Goal: Information Seeking & Learning: Learn about a topic

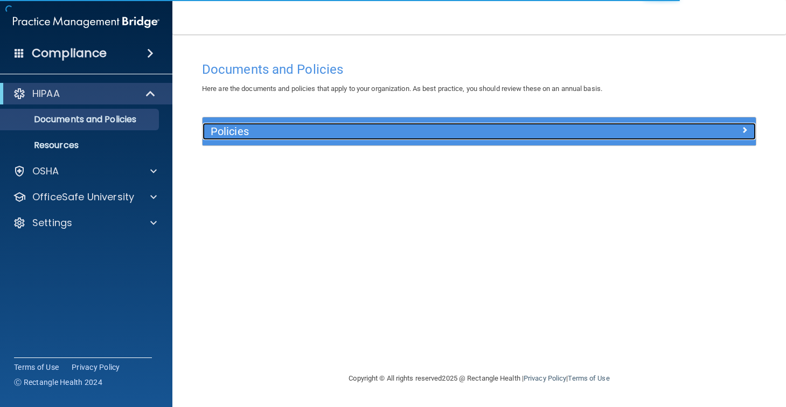
click at [254, 133] on h5 "Policies" at bounding box center [410, 132] width 399 height 12
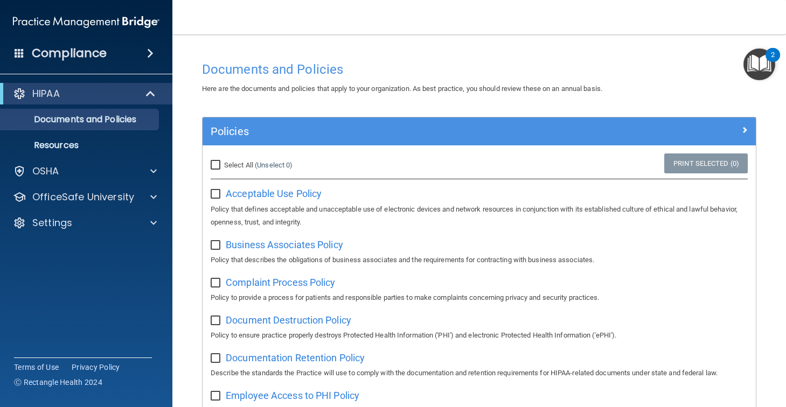
click at [217, 165] on input "Select All (Unselect 0) Unselect All" at bounding box center [217, 165] width 12 height 9
checkbox input "true"
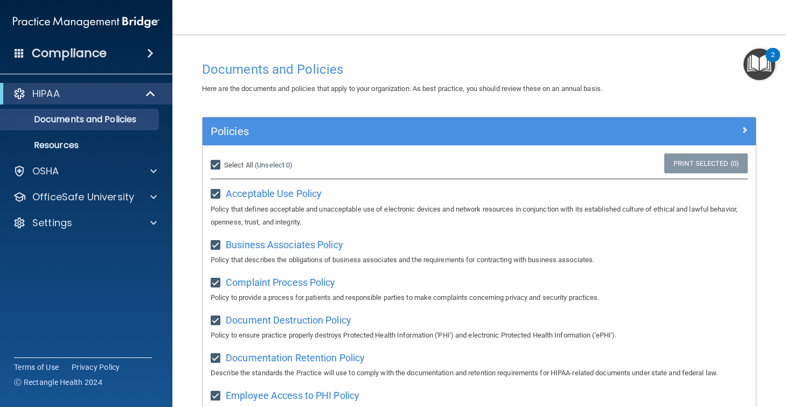
checkbox input "true"
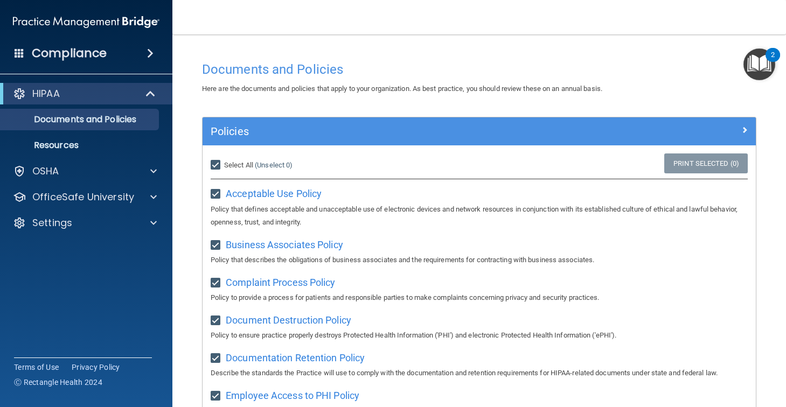
checkbox input "true"
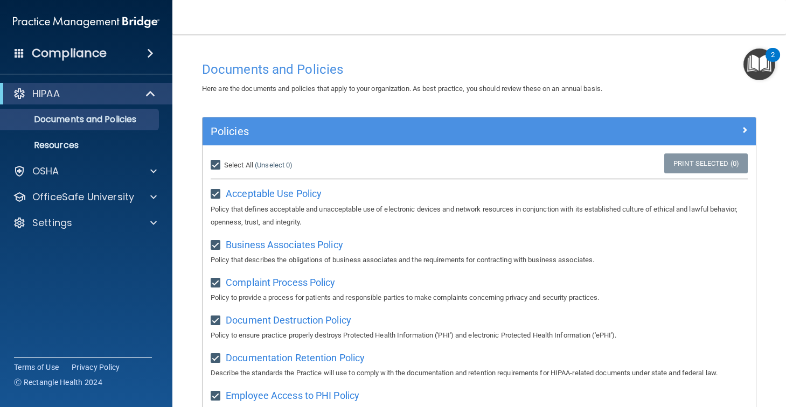
checkbox input "true"
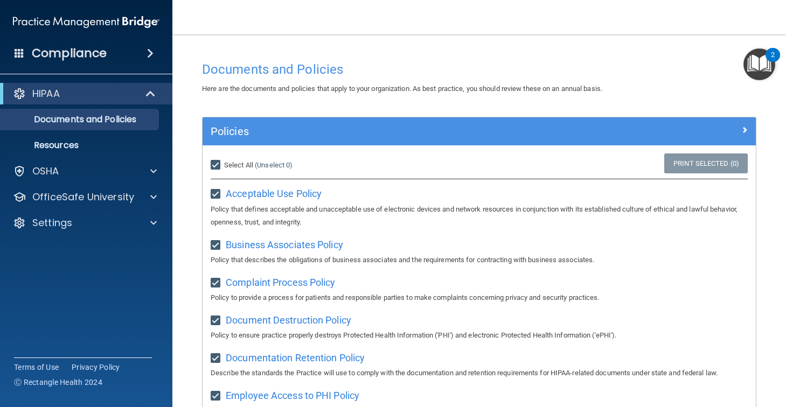
checkbox input "true"
click at [273, 189] on span "Acceptable Use Policy" at bounding box center [274, 193] width 96 height 11
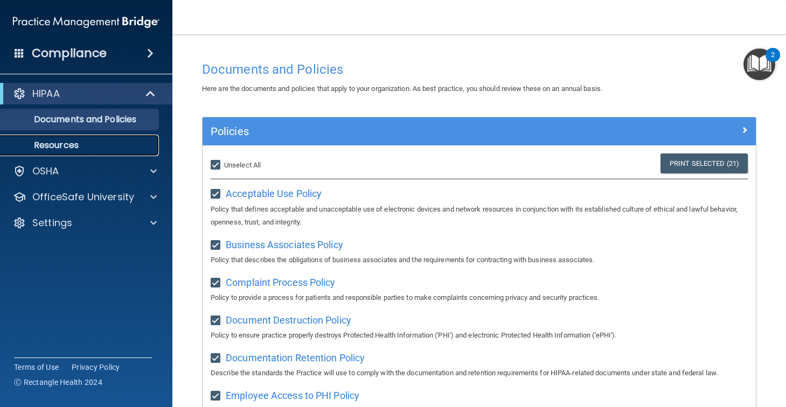
click at [38, 148] on p "Resources" at bounding box center [80, 145] width 147 height 11
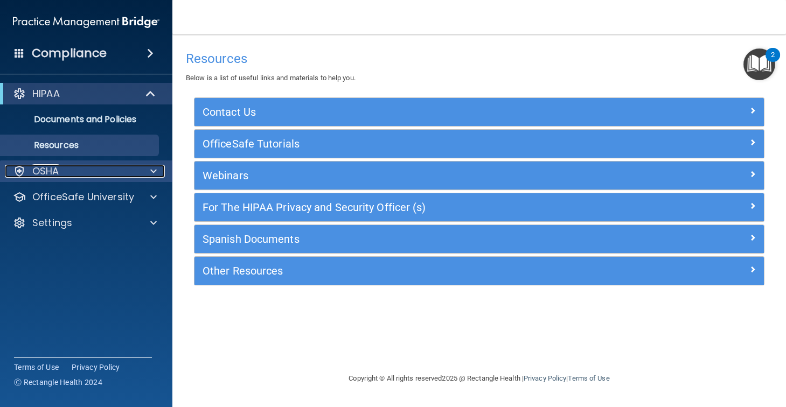
click at [54, 178] on p "OSHA" at bounding box center [45, 171] width 27 height 13
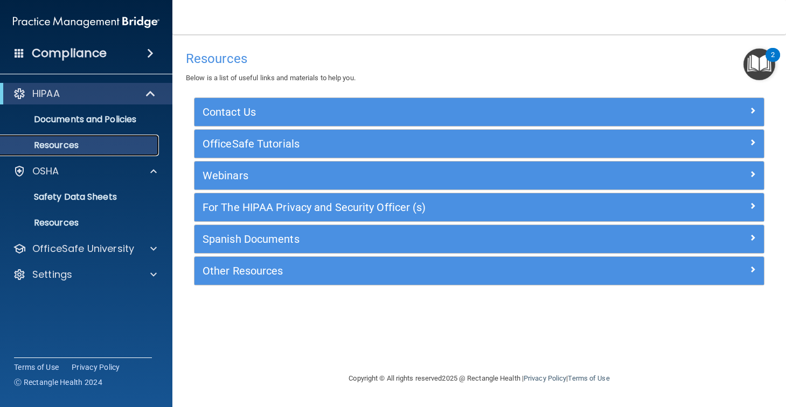
click at [71, 149] on p "Resources" at bounding box center [80, 145] width 147 height 11
click at [298, 121] on div "Contact Us" at bounding box center [478, 112] width 569 height 28
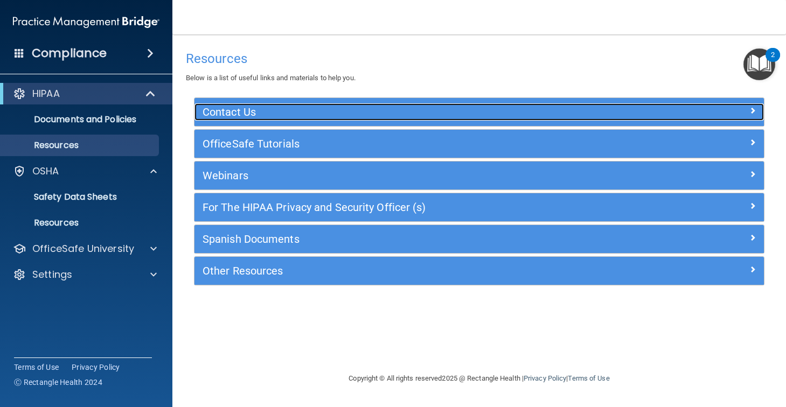
click at [297, 111] on h5 "Contact Us" at bounding box center [408, 112] width 411 height 12
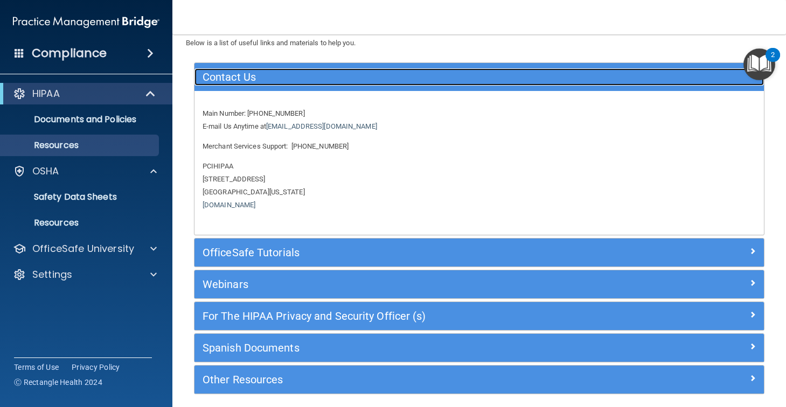
scroll to position [39, 0]
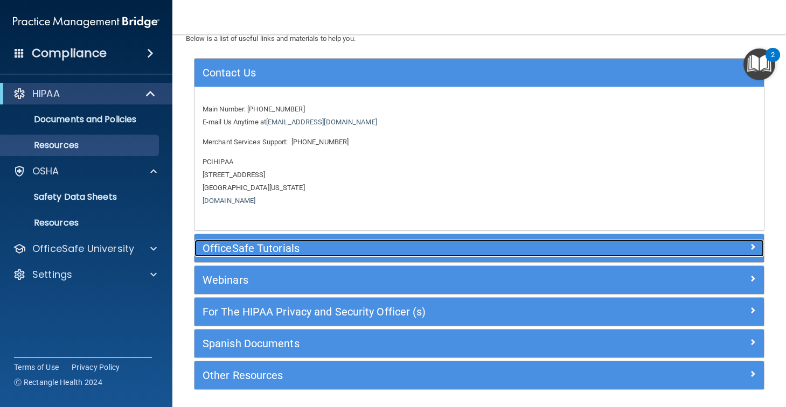
click at [269, 244] on h5 "OfficeSafe Tutorials" at bounding box center [408, 248] width 411 height 12
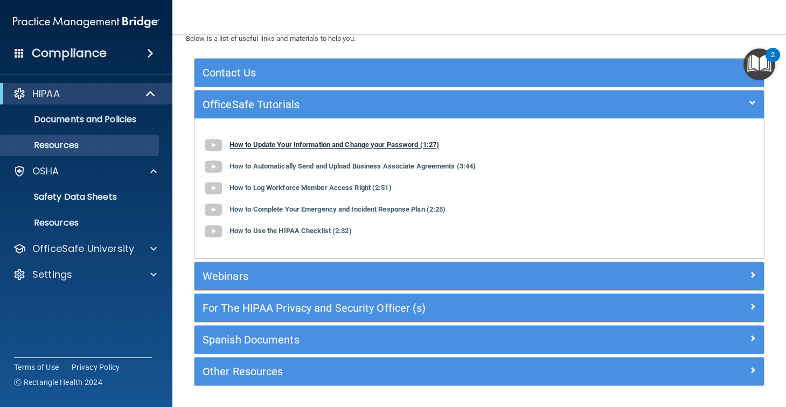
click at [255, 145] on b "How to Update Your Information and Change your Password (1:27)" at bounding box center [334, 145] width 210 height 8
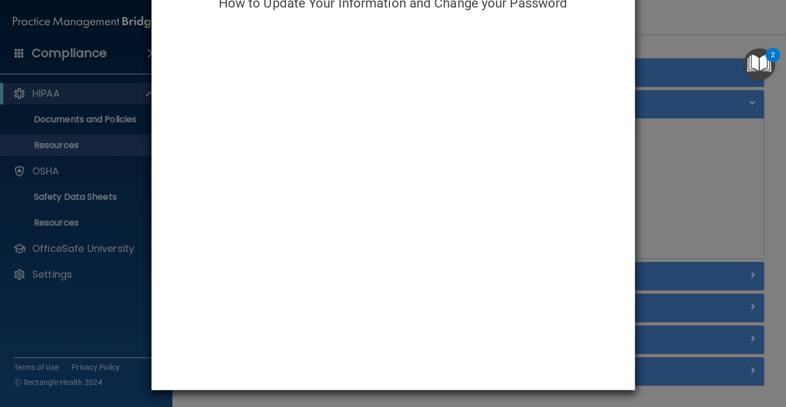
scroll to position [0, 0]
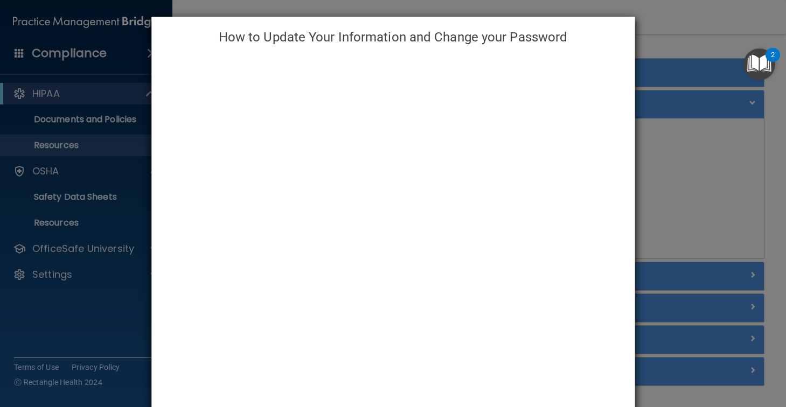
click at [654, 30] on div "How to Update Your Information and Change your Password" at bounding box center [393, 203] width 786 height 407
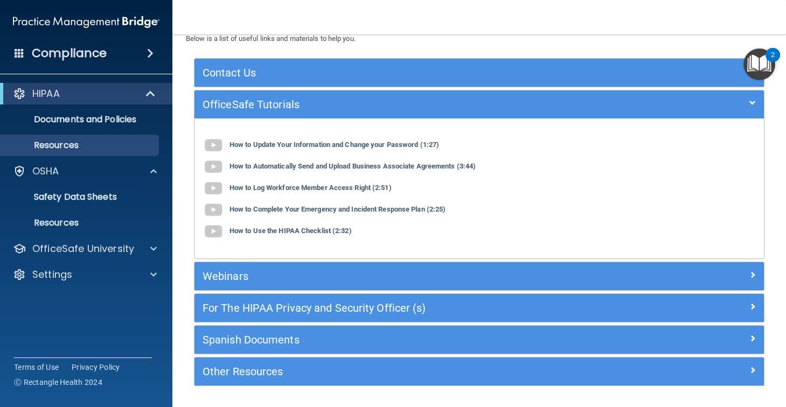
scroll to position [74, 0]
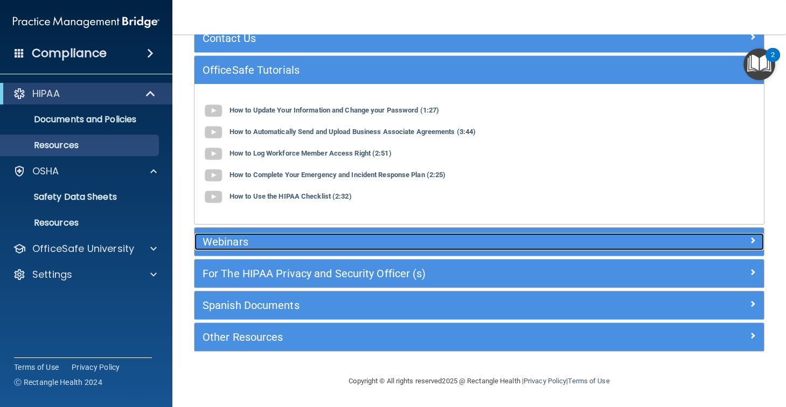
click at [248, 239] on h5 "Webinars" at bounding box center [408, 242] width 411 height 12
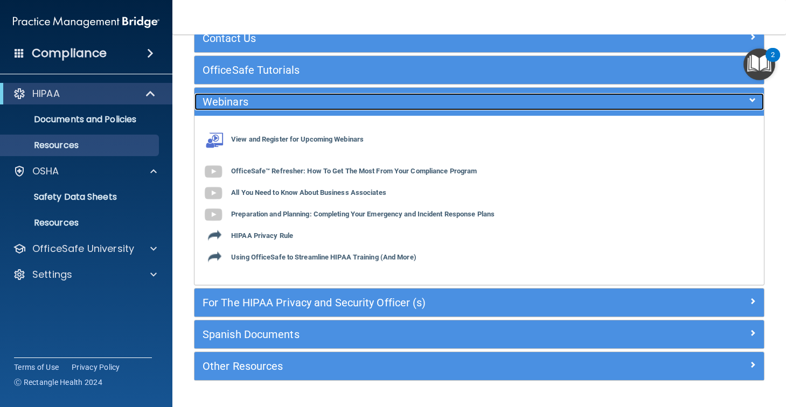
scroll to position [103, 0]
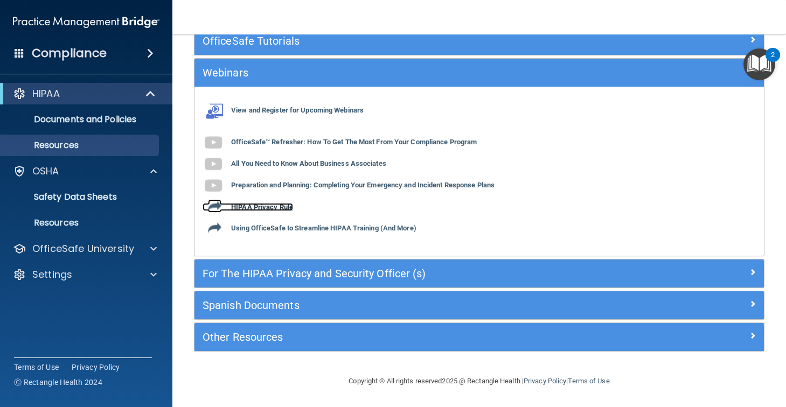
click at [251, 207] on b "HIPAA Privacy Rule" at bounding box center [262, 207] width 62 height 8
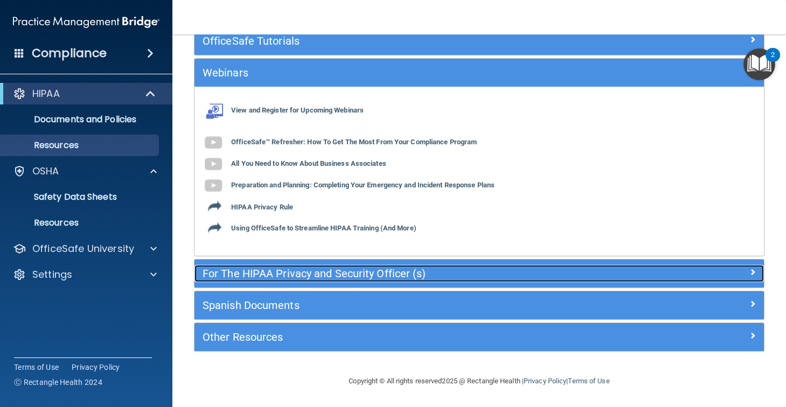
click at [333, 277] on h5 "For The HIPAA Privacy and Security Officer (s)" at bounding box center [408, 274] width 411 height 12
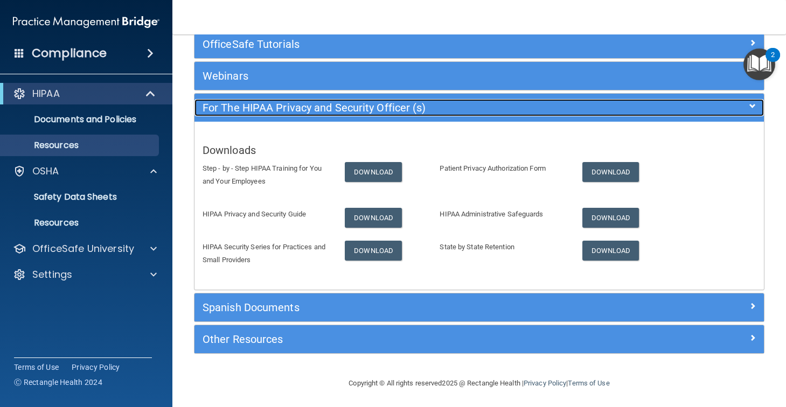
scroll to position [102, 0]
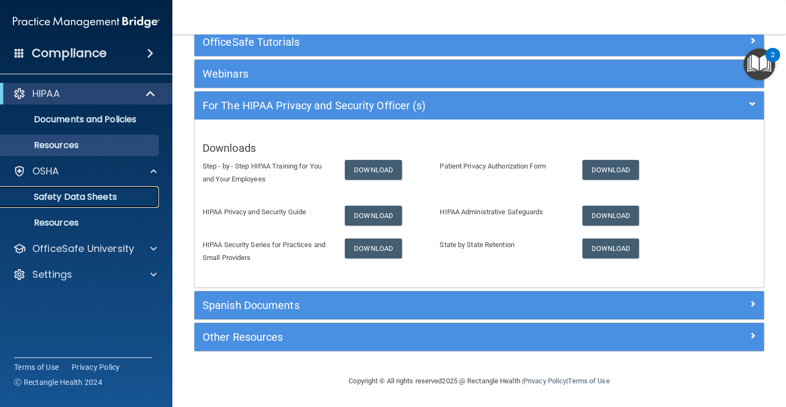
click at [72, 188] on link "Safety Data Sheets" at bounding box center [74, 197] width 170 height 22
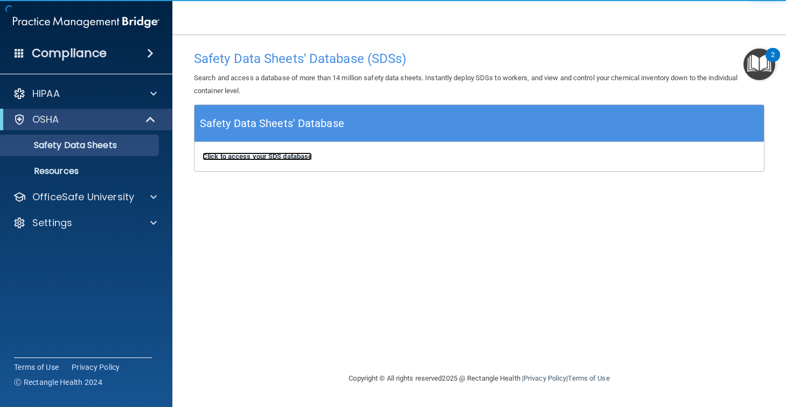
click at [239, 155] on b "Click to access your SDS database" at bounding box center [257, 156] width 109 height 8
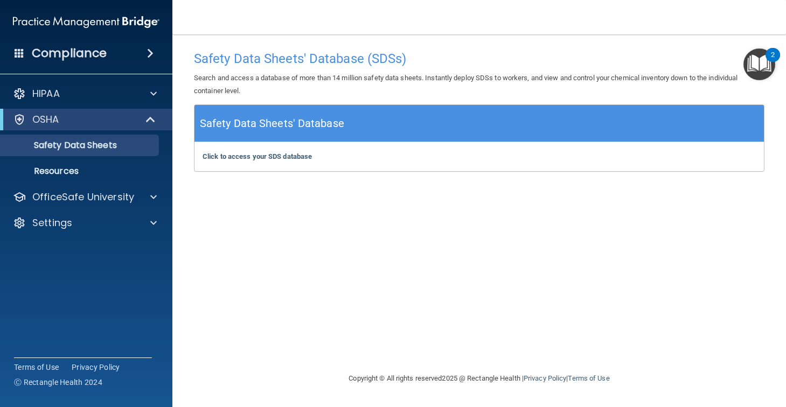
click at [89, 58] on h4 "Compliance" at bounding box center [69, 53] width 75 height 15
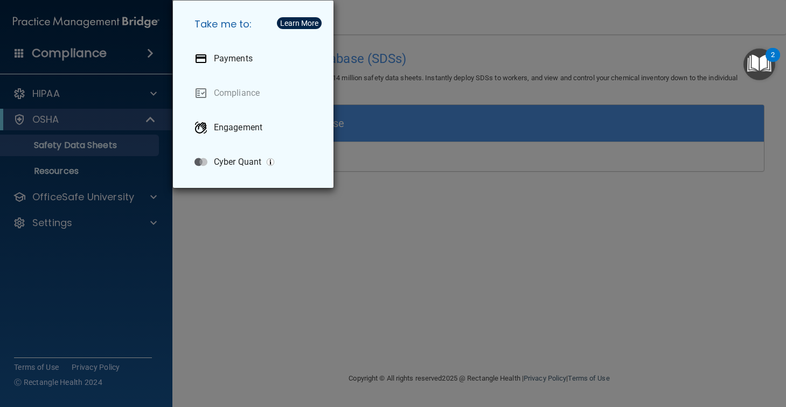
click at [48, 53] on div "Take me to: Payments Compliance Engagement Cyber Quant" at bounding box center [393, 203] width 786 height 407
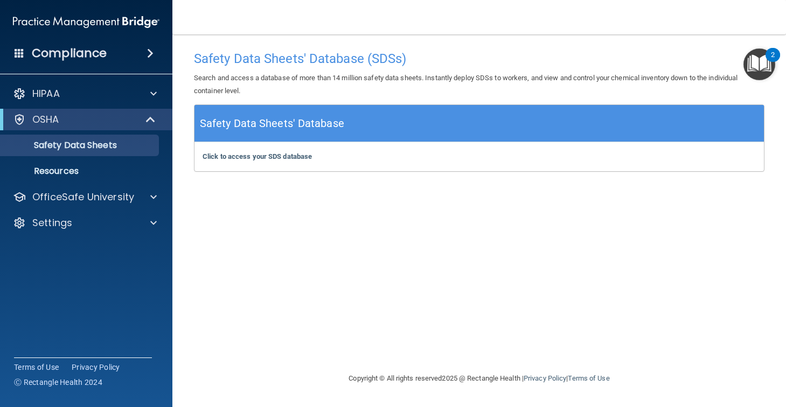
click at [21, 53] on span at bounding box center [20, 53] width 10 height 10
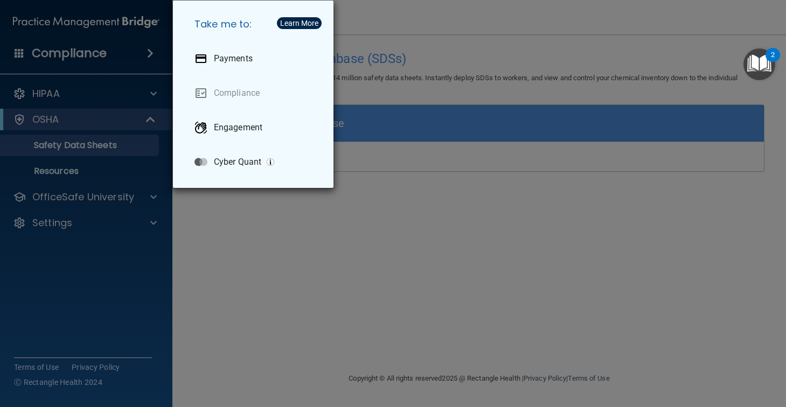
click at [443, 200] on div "Take me to: Payments Compliance Engagement Cyber Quant" at bounding box center [393, 203] width 786 height 407
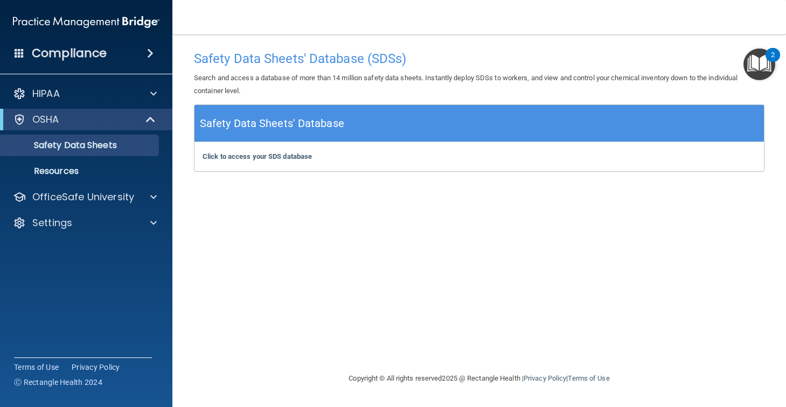
click at [85, 21] on img at bounding box center [86, 22] width 147 height 22
click at [71, 56] on h4 "Compliance" at bounding box center [69, 53] width 75 height 15
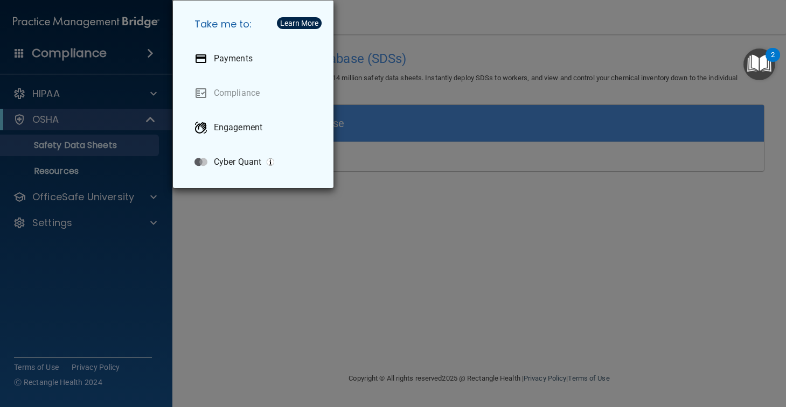
click at [61, 94] on div "Take me to: Payments Compliance Engagement Cyber Quant" at bounding box center [393, 203] width 786 height 407
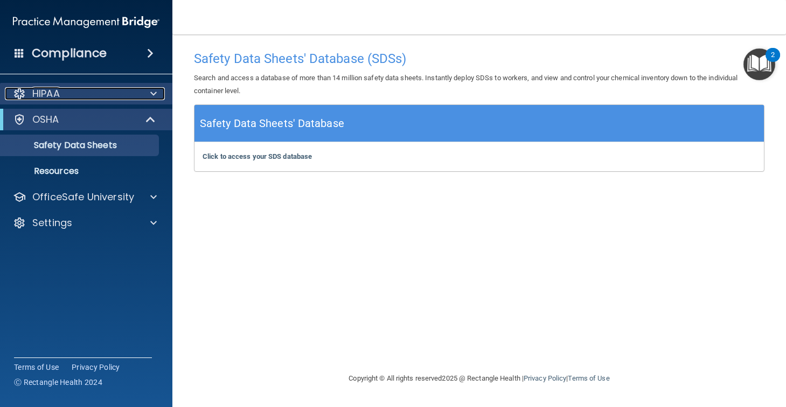
click at [51, 92] on p "HIPAA" at bounding box center [45, 93] width 27 height 13
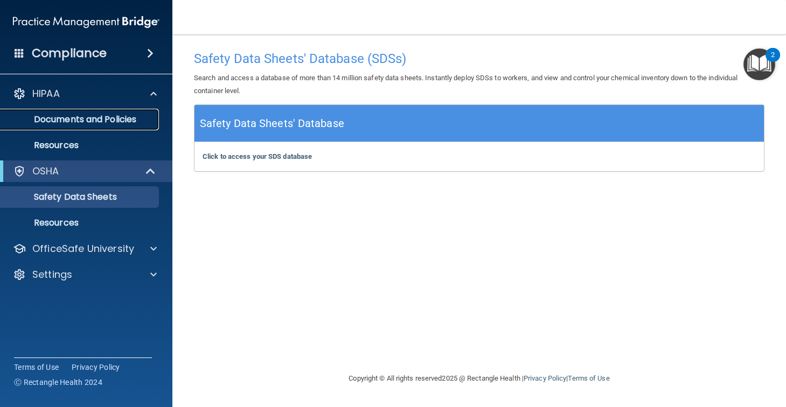
click at [76, 114] on p "Documents and Policies" at bounding box center [80, 119] width 147 height 11
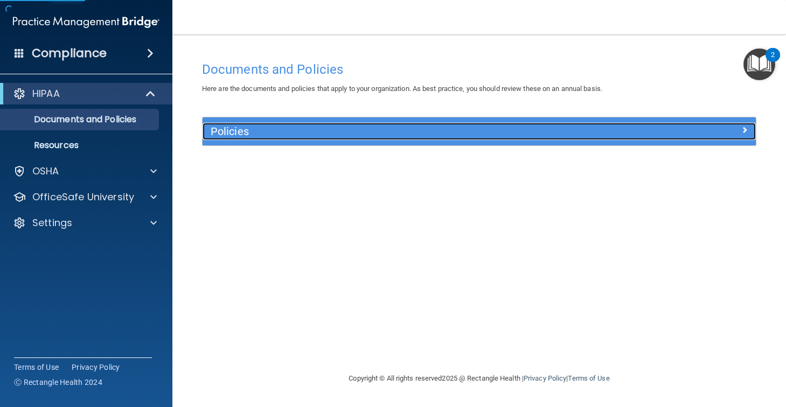
click at [311, 126] on h5 "Policies" at bounding box center [410, 132] width 399 height 12
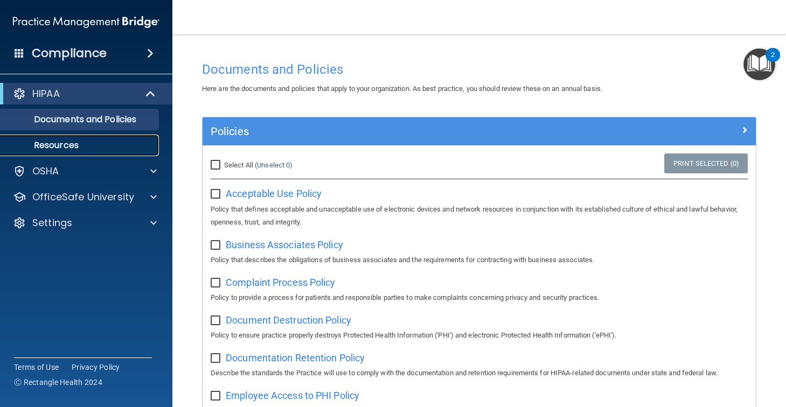
click at [114, 145] on p "Resources" at bounding box center [80, 145] width 147 height 11
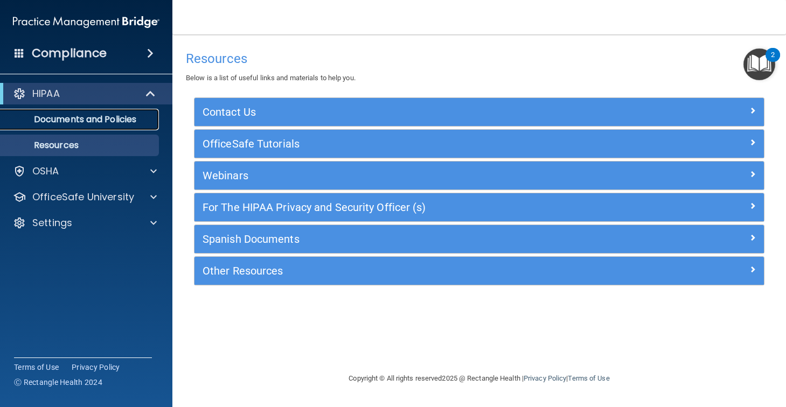
click at [88, 110] on link "Documents and Policies" at bounding box center [74, 120] width 170 height 22
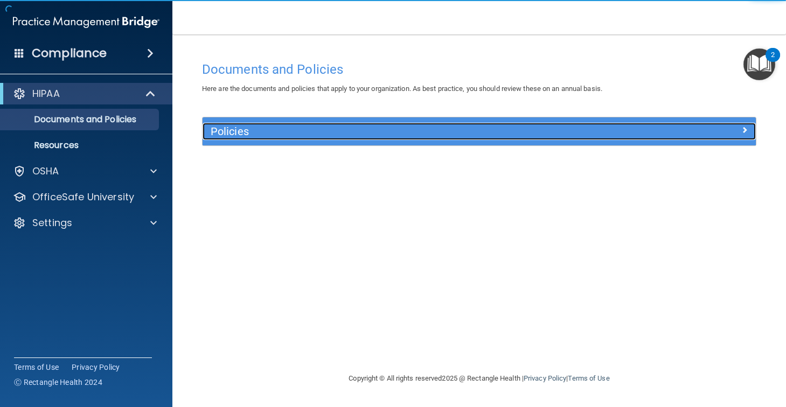
click at [282, 131] on h5 "Policies" at bounding box center [410, 132] width 399 height 12
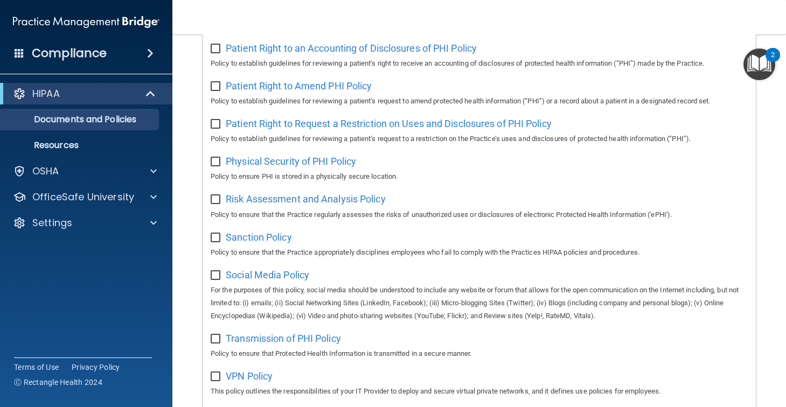
scroll to position [472, 0]
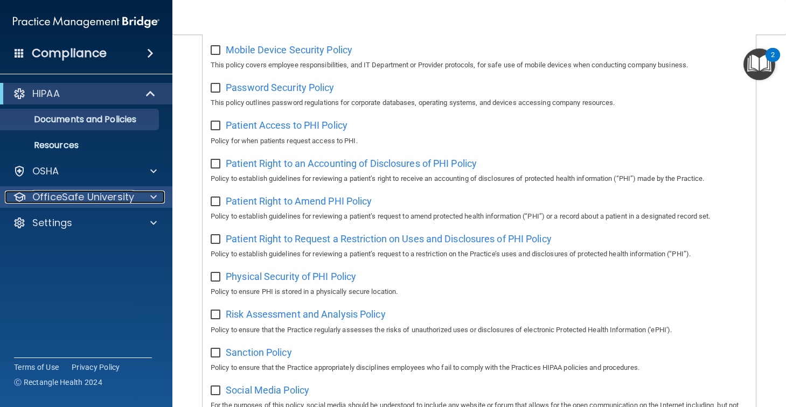
click at [69, 194] on p "OfficeSafe University" at bounding box center [83, 197] width 102 height 13
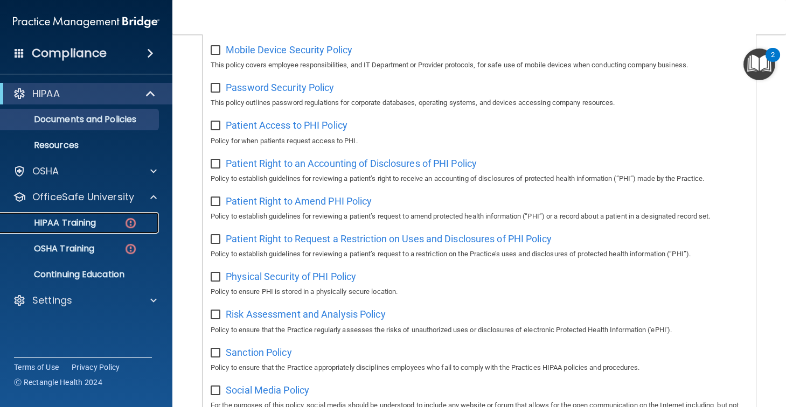
click at [69, 225] on p "HIPAA Training" at bounding box center [51, 223] width 89 height 11
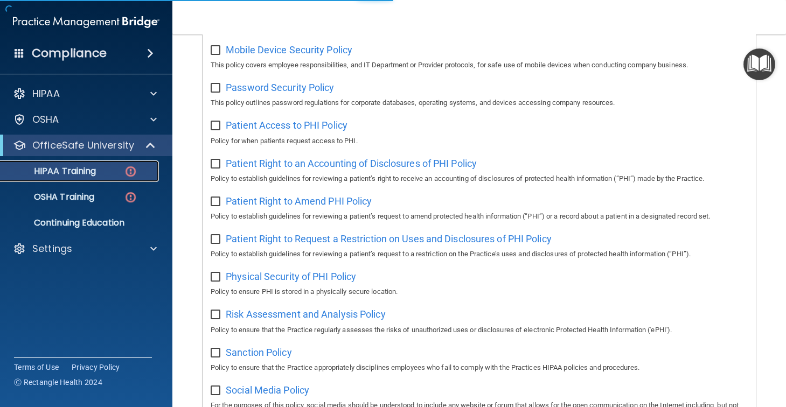
scroll to position [365, 0]
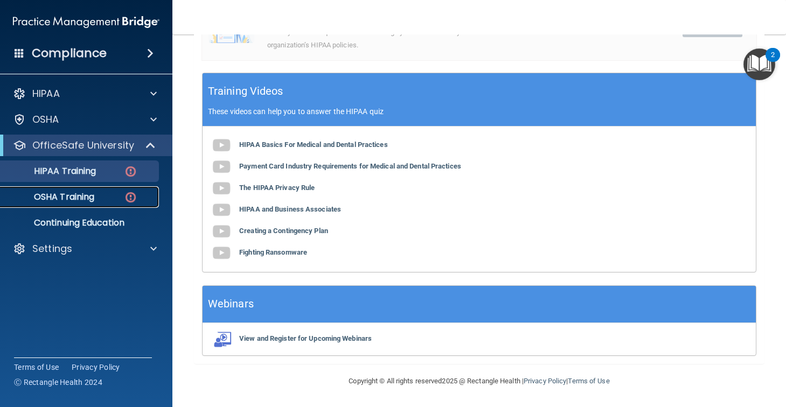
click at [80, 192] on p "OSHA Training" at bounding box center [50, 197] width 87 height 11
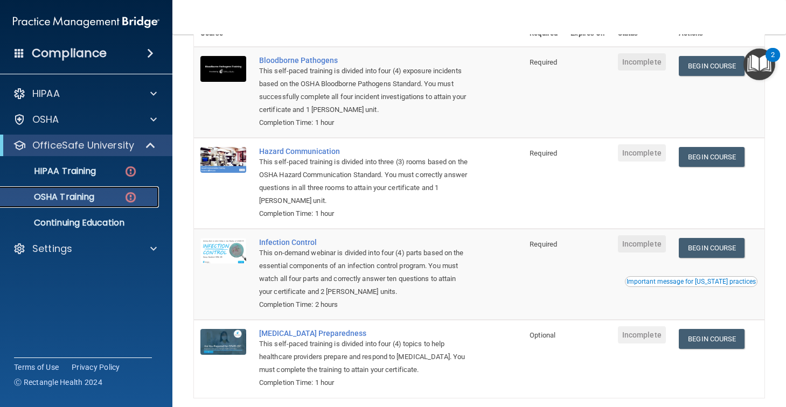
scroll to position [151, 0]
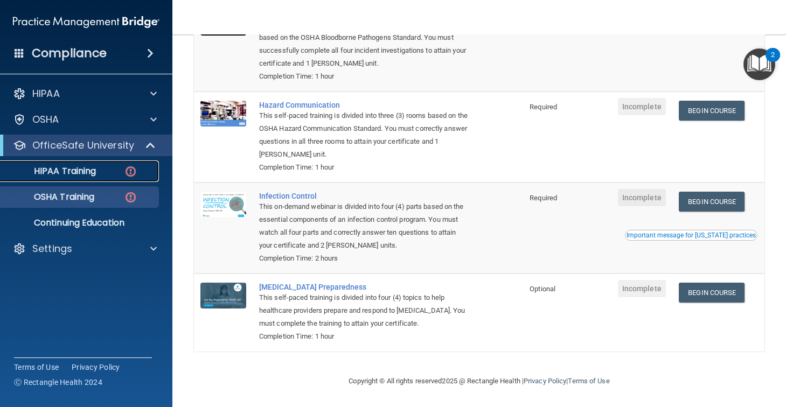
click at [85, 166] on p "HIPAA Training" at bounding box center [51, 171] width 89 height 11
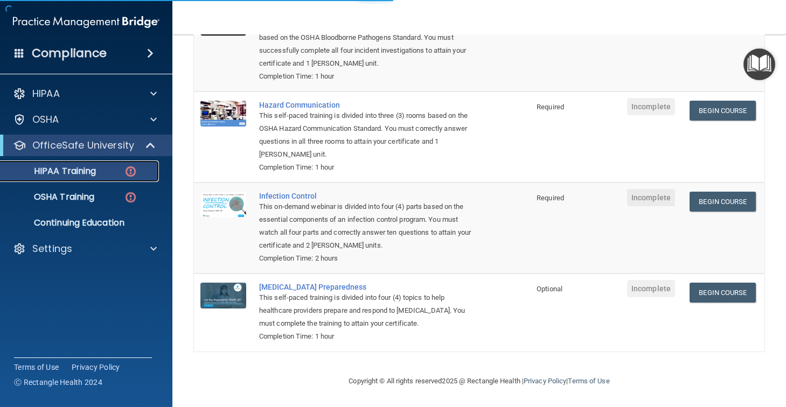
scroll to position [365, 0]
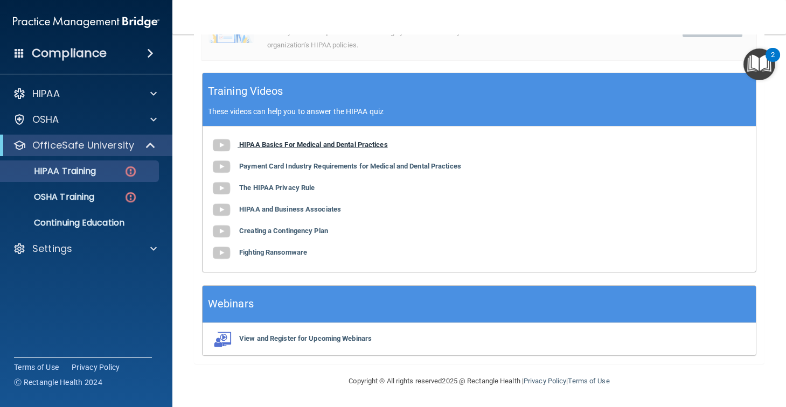
click at [303, 143] on b "HIPAA Basics For Medical and Dental Practices" at bounding box center [313, 145] width 149 height 8
click at [278, 168] on b "Payment Card Industry Requirements for Medical and Dental Practices" at bounding box center [350, 166] width 222 height 8
click at [289, 339] on b "View and Register for Upcoming Webinars" at bounding box center [305, 338] width 133 height 8
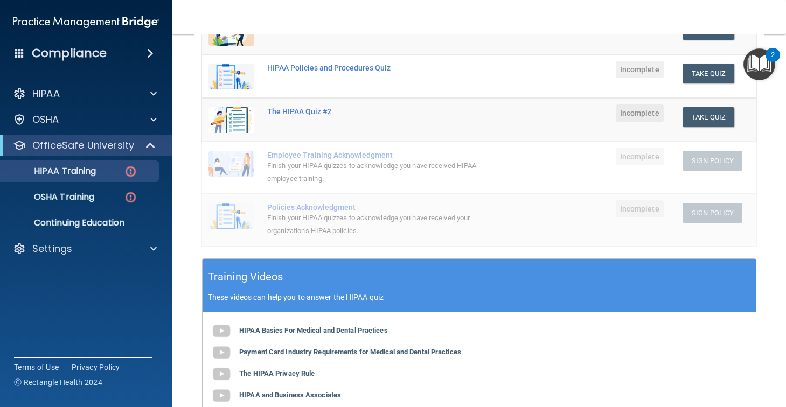
scroll to position [0, 0]
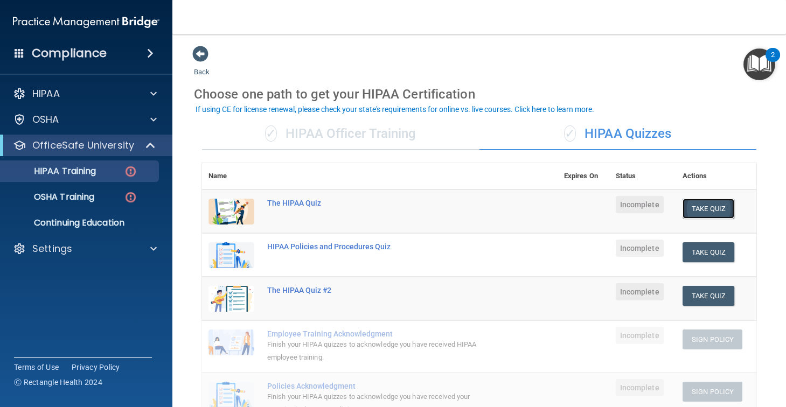
click at [710, 207] on button "Take Quiz" at bounding box center [708, 209] width 52 height 20
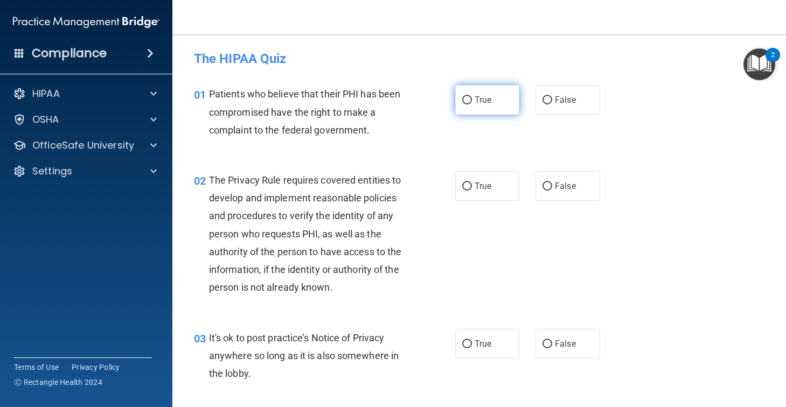
click at [475, 100] on span "True" at bounding box center [483, 100] width 17 height 10
click at [472, 100] on input "True" at bounding box center [467, 100] width 10 height 8
radio input "true"
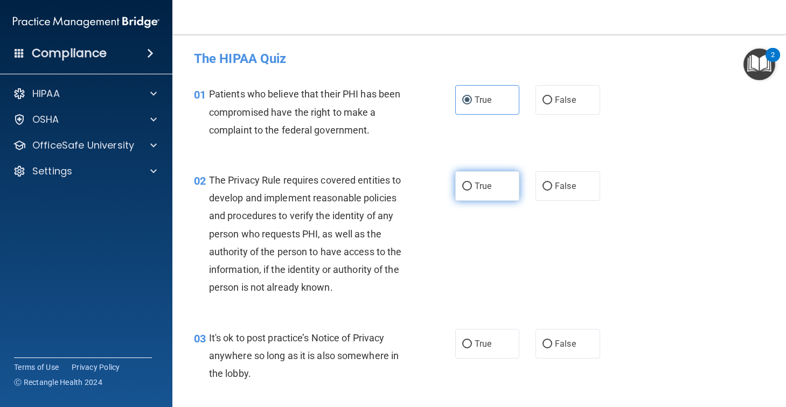
click at [476, 192] on label "True" at bounding box center [487, 186] width 65 height 30
click at [472, 191] on input "True" at bounding box center [467, 187] width 10 height 8
radio input "true"
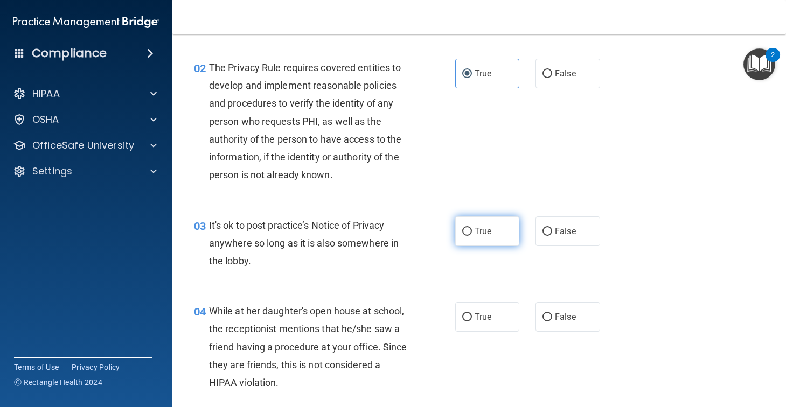
click at [465, 233] on input "True" at bounding box center [467, 232] width 10 height 8
radio input "true"
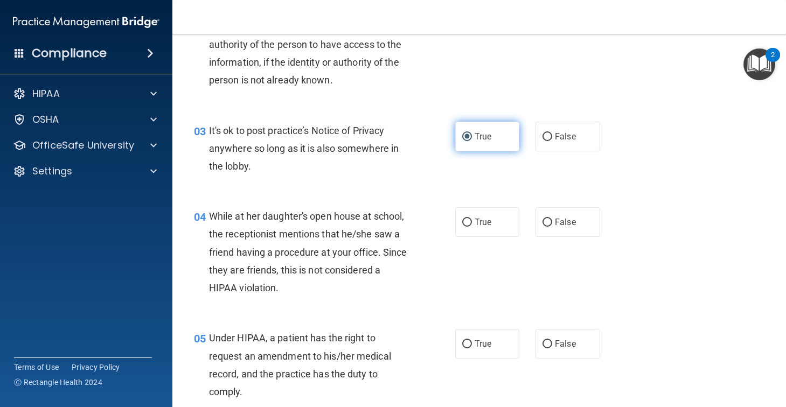
scroll to position [251, 0]
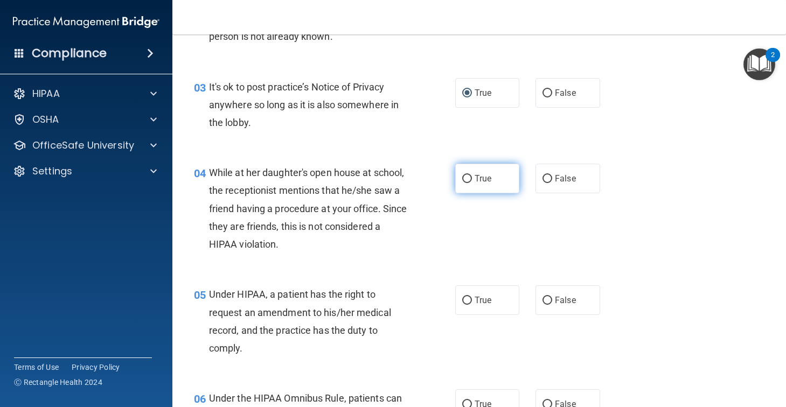
click at [471, 179] on input "True" at bounding box center [467, 179] width 10 height 8
radio input "true"
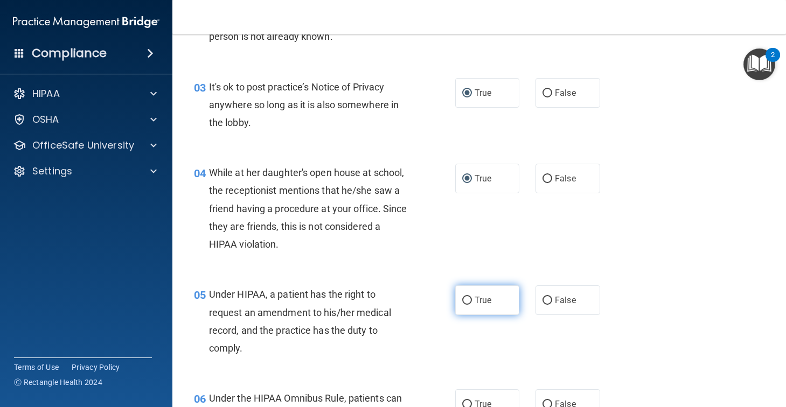
click at [477, 311] on label "True" at bounding box center [487, 300] width 65 height 30
click at [472, 305] on input "True" at bounding box center [467, 301] width 10 height 8
radio input "true"
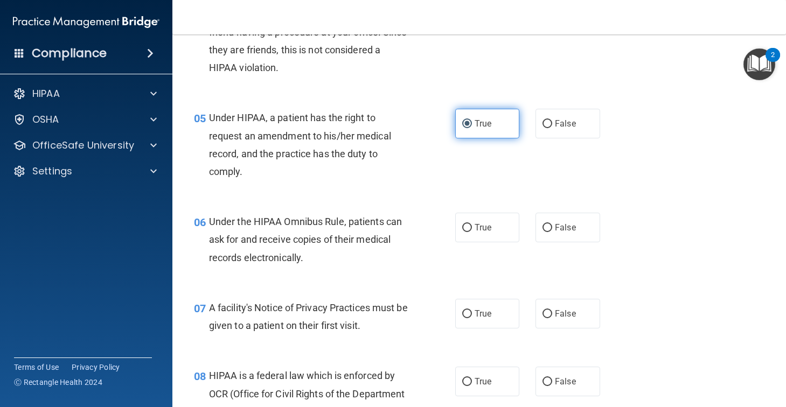
scroll to position [449, 0]
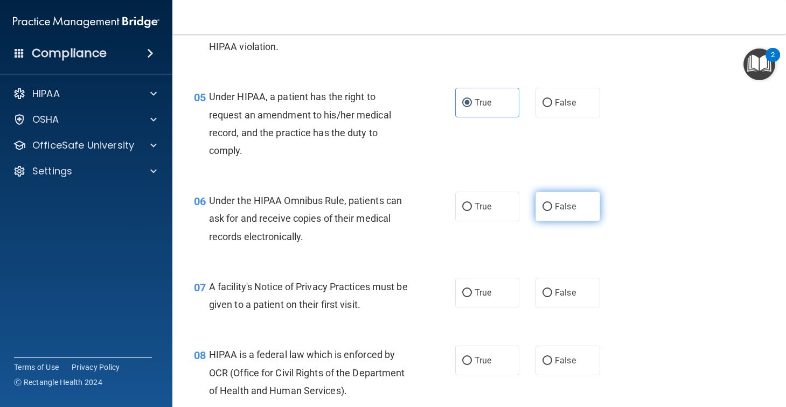
click at [566, 199] on label "False" at bounding box center [567, 207] width 65 height 30
click at [552, 203] on input "False" at bounding box center [547, 207] width 10 height 8
radio input "true"
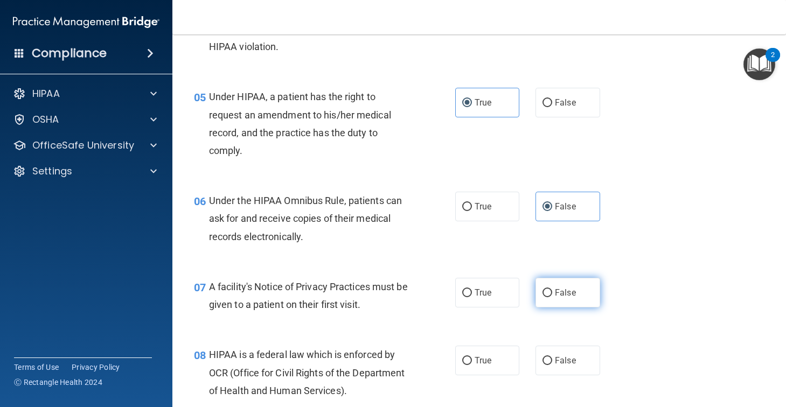
click at [550, 285] on label "False" at bounding box center [567, 293] width 65 height 30
click at [550, 289] on input "False" at bounding box center [547, 293] width 10 height 8
radio input "true"
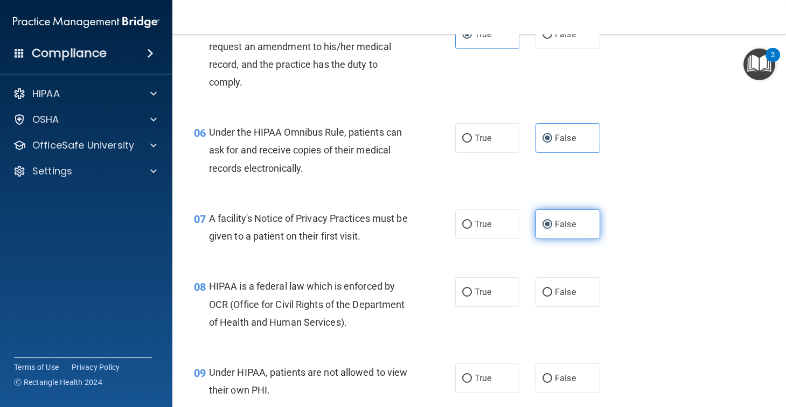
scroll to position [578, 0]
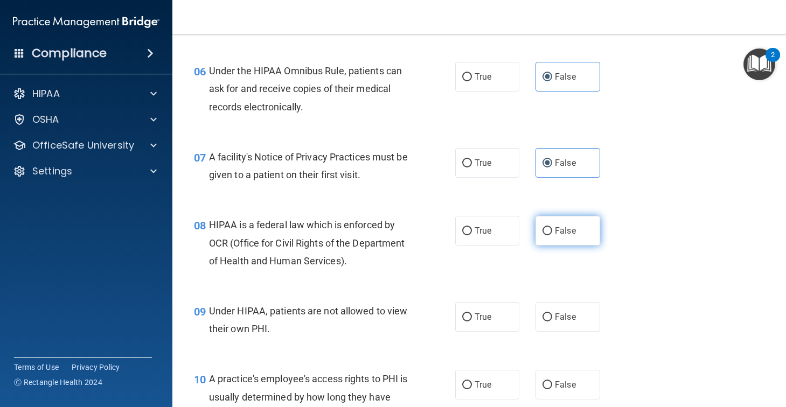
click at [545, 235] on input "False" at bounding box center [547, 231] width 10 height 8
radio input "true"
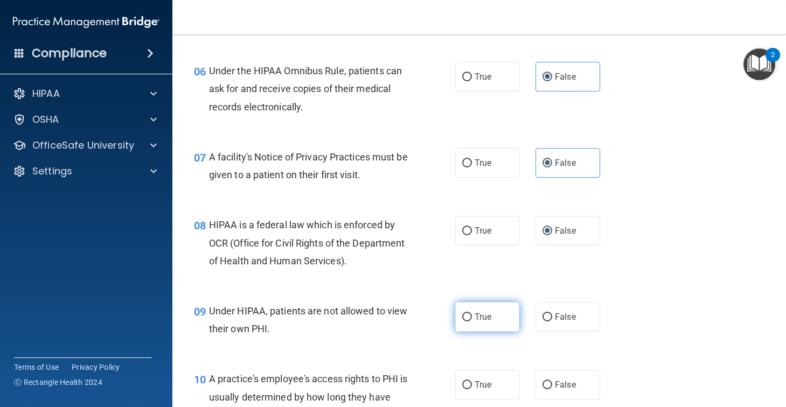
click at [489, 305] on label "True" at bounding box center [487, 317] width 65 height 30
click at [472, 313] on input "True" at bounding box center [467, 317] width 10 height 8
radio input "true"
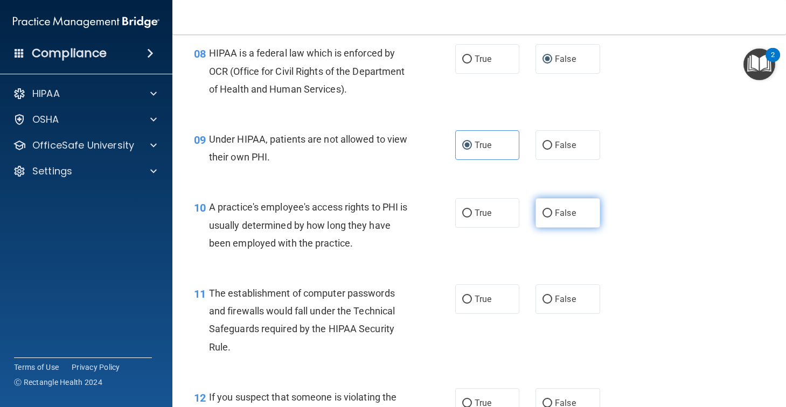
click at [562, 225] on label "False" at bounding box center [567, 213] width 65 height 30
click at [552, 218] on input "False" at bounding box center [547, 214] width 10 height 8
radio input "true"
click at [494, 298] on label "True" at bounding box center [487, 299] width 65 height 30
click at [472, 298] on input "True" at bounding box center [467, 300] width 10 height 8
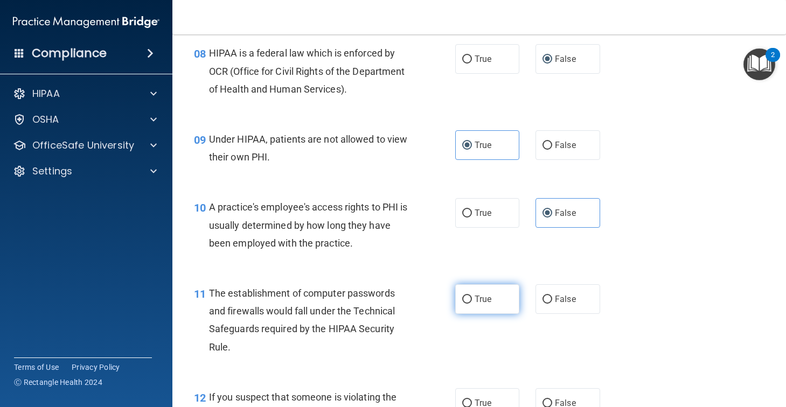
radio input "true"
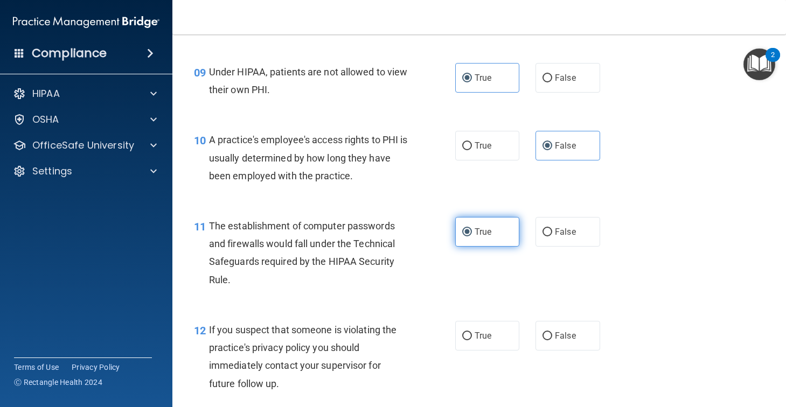
scroll to position [895, 0]
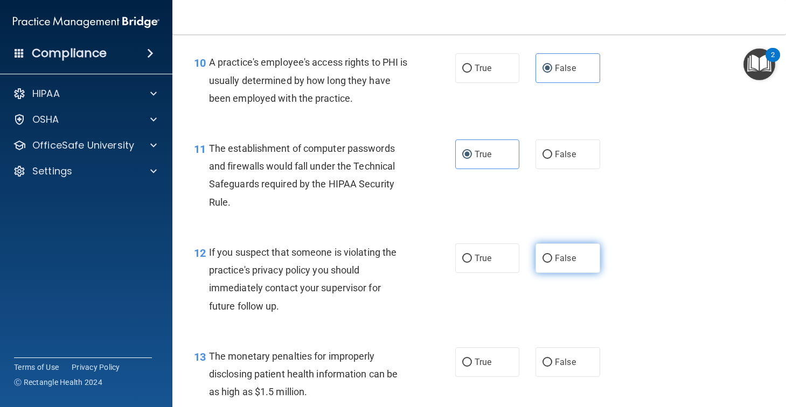
click at [561, 258] on span "False" at bounding box center [565, 258] width 21 height 10
click at [552, 258] on input "False" at bounding box center [547, 259] width 10 height 8
radio input "true"
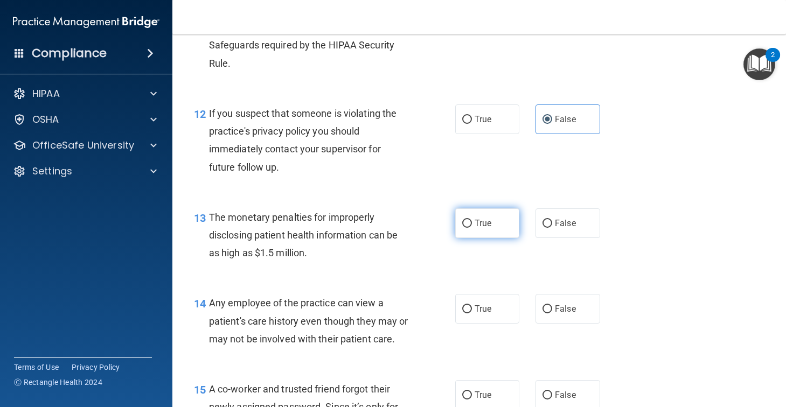
click at [508, 235] on label "True" at bounding box center [487, 223] width 65 height 30
click at [472, 228] on input "True" at bounding box center [467, 224] width 10 height 8
radio input "true"
click at [508, 235] on label "True" at bounding box center [487, 223] width 65 height 30
click at [472, 228] on input "True" at bounding box center [467, 224] width 10 height 8
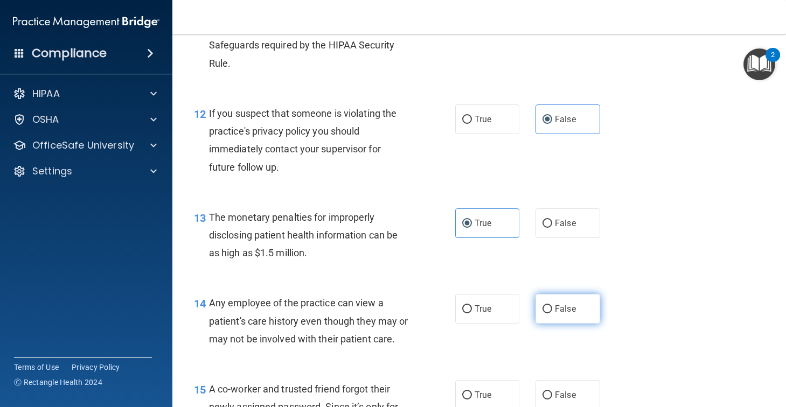
click at [553, 312] on label "False" at bounding box center [567, 309] width 65 height 30
click at [552, 312] on input "False" at bounding box center [547, 309] width 10 height 8
radio input "true"
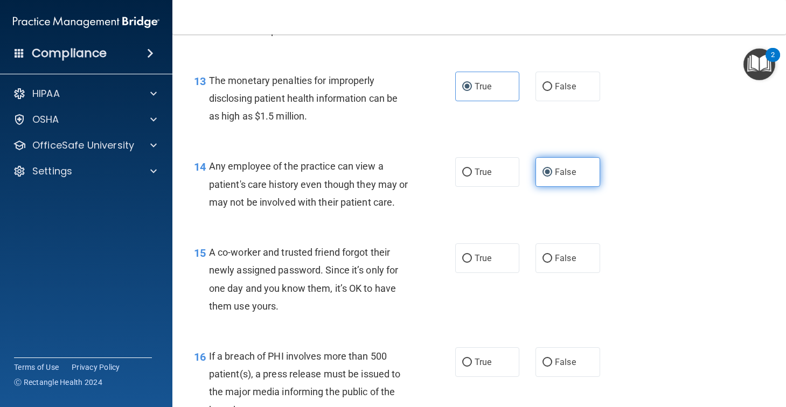
scroll to position [1296, 0]
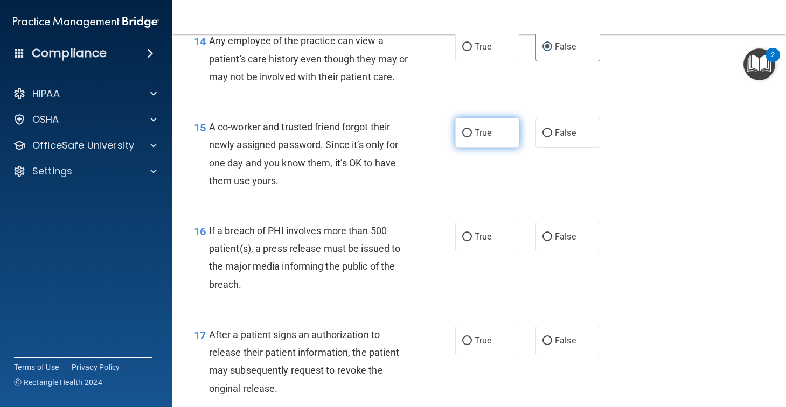
click at [487, 130] on span "True" at bounding box center [483, 133] width 17 height 10
click at [472, 130] on input "True" at bounding box center [467, 133] width 10 height 8
radio input "true"
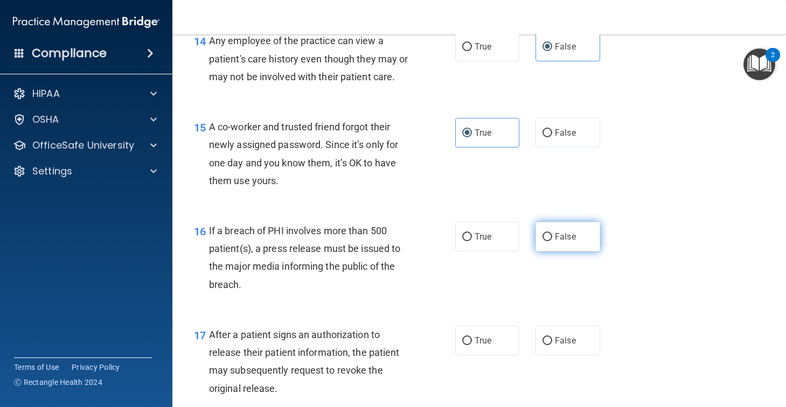
click at [546, 229] on label "False" at bounding box center [567, 237] width 65 height 30
click at [546, 233] on input "False" at bounding box center [547, 237] width 10 height 8
radio input "true"
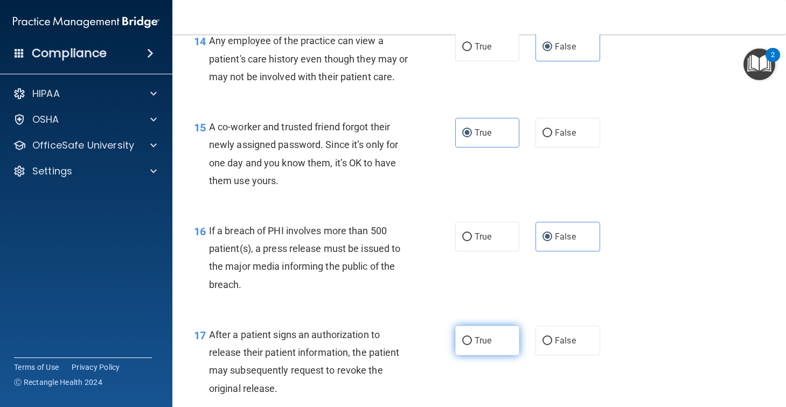
click at [485, 333] on label "True" at bounding box center [487, 341] width 65 height 30
click at [472, 337] on input "True" at bounding box center [467, 341] width 10 height 8
radio input "true"
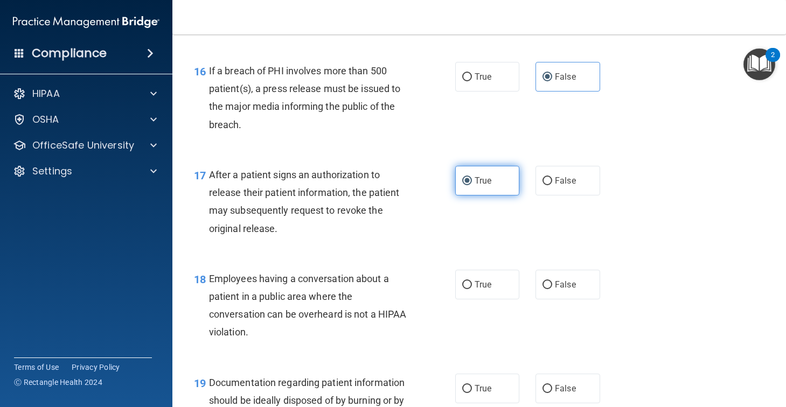
scroll to position [1471, 0]
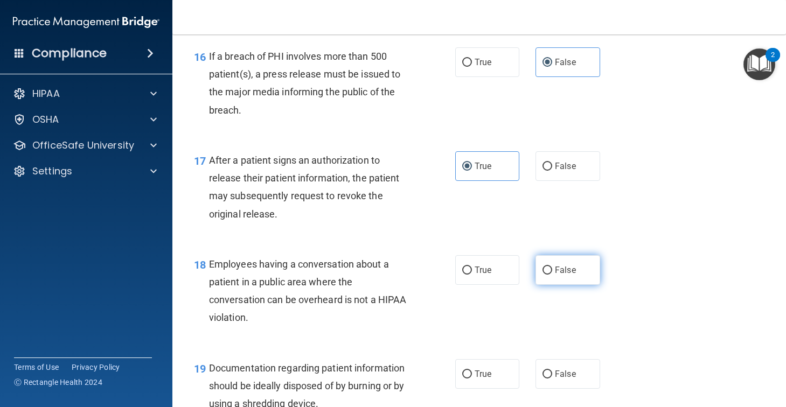
click at [550, 267] on input "False" at bounding box center [547, 271] width 10 height 8
radio input "true"
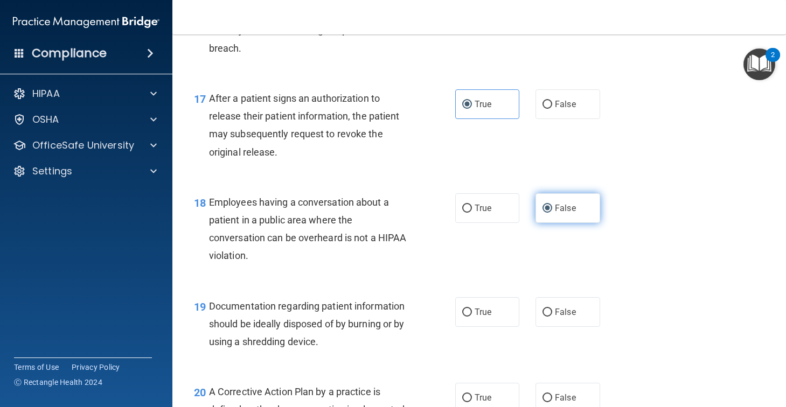
scroll to position [1604, 0]
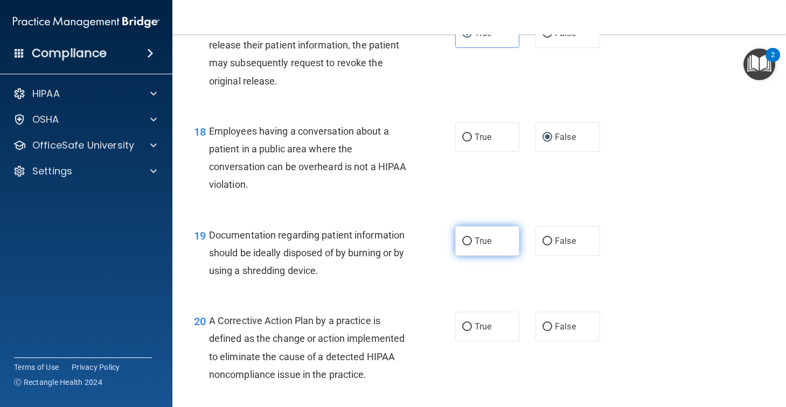
click at [491, 234] on label "True" at bounding box center [487, 241] width 65 height 30
click at [472, 238] on input "True" at bounding box center [467, 242] width 10 height 8
radio input "true"
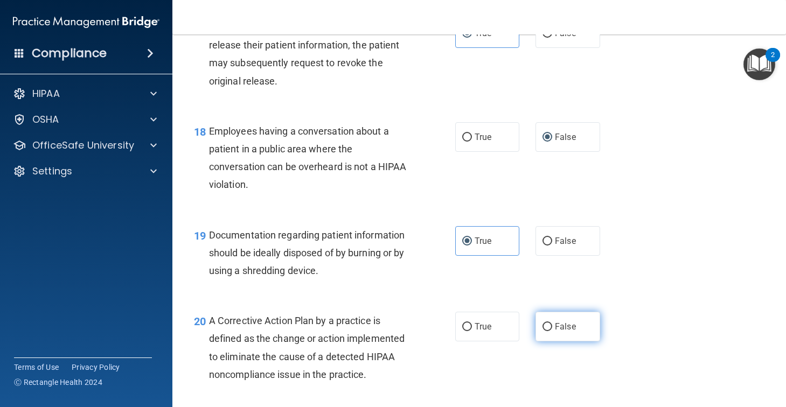
click at [562, 333] on label "False" at bounding box center [567, 327] width 65 height 30
click at [552, 331] on input "False" at bounding box center [547, 327] width 10 height 8
radio input "true"
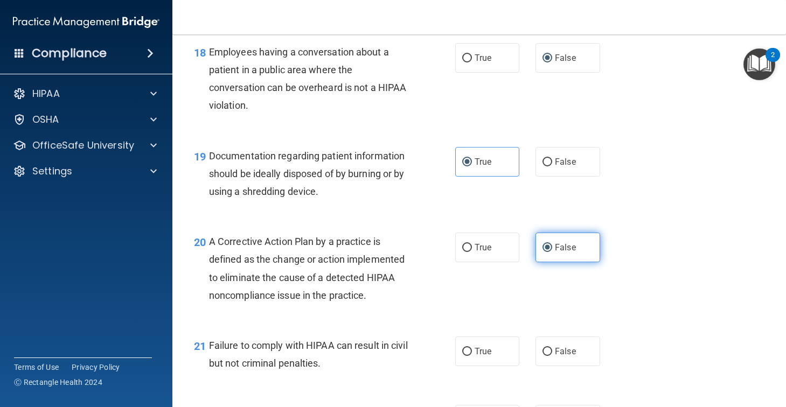
scroll to position [1757, 0]
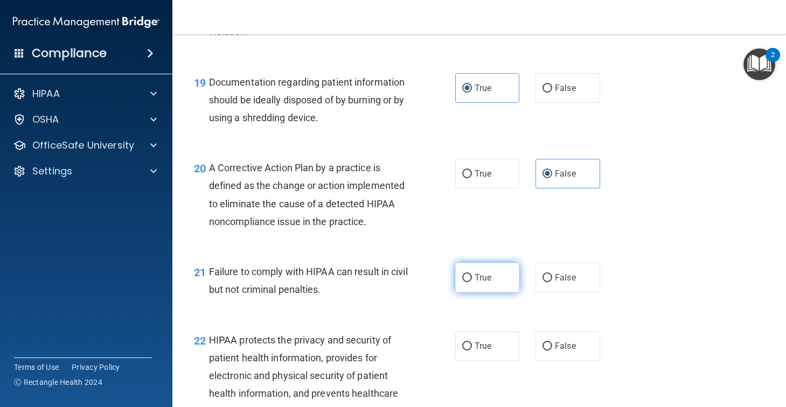
click at [495, 282] on label "True" at bounding box center [487, 278] width 65 height 30
click at [472, 282] on input "True" at bounding box center [467, 278] width 10 height 8
radio input "true"
click at [569, 342] on span "False" at bounding box center [565, 346] width 21 height 10
click at [552, 343] on input "False" at bounding box center [547, 347] width 10 height 8
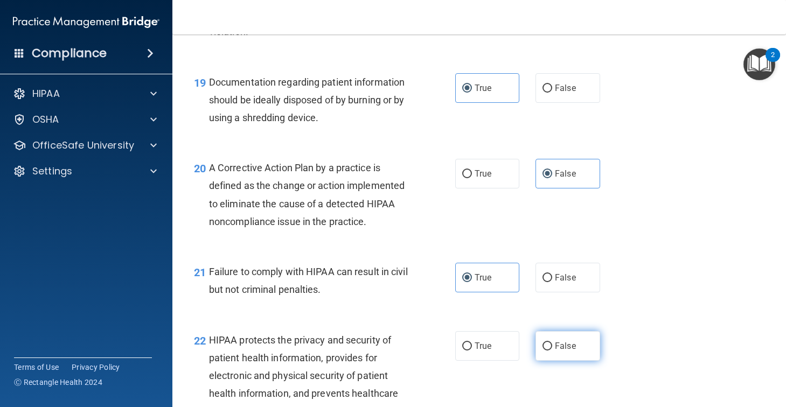
radio input "true"
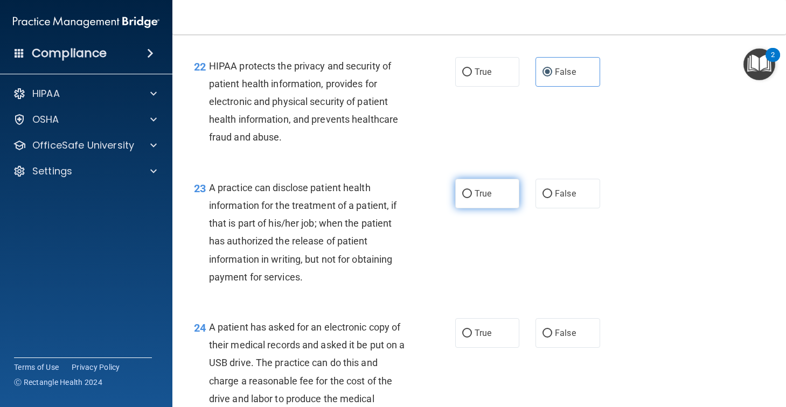
click at [483, 204] on label "True" at bounding box center [487, 194] width 65 height 30
click at [472, 198] on input "True" at bounding box center [467, 194] width 10 height 8
radio input "true"
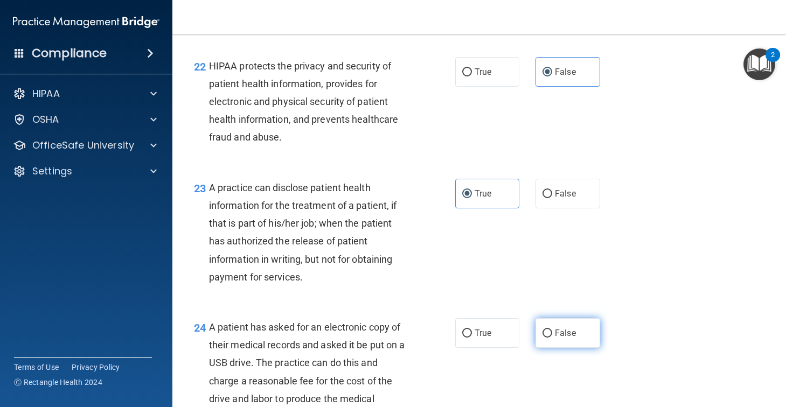
click at [549, 339] on label "False" at bounding box center [567, 333] width 65 height 30
click at [549, 338] on input "False" at bounding box center [547, 334] width 10 height 8
radio input "true"
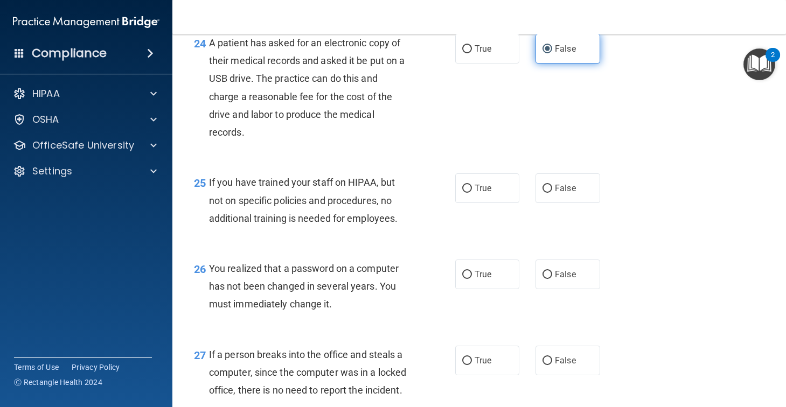
scroll to position [2360, 0]
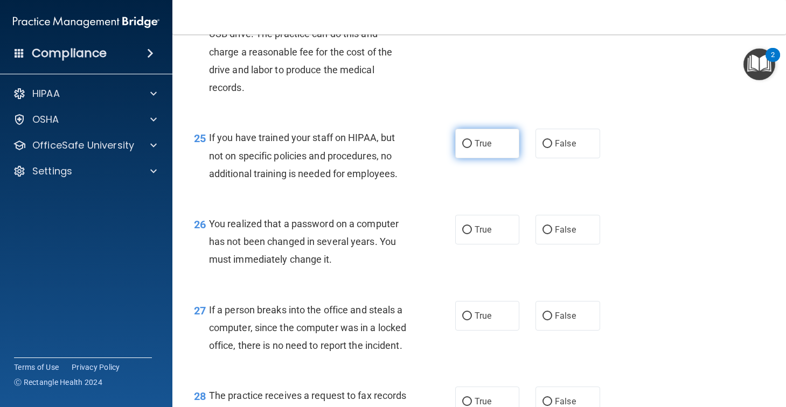
click at [489, 131] on label "True" at bounding box center [487, 144] width 65 height 30
click at [472, 140] on input "True" at bounding box center [467, 144] width 10 height 8
radio input "true"
click at [486, 215] on div "26 You realized that a password on a computer has not been changed in several y…" at bounding box center [479, 244] width 587 height 86
click at [484, 239] on label "True" at bounding box center [487, 230] width 65 height 30
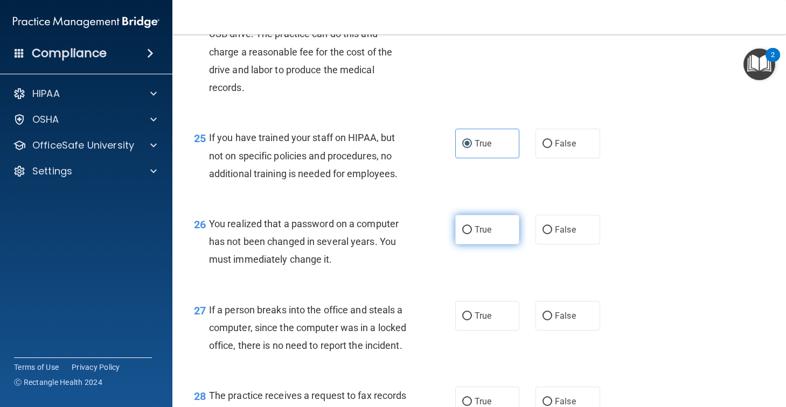
click at [472, 234] on input "True" at bounding box center [467, 230] width 10 height 8
radio input "true"
click at [484, 311] on span "True" at bounding box center [483, 316] width 17 height 10
click at [472, 312] on input "True" at bounding box center [467, 316] width 10 height 8
radio input "true"
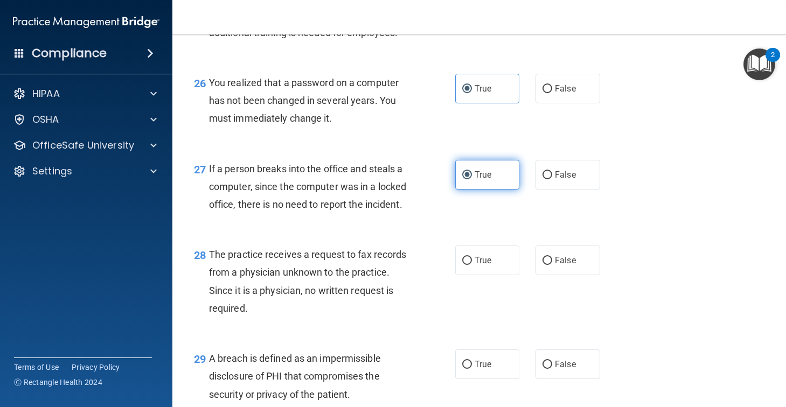
scroll to position [2514, 0]
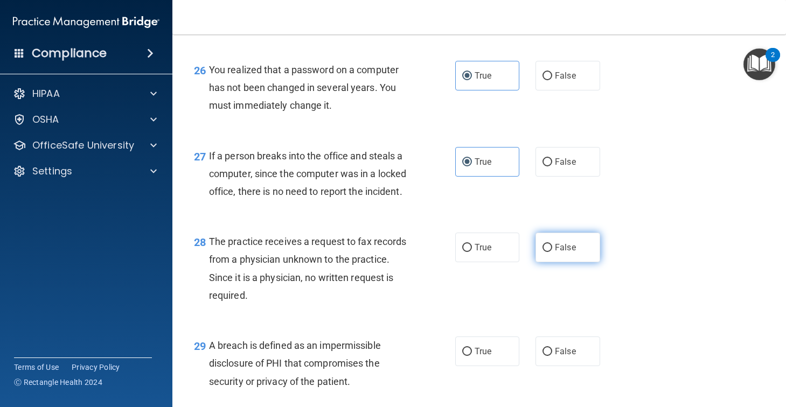
click at [562, 253] on span "False" at bounding box center [565, 247] width 21 height 10
click at [552, 252] on input "False" at bounding box center [547, 248] width 10 height 8
radio input "true"
click at [492, 348] on label "True" at bounding box center [487, 352] width 65 height 30
click at [472, 348] on input "True" at bounding box center [467, 352] width 10 height 8
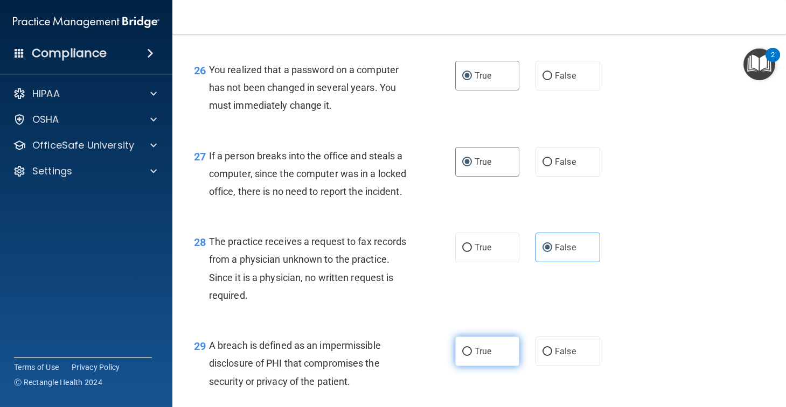
radio input "true"
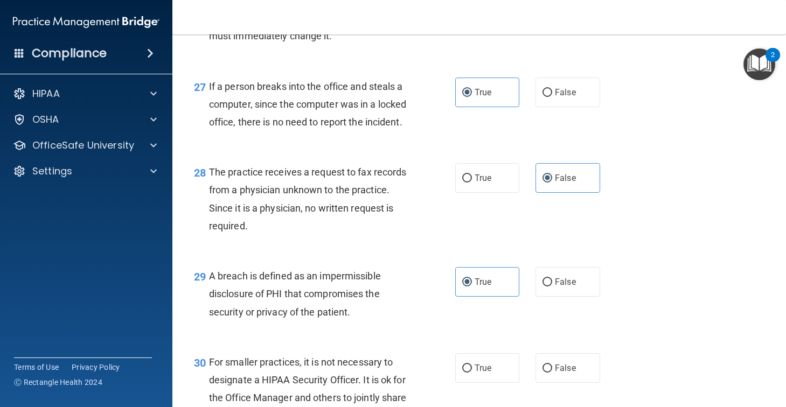
scroll to position [2691, 0]
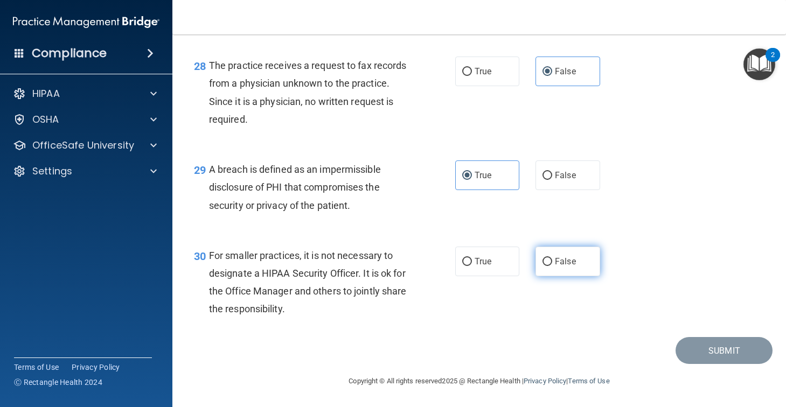
click at [547, 258] on input "False" at bounding box center [547, 262] width 10 height 8
radio input "true"
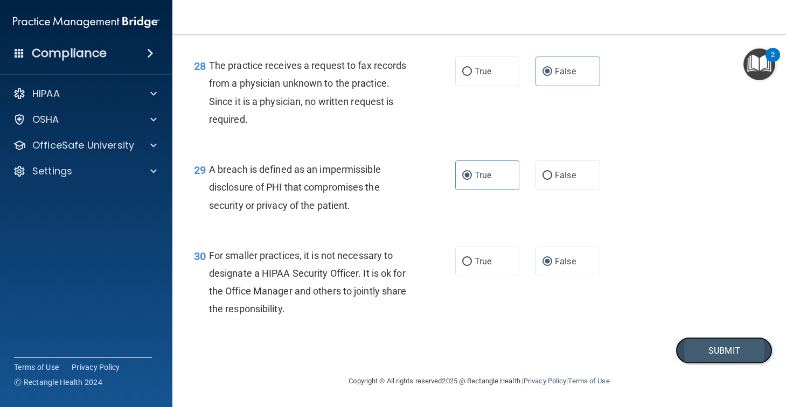
click at [725, 350] on button "Submit" at bounding box center [723, 350] width 97 height 27
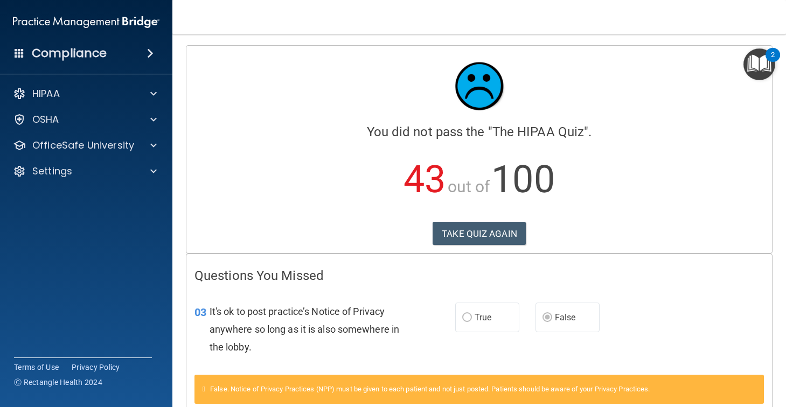
scroll to position [137, 0]
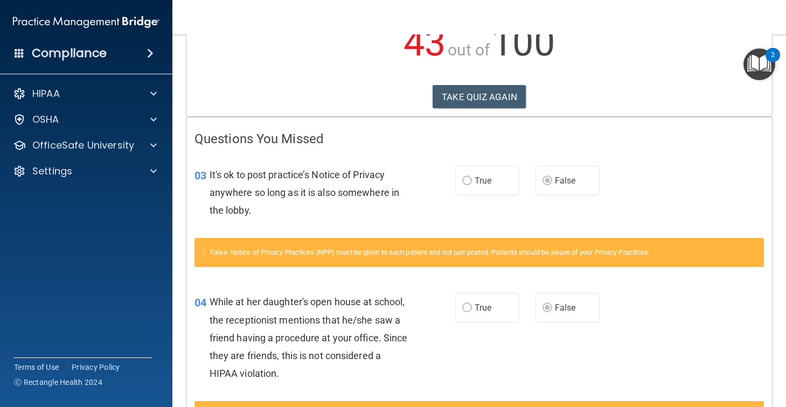
click at [473, 171] on label "True" at bounding box center [487, 181] width 64 height 30
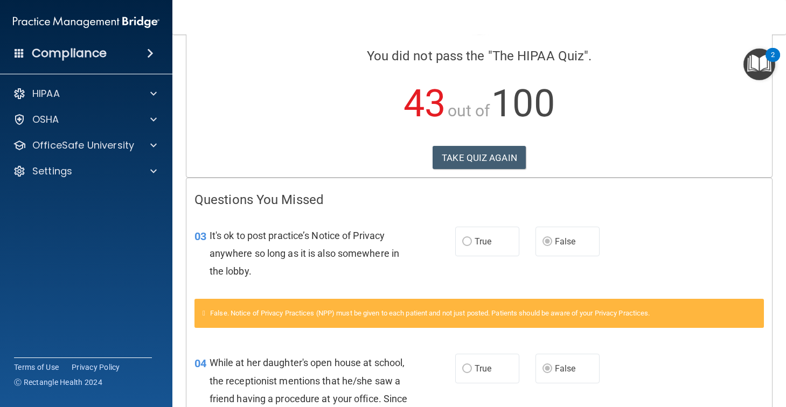
scroll to position [0, 0]
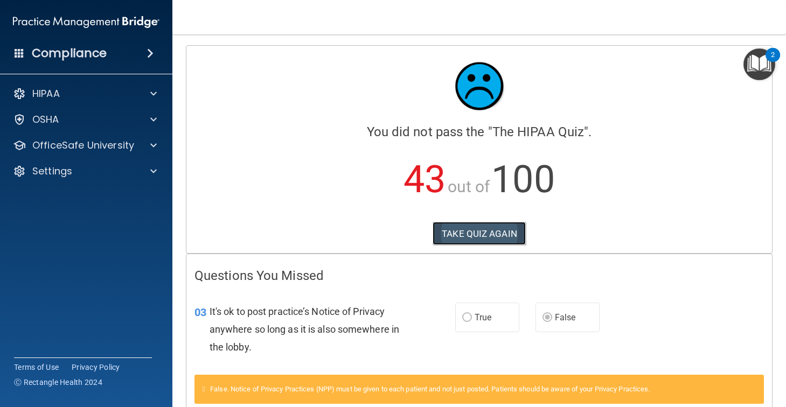
click at [484, 237] on button "TAKE QUIZ AGAIN" at bounding box center [479, 234] width 93 height 24
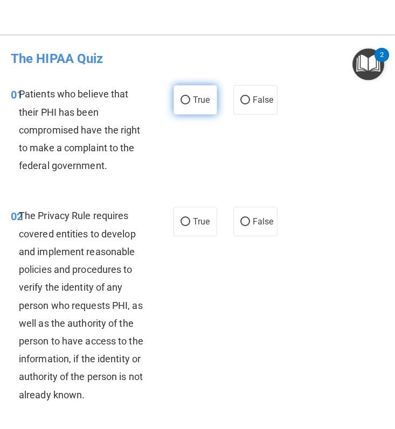
click at [186, 100] on input "True" at bounding box center [185, 100] width 10 height 8
radio input "true"
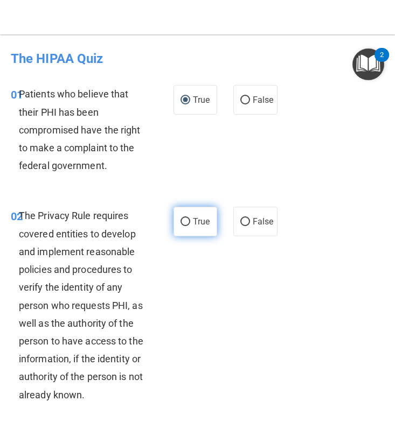
click at [183, 218] on input "True" at bounding box center [185, 222] width 10 height 8
radio input "true"
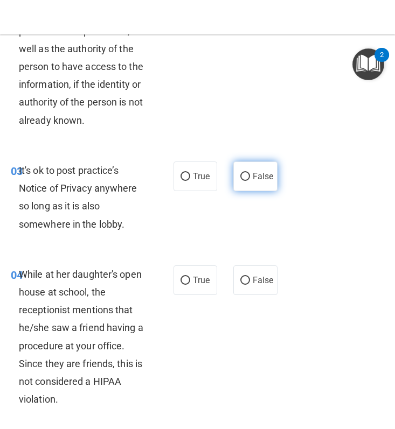
click at [245, 175] on input "False" at bounding box center [245, 177] width 10 height 8
radio input "true"
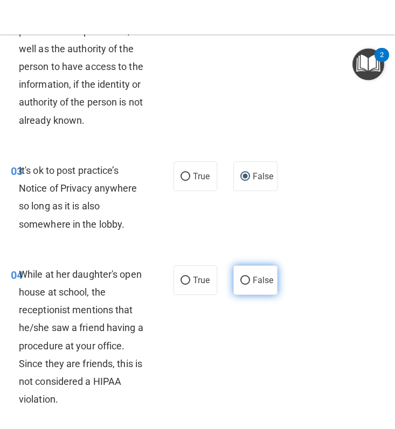
click at [246, 280] on input "False" at bounding box center [245, 281] width 10 height 8
radio input "true"
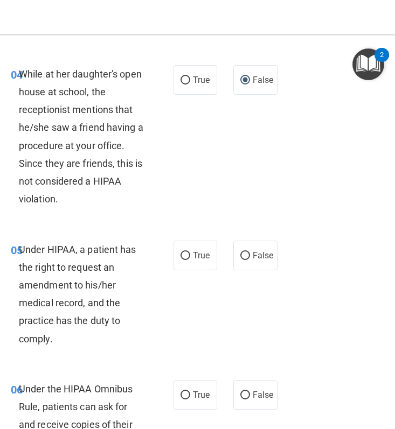
scroll to position [500, 0]
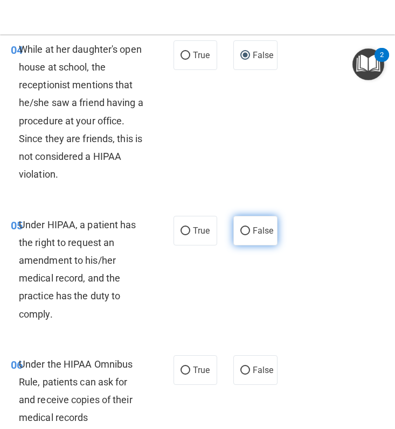
click at [242, 234] on input "False" at bounding box center [245, 231] width 10 height 8
radio input "true"
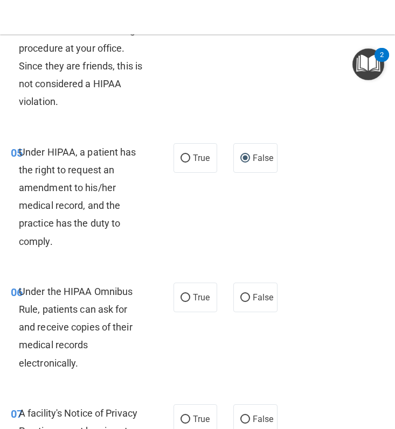
scroll to position [608, 0]
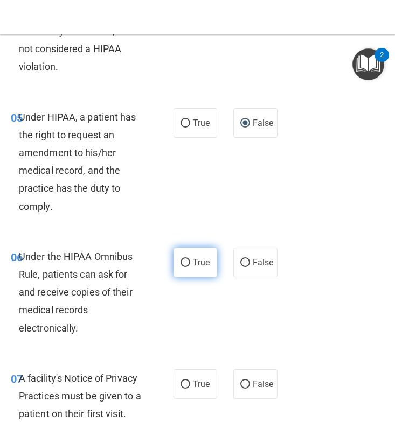
click at [185, 259] on input "True" at bounding box center [185, 263] width 10 height 8
radio input "true"
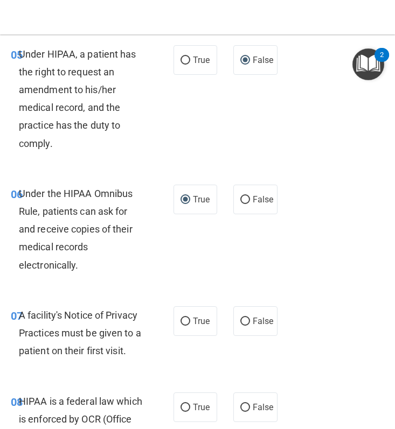
scroll to position [694, 0]
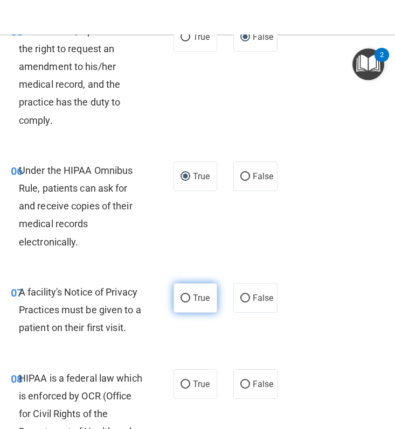
click at [184, 301] on input "True" at bounding box center [185, 299] width 10 height 8
radio input "true"
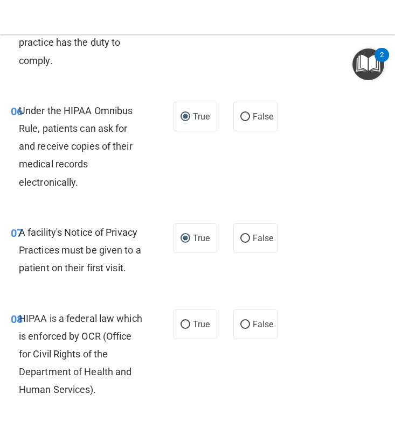
scroll to position [772, 0]
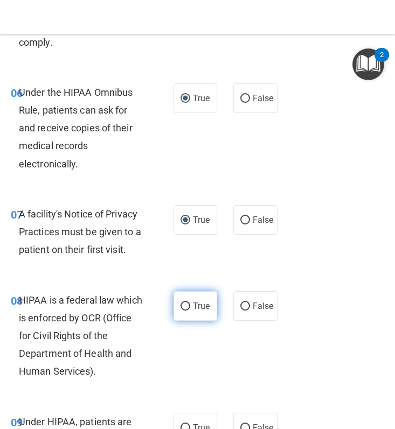
click at [187, 305] on input "True" at bounding box center [185, 307] width 10 height 8
radio input "true"
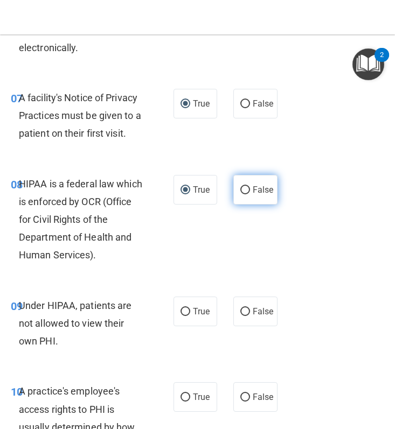
scroll to position [926, 0]
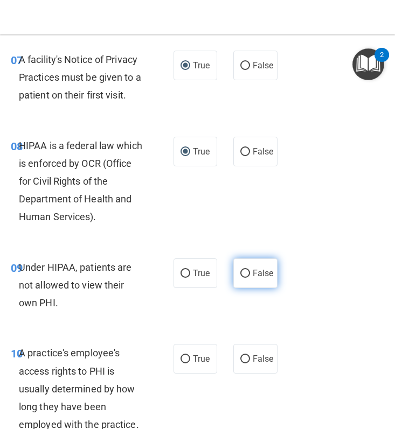
click at [247, 273] on input "False" at bounding box center [245, 274] width 10 height 8
radio input "true"
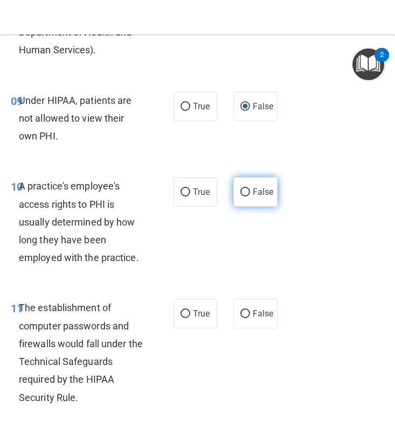
click at [244, 194] on input "False" at bounding box center [245, 193] width 10 height 8
radio input "true"
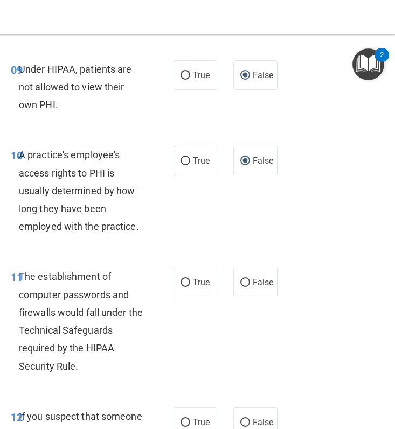
scroll to position [1180, 0]
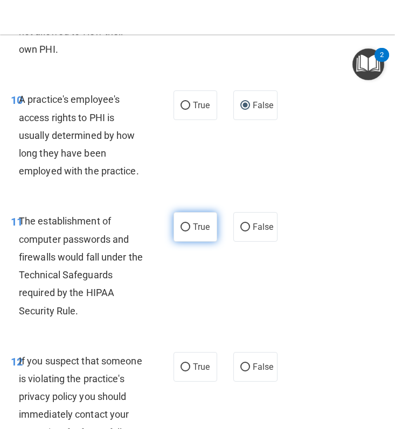
click at [186, 228] on input "True" at bounding box center [185, 228] width 10 height 8
radio input "true"
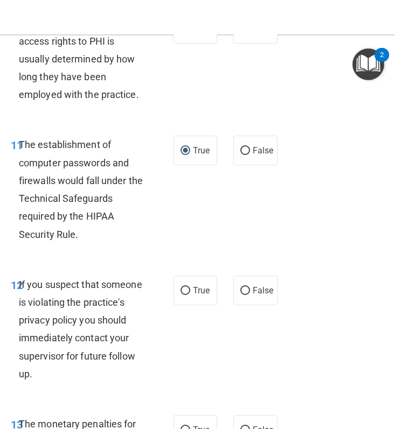
scroll to position [1335, 0]
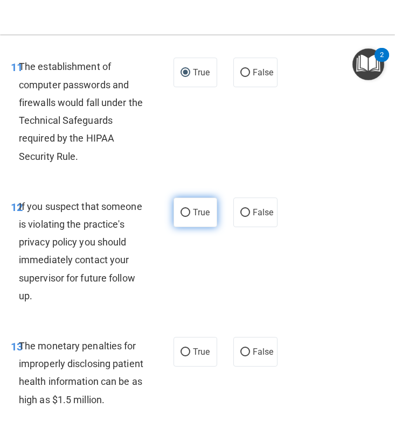
click at [185, 212] on input "True" at bounding box center [185, 213] width 10 height 8
radio input "true"
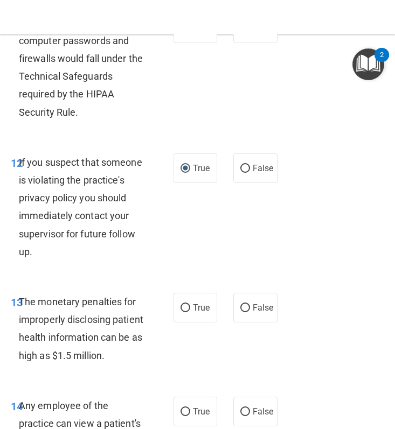
scroll to position [1386, 0]
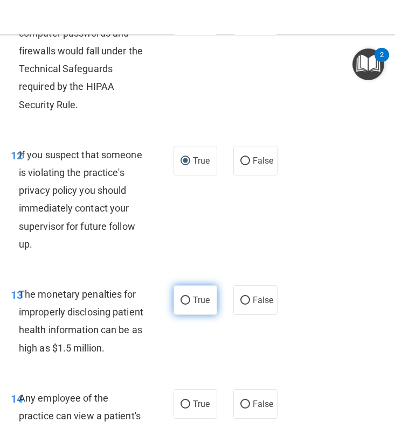
click at [185, 302] on input "True" at bounding box center [185, 301] width 10 height 8
radio input "true"
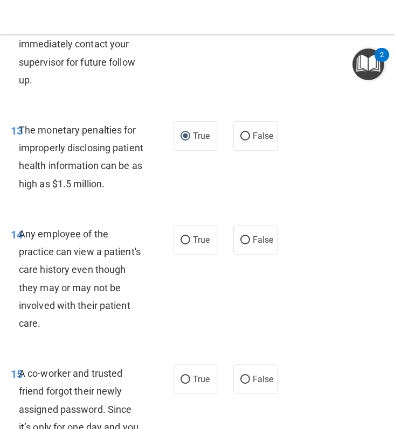
scroll to position [1567, 0]
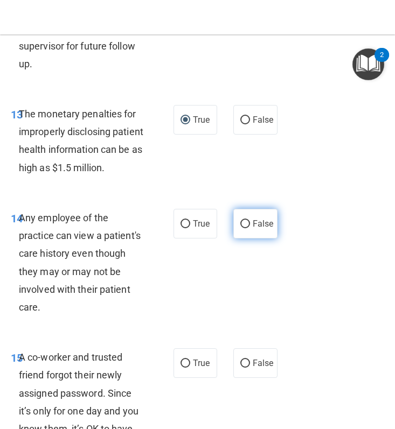
click at [248, 228] on input "False" at bounding box center [245, 224] width 10 height 8
radio input "true"
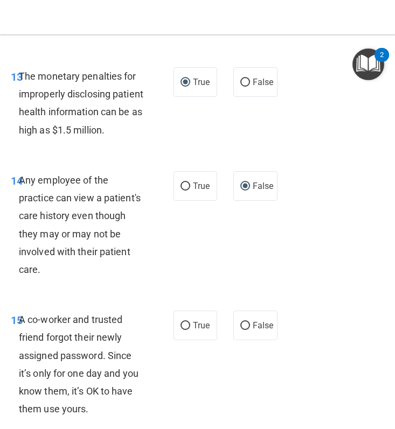
scroll to position [1647, 0]
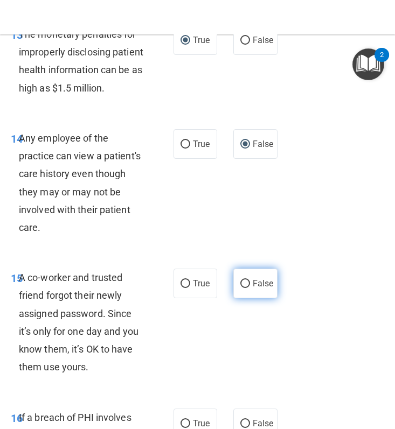
click at [243, 288] on input "False" at bounding box center [245, 284] width 10 height 8
radio input "true"
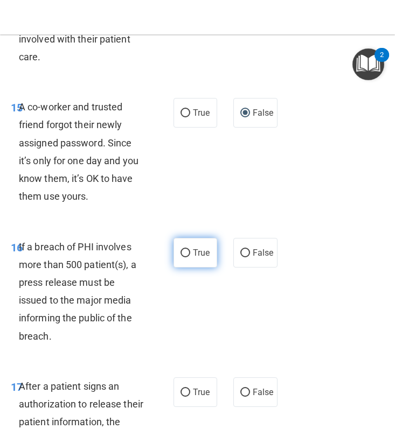
click at [190, 257] on input "True" at bounding box center [185, 253] width 10 height 8
radio input "true"
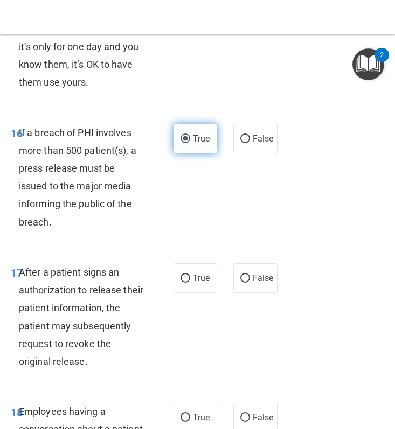
scroll to position [1942, 0]
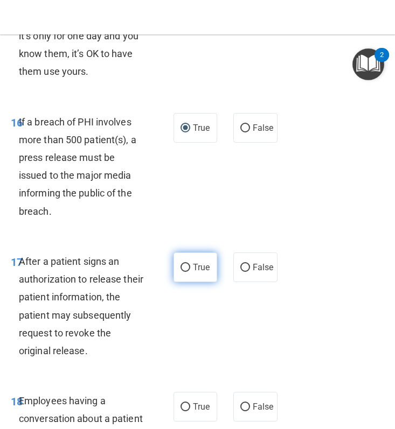
click at [181, 272] on input "True" at bounding box center [185, 268] width 10 height 8
radio input "true"
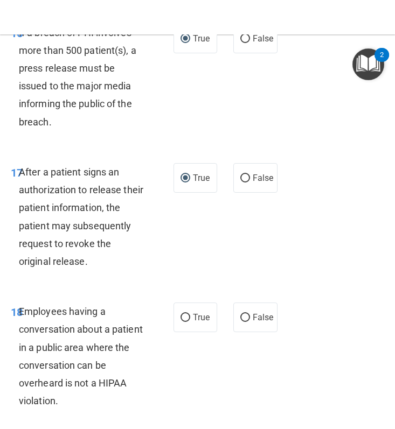
scroll to position [2139, 0]
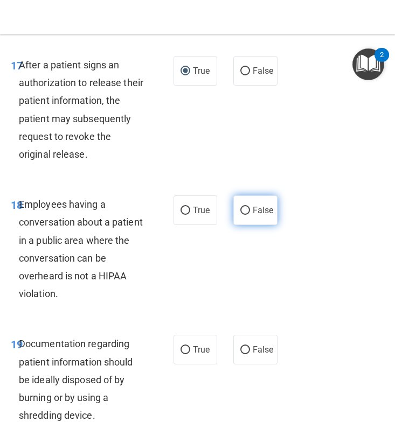
click at [246, 215] on input "False" at bounding box center [245, 211] width 10 height 8
radio input "true"
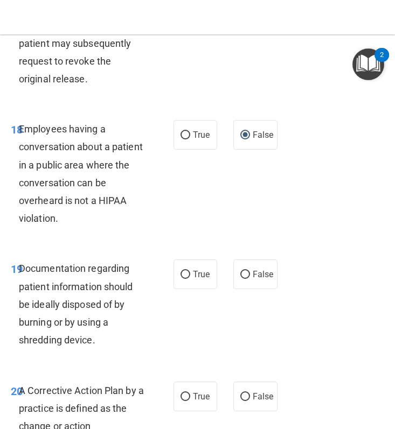
scroll to position [2276, 0]
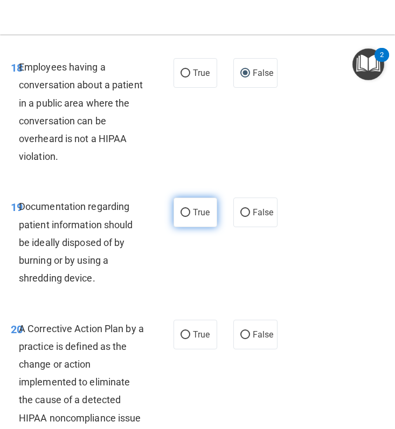
click at [184, 217] on input "True" at bounding box center [185, 213] width 10 height 8
radio input "true"
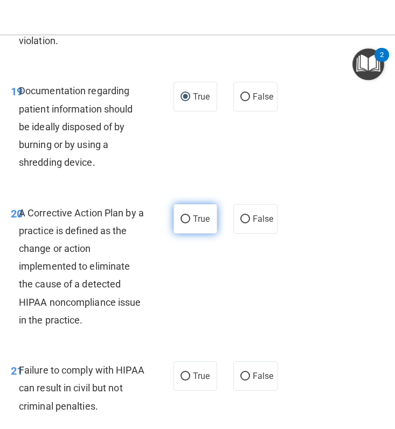
click at [189, 224] on input "True" at bounding box center [185, 219] width 10 height 8
radio input "true"
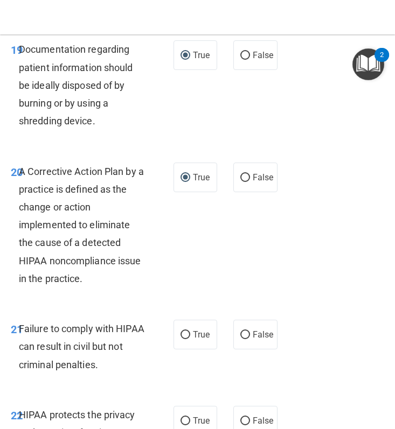
scroll to position [2497, 0]
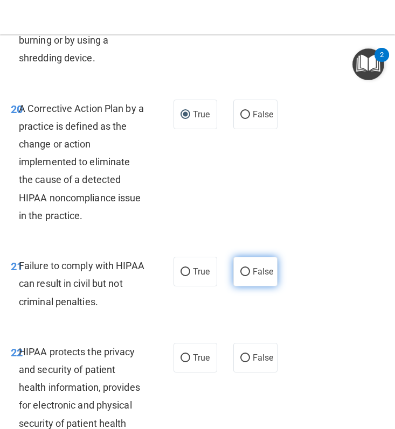
click at [242, 276] on input "False" at bounding box center [245, 272] width 10 height 8
radio input "true"
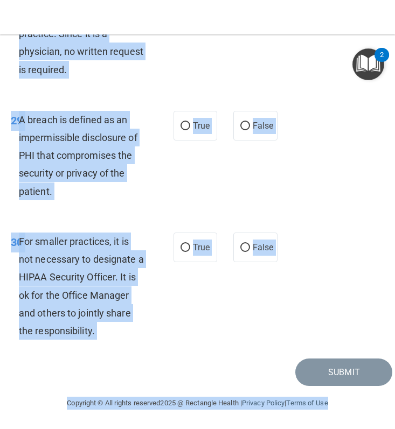
scroll to position [3832, 0]
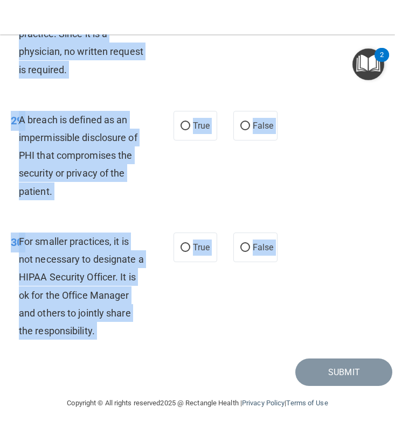
drag, startPoint x: 19, startPoint y: 171, endPoint x: 198, endPoint y: 396, distance: 287.9
click at [198, 396] on main "- The HIPAA Quiz This quiz doesn’t expire until . Are you sure you want to take…" at bounding box center [197, 231] width 395 height 395
copy main "HIPAA protects the privacy and security of patient health information, provides…"
click at [246, 249] on input "False" at bounding box center [245, 248] width 10 height 8
radio input "true"
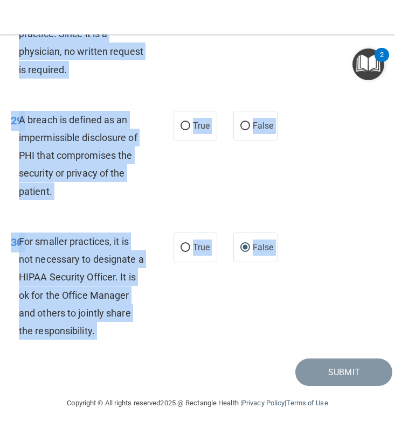
scroll to position [3745, 0]
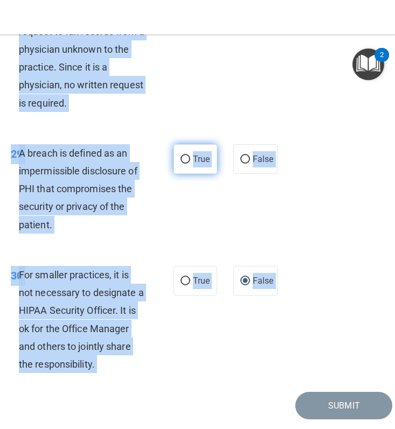
click at [185, 164] on input "True" at bounding box center [185, 160] width 10 height 8
radio input "true"
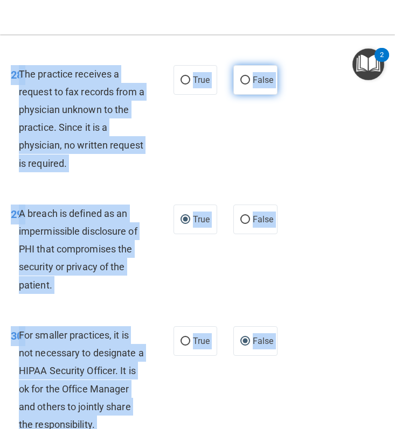
click at [243, 85] on input "False" at bounding box center [245, 80] width 10 height 8
radio input "true"
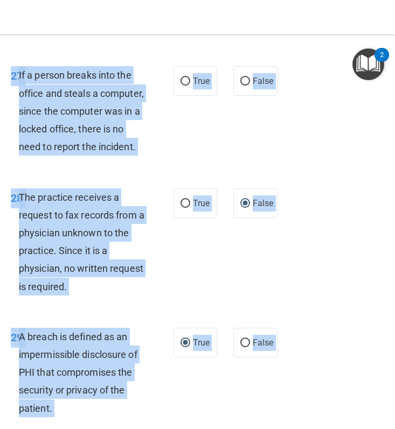
scroll to position [3507, 0]
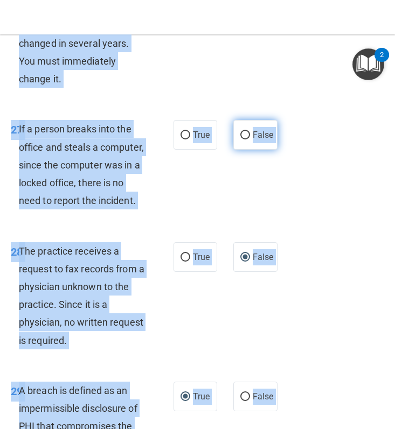
click at [248, 140] on input "False" at bounding box center [245, 135] width 10 height 8
radio input "true"
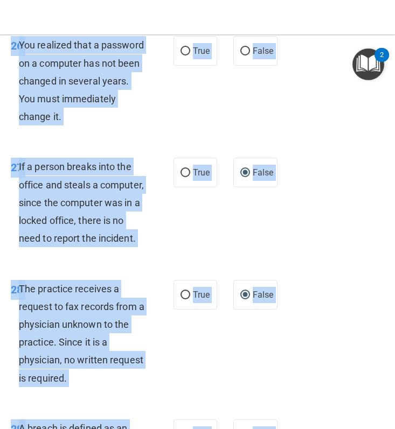
scroll to position [3420, 0]
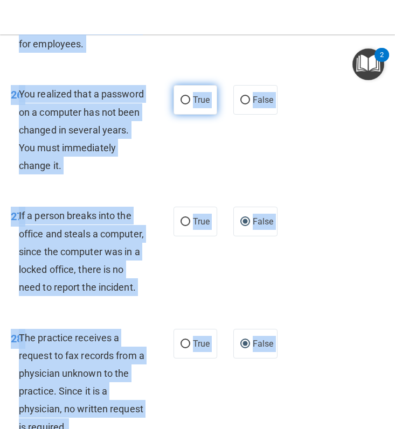
click at [186, 104] on input "True" at bounding box center [185, 100] width 10 height 8
radio input "true"
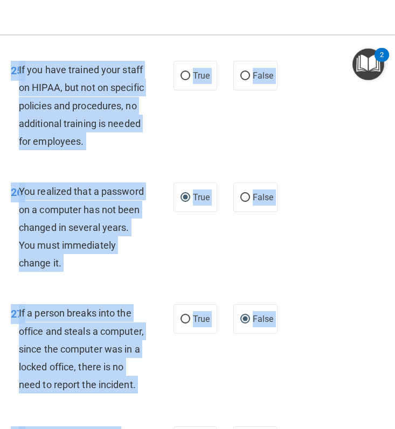
scroll to position [3310, 0]
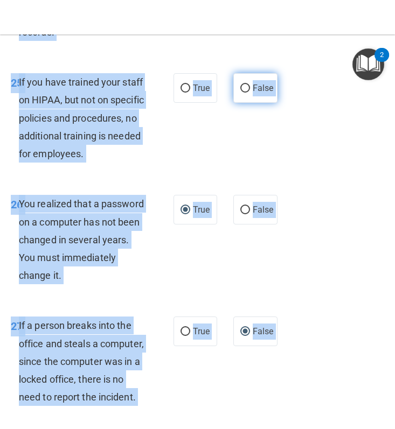
click at [239, 103] on label "False" at bounding box center [255, 88] width 44 height 30
click at [240, 93] on input "False" at bounding box center [245, 89] width 10 height 8
radio input "true"
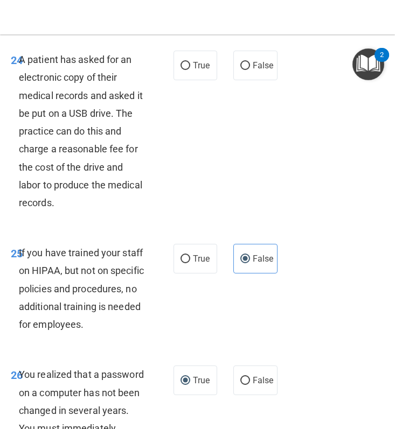
scroll to position [3078, 0]
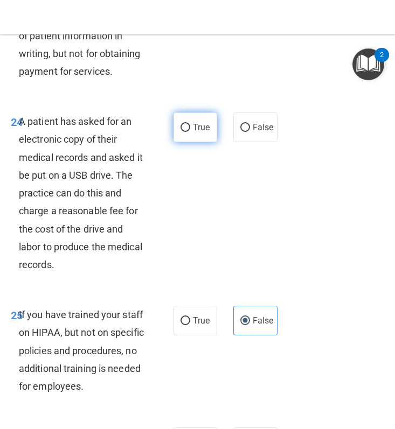
click at [187, 132] on input "True" at bounding box center [185, 128] width 10 height 8
radio input "true"
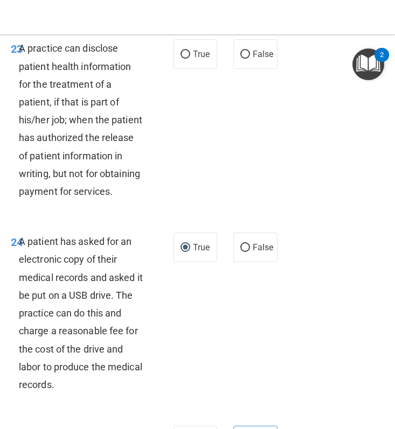
scroll to position [2887, 0]
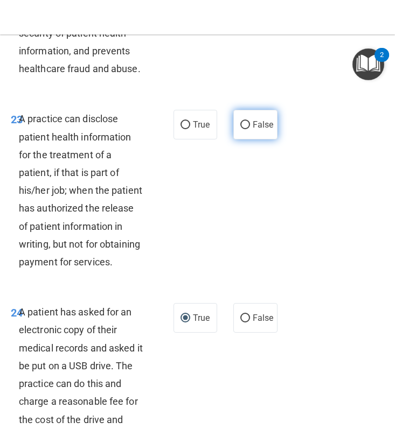
click at [241, 129] on input "False" at bounding box center [245, 125] width 10 height 8
radio input "true"
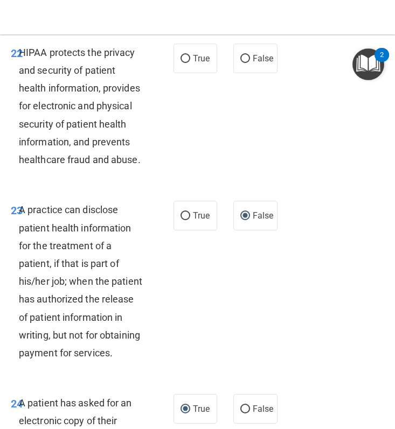
scroll to position [2671, 0]
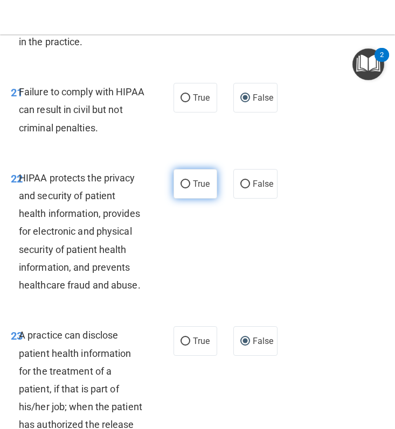
click at [182, 189] on input "True" at bounding box center [185, 184] width 10 height 8
radio input "true"
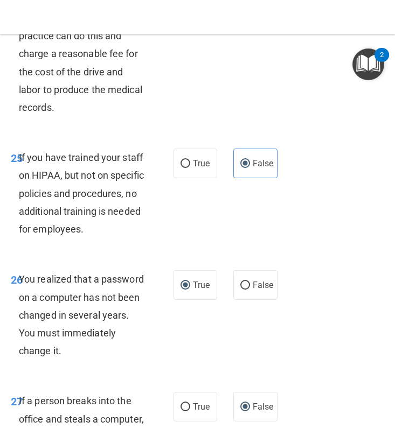
scroll to position [3832, 0]
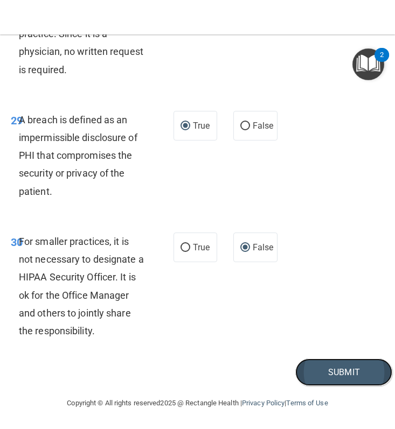
click at [321, 368] on button "Submit" at bounding box center [343, 372] width 97 height 27
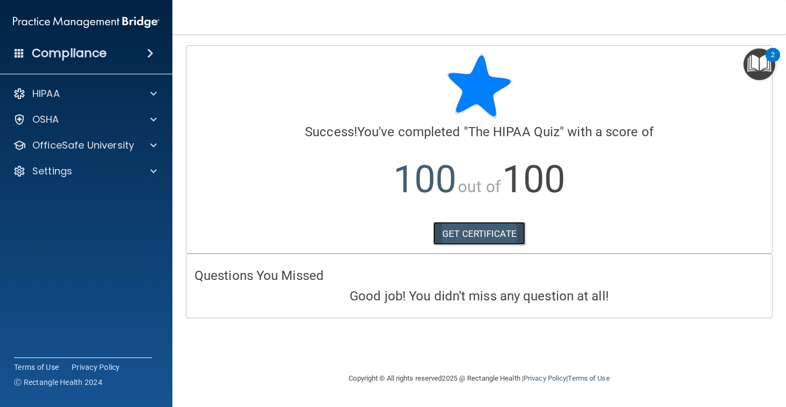
click at [458, 228] on link "GET CERTIFICATE" at bounding box center [479, 234] width 92 height 24
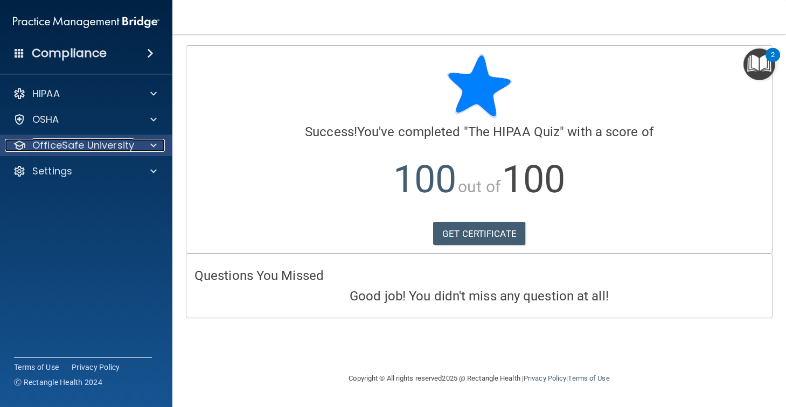
click at [90, 147] on p "OfficeSafe University" at bounding box center [83, 145] width 102 height 13
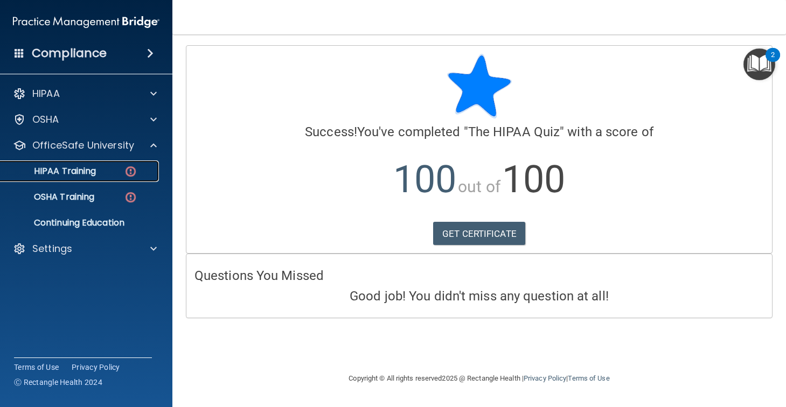
click at [80, 172] on p "HIPAA Training" at bounding box center [51, 171] width 89 height 11
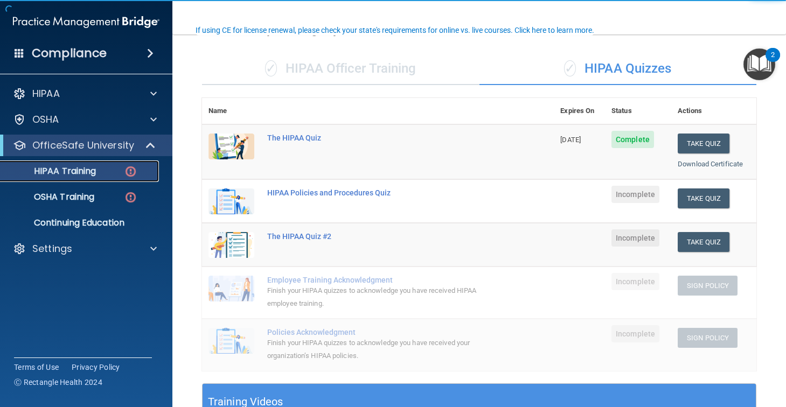
scroll to position [121, 0]
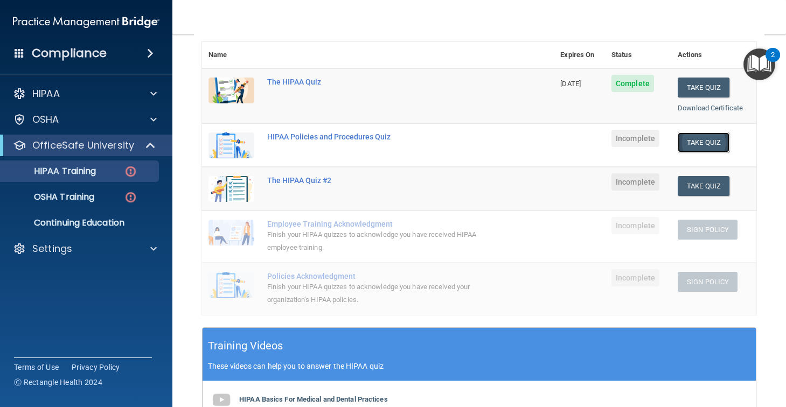
click at [697, 147] on button "Take Quiz" at bounding box center [704, 143] width 52 height 20
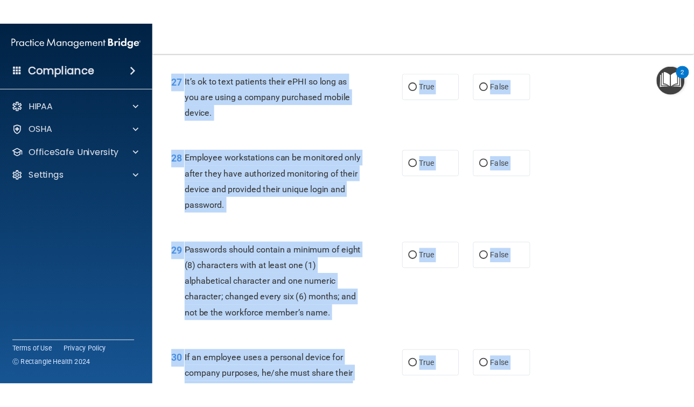
scroll to position [2924, 0]
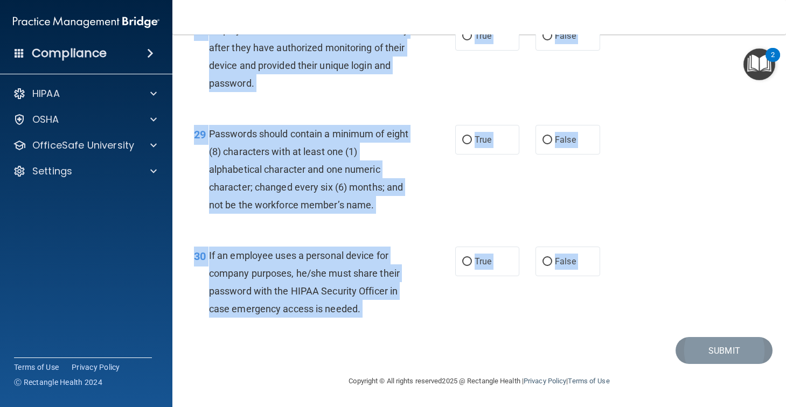
copy main "HIPAA Policies and Procedures Quiz This quiz doesn’t expire until . Are you sur…"
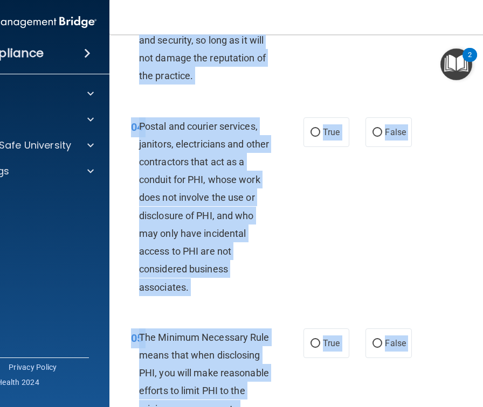
scroll to position [0, 0]
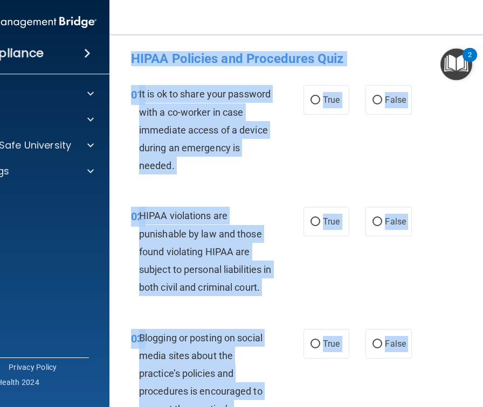
click at [338, 165] on div "01 It is ok to share your password with a co-worker in case immediate access of…" at bounding box center [327, 133] width 409 height 122
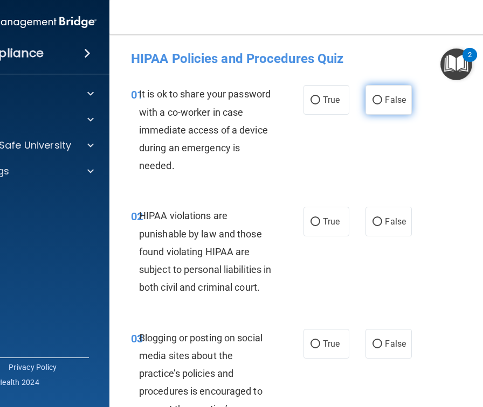
click at [378, 101] on input "False" at bounding box center [377, 100] width 10 height 8
radio input "true"
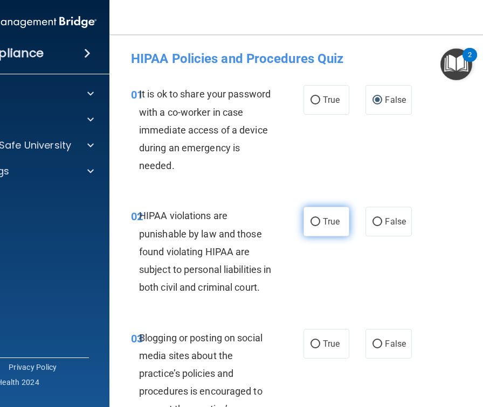
click at [312, 224] on input "True" at bounding box center [315, 222] width 10 height 8
radio input "true"
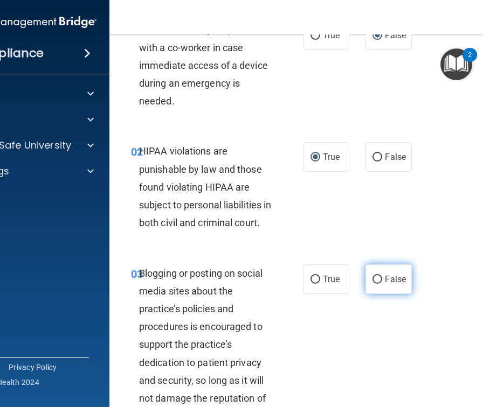
click at [377, 284] on input "False" at bounding box center [377, 280] width 10 height 8
radio input "true"
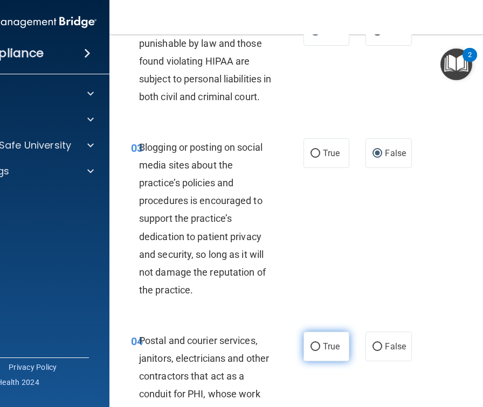
click at [312, 351] on input "True" at bounding box center [315, 347] width 10 height 8
radio input "true"
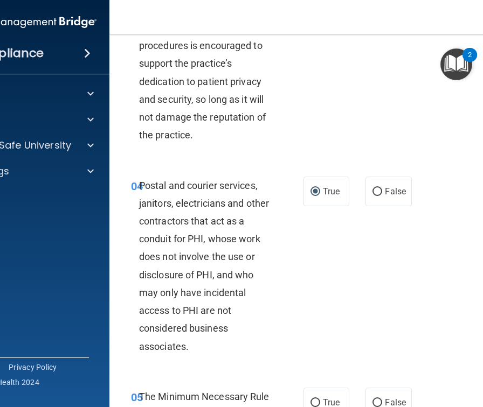
scroll to position [587, 0]
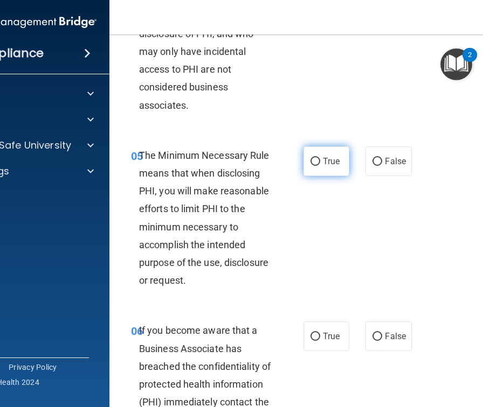
click at [316, 166] on input "True" at bounding box center [315, 162] width 10 height 8
radio input "true"
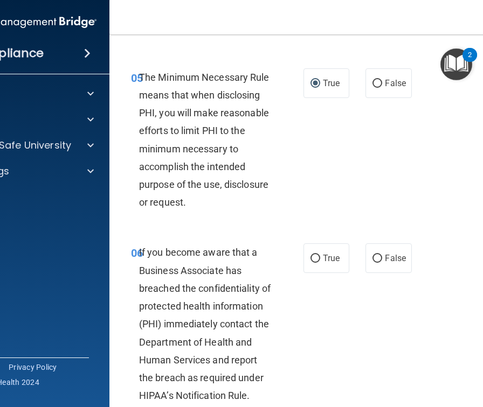
scroll to position [779, 0]
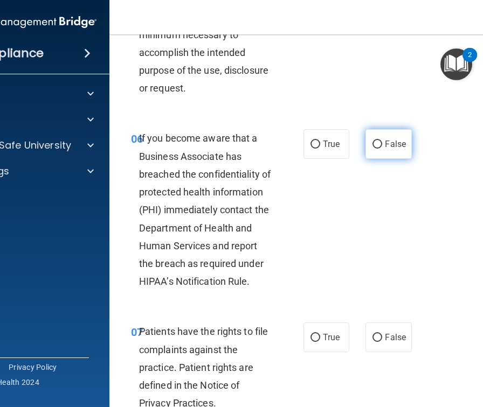
click at [380, 149] on input "False" at bounding box center [377, 145] width 10 height 8
radio input "true"
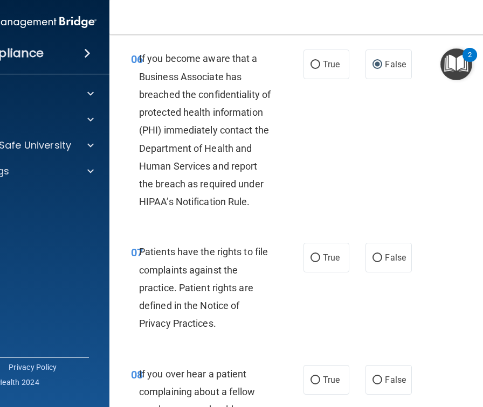
scroll to position [937, 0]
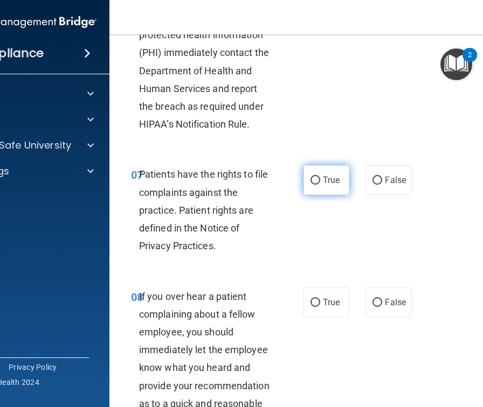
click at [317, 185] on input "True" at bounding box center [315, 181] width 10 height 8
radio input "true"
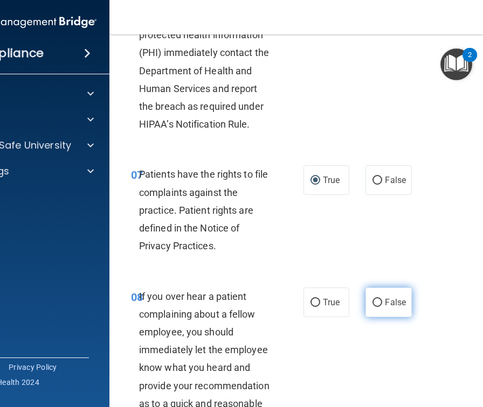
click at [374, 307] on input "False" at bounding box center [377, 303] width 10 height 8
radio input "true"
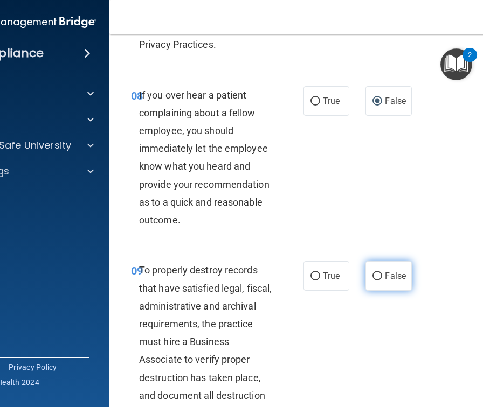
click at [378, 281] on input "False" at bounding box center [377, 277] width 10 height 8
radio input "true"
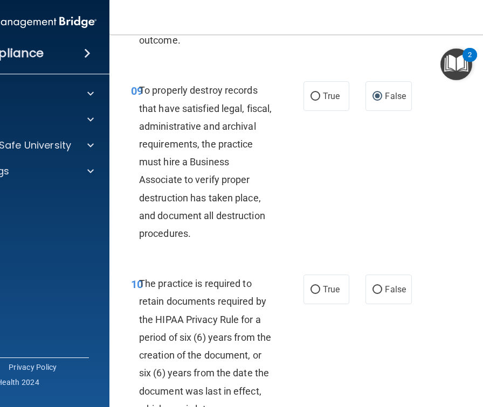
scroll to position [1425, 0]
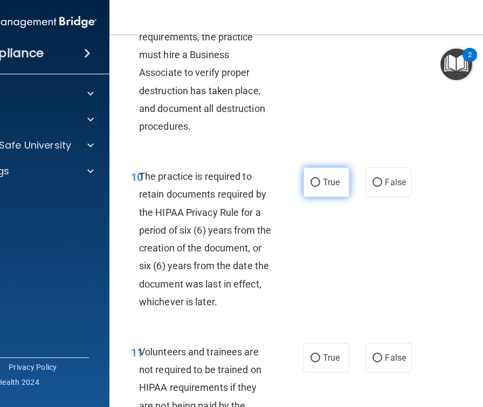
click at [317, 187] on input "True" at bounding box center [315, 183] width 10 height 8
radio input "true"
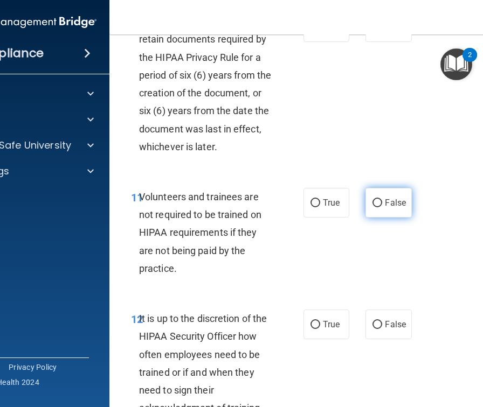
click at [380, 207] on input "False" at bounding box center [377, 203] width 10 height 8
radio input "true"
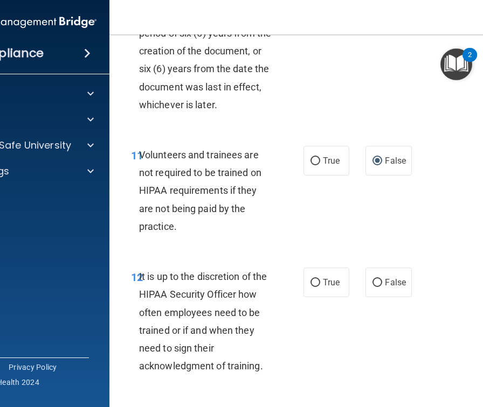
scroll to position [1675, 0]
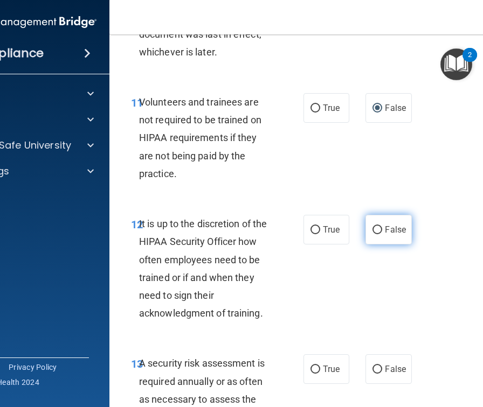
click at [381, 234] on input "False" at bounding box center [377, 230] width 10 height 8
radio input "true"
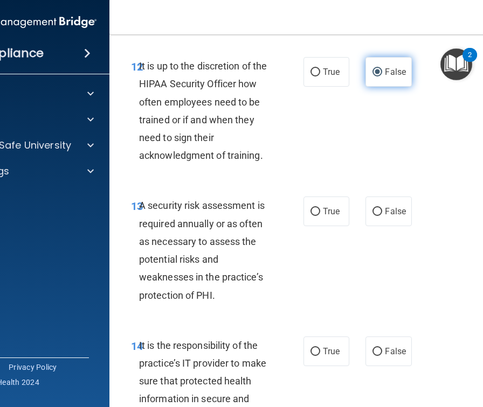
scroll to position [1850, 0]
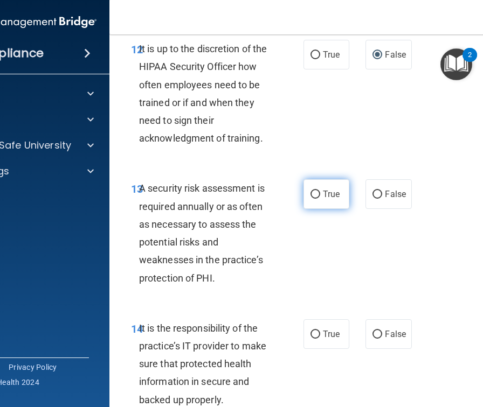
click at [319, 199] on input "True" at bounding box center [315, 195] width 10 height 8
radio input "true"
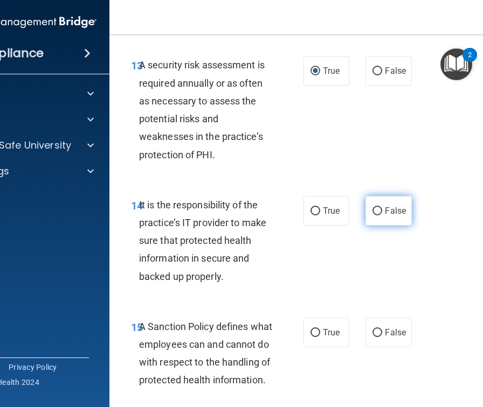
click at [377, 215] on input "False" at bounding box center [377, 211] width 10 height 8
radio input "true"
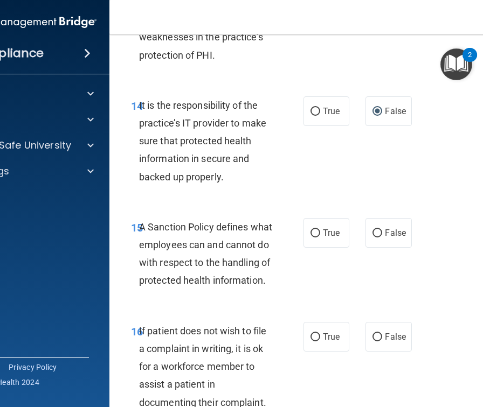
scroll to position [2085, 0]
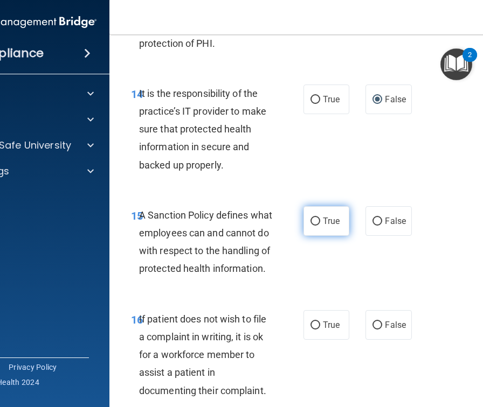
click at [316, 226] on input "True" at bounding box center [315, 222] width 10 height 8
radio input "true"
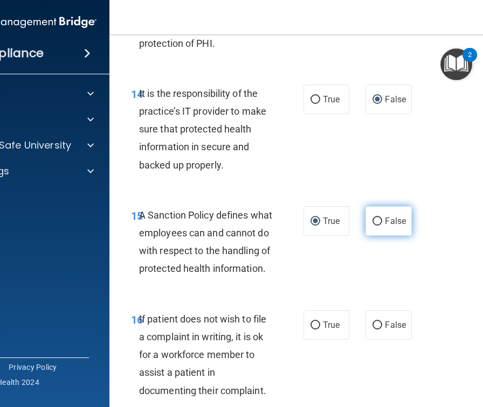
scroll to position [2202, 0]
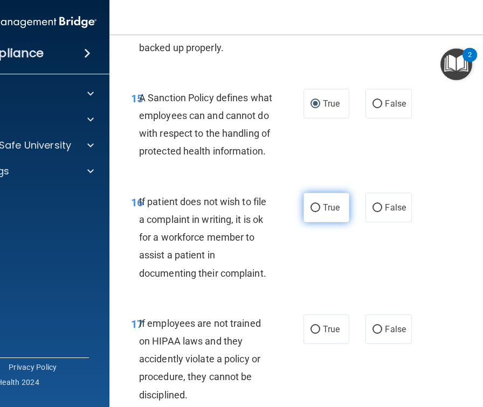
click at [315, 222] on label "True" at bounding box center [326, 208] width 46 height 30
click at [315, 212] on input "True" at bounding box center [315, 208] width 10 height 8
radio input "true"
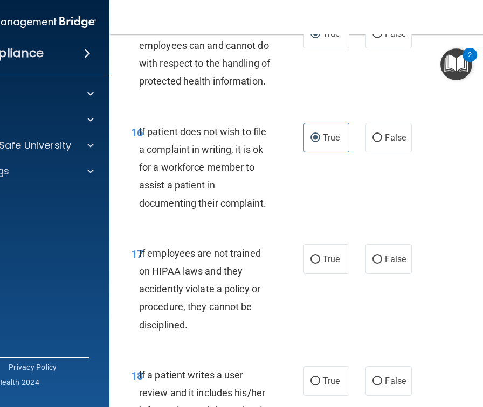
scroll to position [2341, 0]
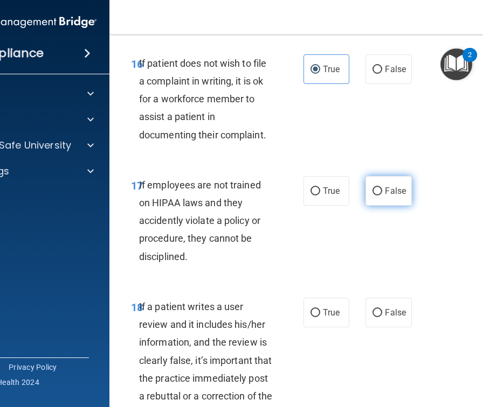
click at [379, 196] on input "False" at bounding box center [377, 191] width 10 height 8
radio input "true"
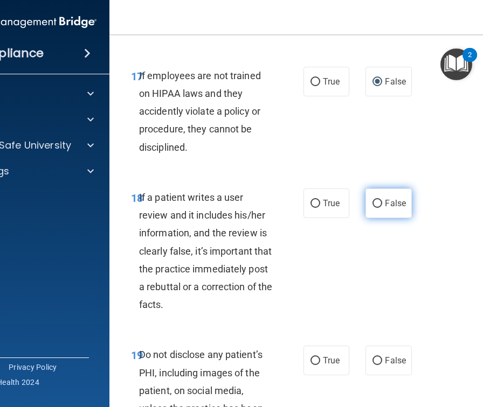
click at [379, 218] on label "False" at bounding box center [388, 204] width 46 height 30
click at [379, 208] on input "False" at bounding box center [377, 204] width 10 height 8
radio input "true"
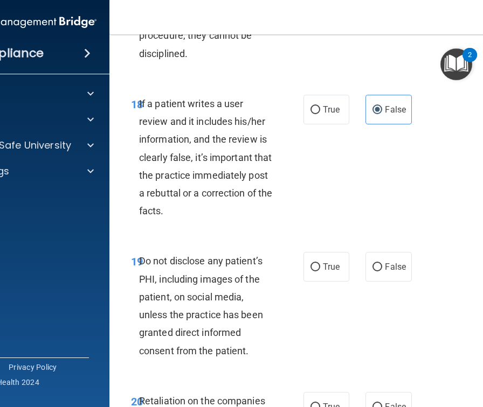
scroll to position [2575, 0]
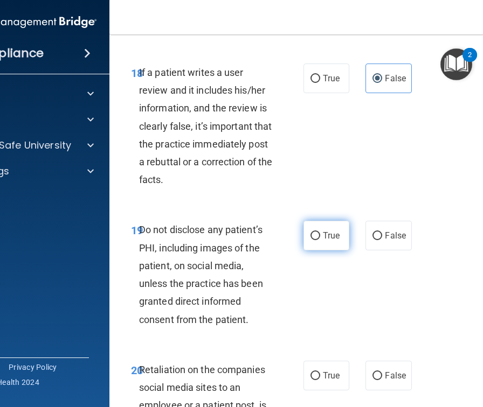
click at [315, 240] on input "True" at bounding box center [315, 236] width 10 height 8
radio input "true"
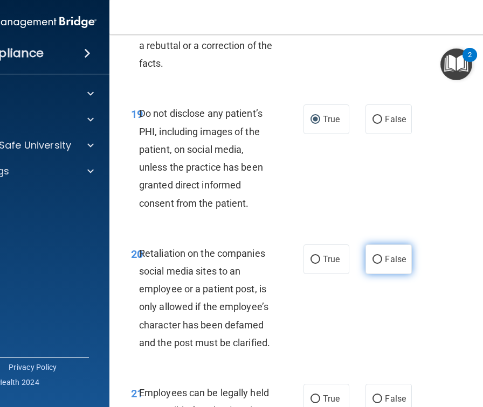
click at [375, 264] on input "False" at bounding box center [377, 260] width 10 height 8
radio input "true"
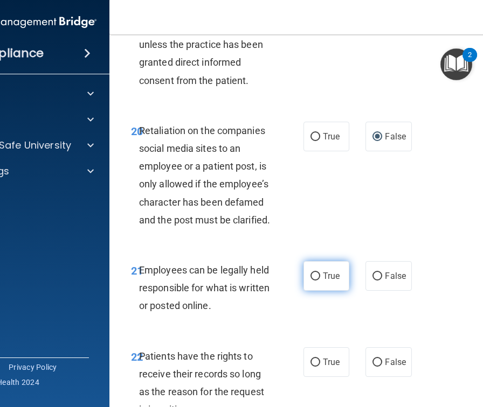
click at [316, 281] on input "True" at bounding box center [315, 277] width 10 height 8
radio input "true"
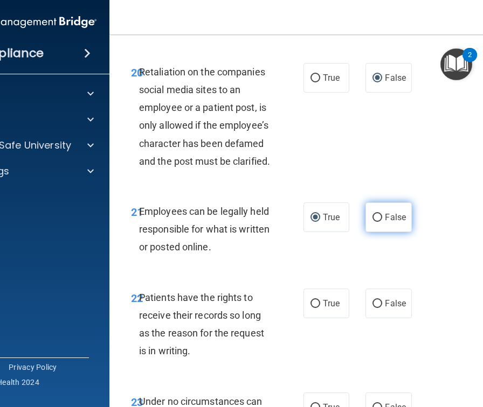
scroll to position [2930, 0]
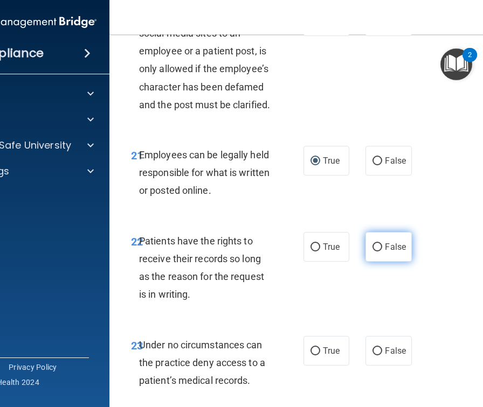
click at [371, 262] on label "False" at bounding box center [388, 247] width 46 height 30
click at [372, 252] on input "False" at bounding box center [377, 247] width 10 height 8
radio input "true"
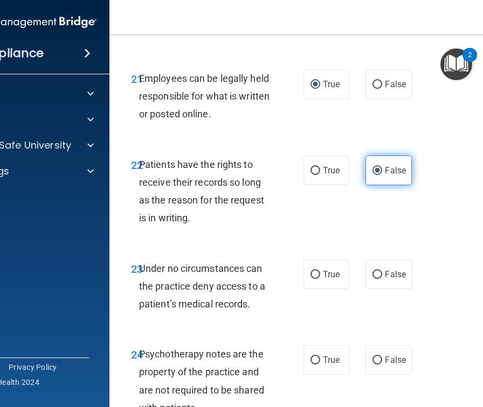
scroll to position [3068, 0]
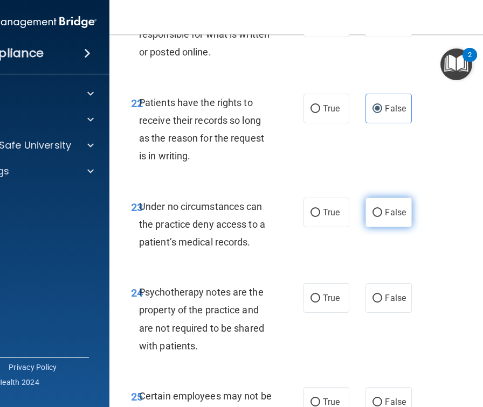
click at [379, 227] on label "False" at bounding box center [388, 213] width 46 height 30
click at [379, 217] on input "False" at bounding box center [377, 213] width 10 height 8
radio input "true"
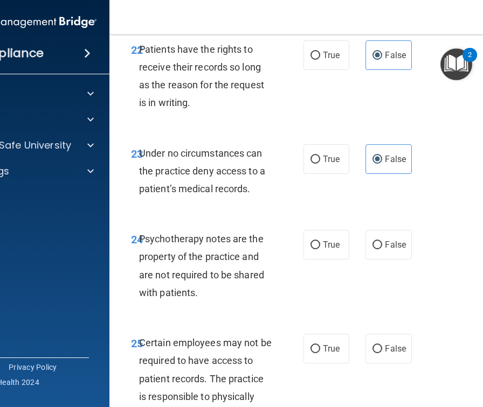
scroll to position [3185, 0]
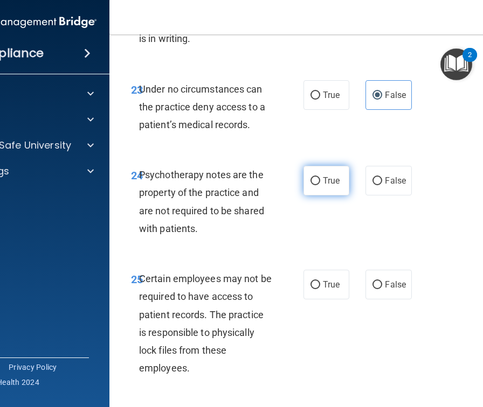
click at [313, 185] on input "True" at bounding box center [315, 181] width 10 height 8
radio input "true"
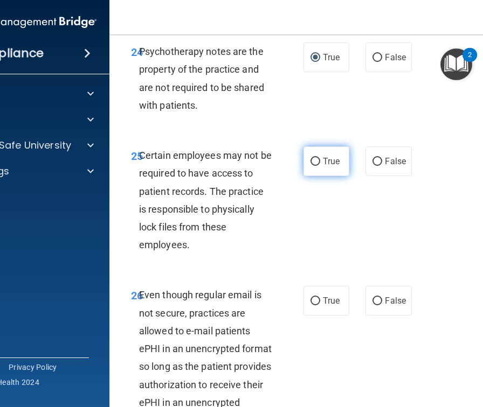
click at [316, 166] on input "True" at bounding box center [315, 162] width 10 height 8
radio input "true"
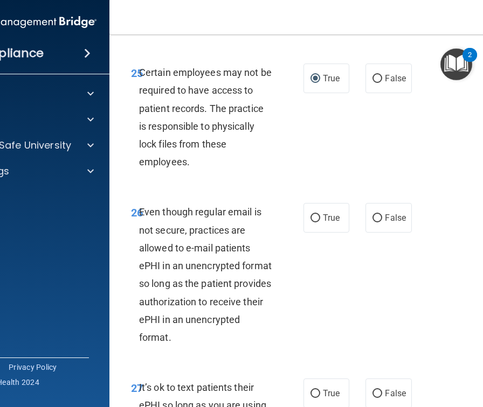
scroll to position [3438, 0]
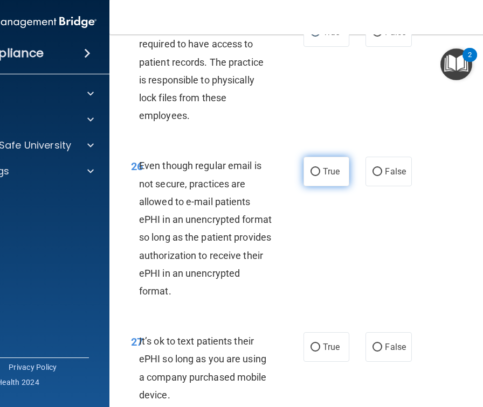
click at [318, 176] on input "True" at bounding box center [315, 172] width 10 height 8
radio input "true"
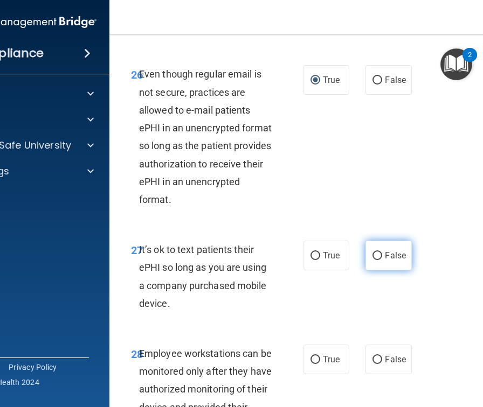
click at [374, 270] on label "False" at bounding box center [388, 256] width 46 height 30
click at [374, 260] on input "False" at bounding box center [377, 256] width 10 height 8
radio input "true"
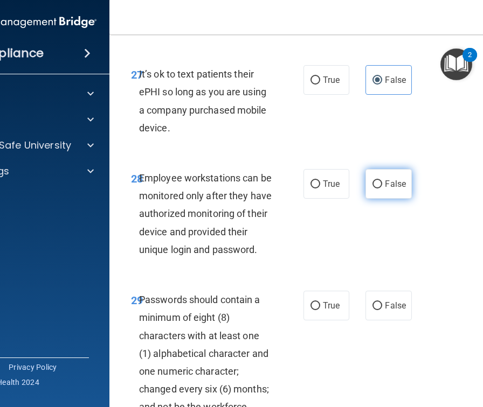
click at [377, 189] on input "False" at bounding box center [377, 184] width 10 height 8
radio input "true"
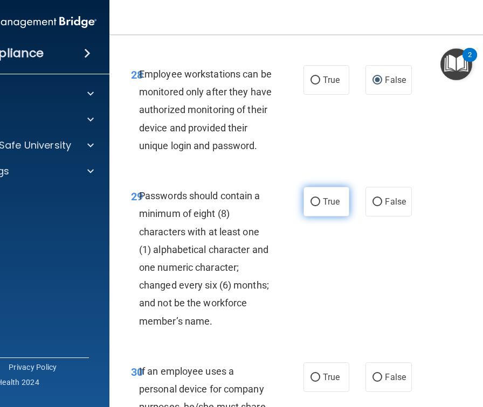
click at [316, 217] on label "True" at bounding box center [326, 202] width 46 height 30
click at [316, 206] on input "True" at bounding box center [315, 202] width 10 height 8
radio input "true"
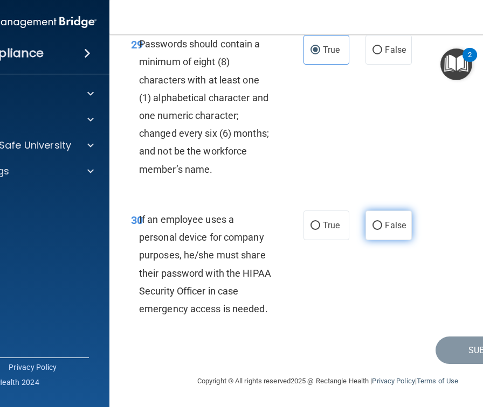
click at [380, 230] on input "False" at bounding box center [377, 226] width 10 height 8
radio input "true"
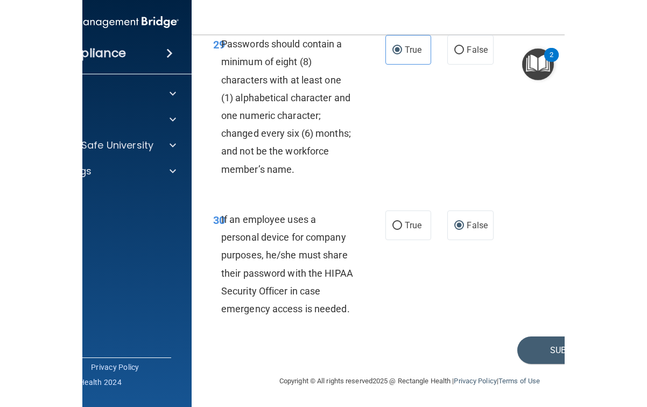
scroll to position [3997, 0]
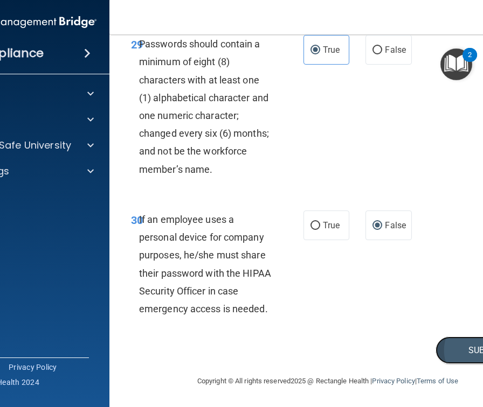
click at [476, 344] on button "Submit" at bounding box center [483, 350] width 97 height 27
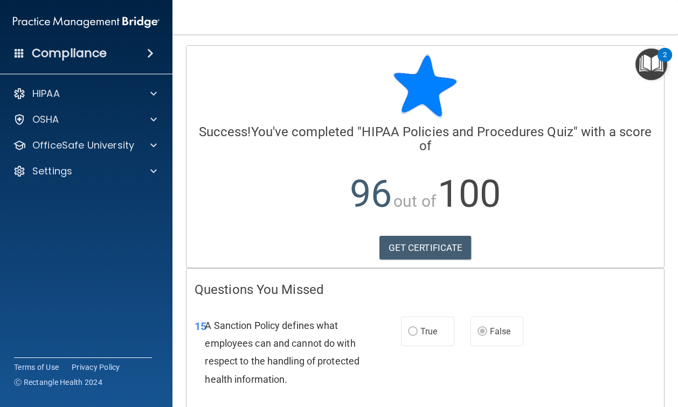
scroll to position [106, 0]
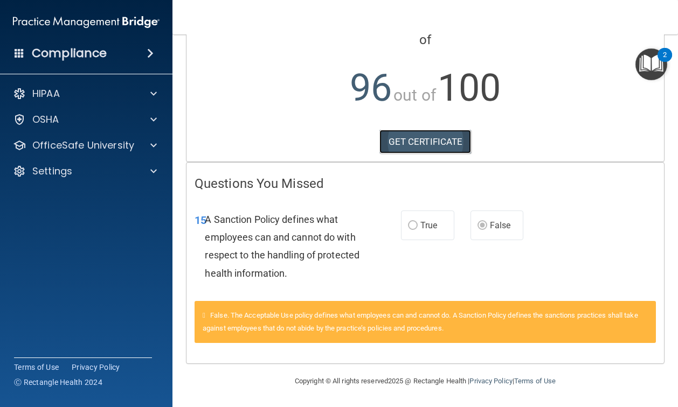
click at [430, 140] on link "GET CERTIFICATE" at bounding box center [425, 142] width 92 height 24
click at [85, 48] on h4 "Compliance" at bounding box center [69, 53] width 75 height 15
click at [85, 48] on div "Take me to: Payments Compliance Engagement Cyber Quant" at bounding box center [339, 203] width 678 height 407
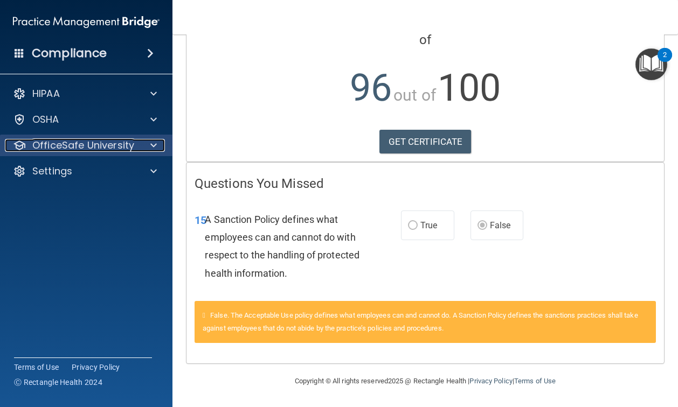
click at [53, 143] on p "OfficeSafe University" at bounding box center [83, 145] width 102 height 13
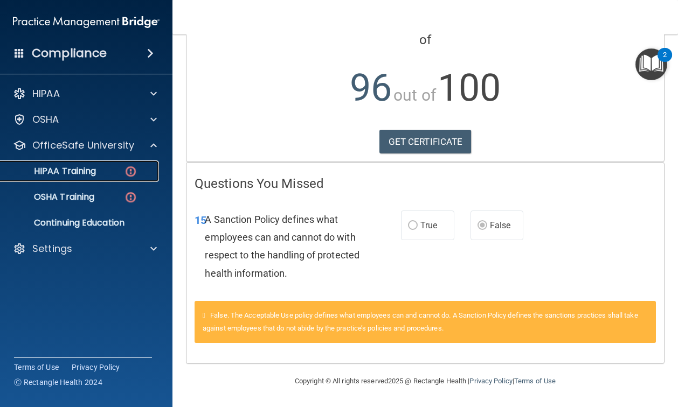
click at [53, 175] on p "HIPAA Training" at bounding box center [51, 171] width 89 height 11
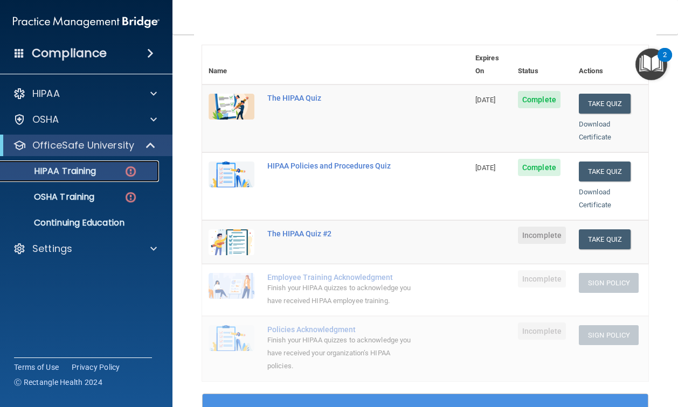
scroll to position [182, 0]
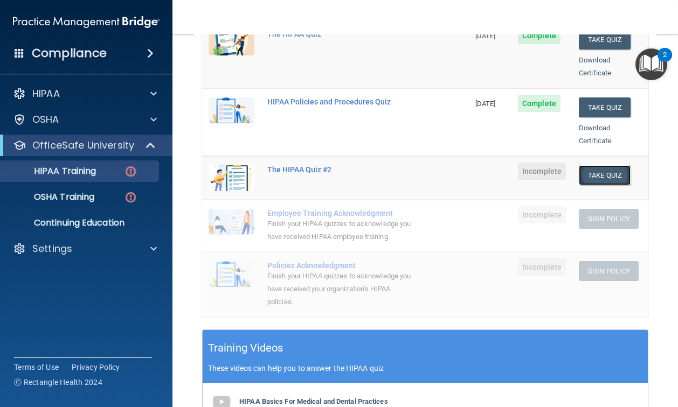
click at [615, 165] on button "Take Quiz" at bounding box center [604, 175] width 52 height 20
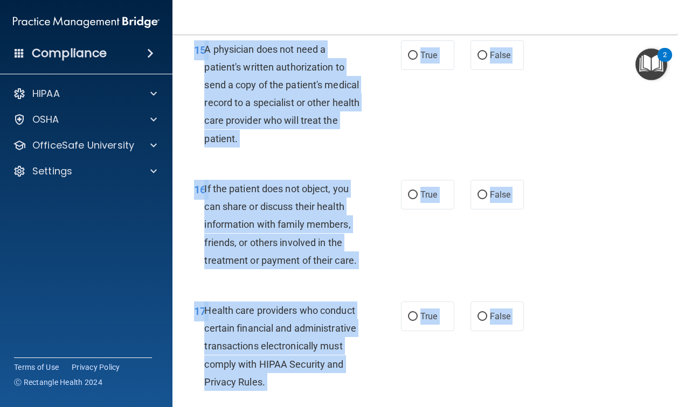
drag, startPoint x: 196, startPoint y: 58, endPoint x: 505, endPoint y: 417, distance: 474.0
click at [505, 407] on html "Compliance HIPAA Documents and Policies Report an Incident Business Associates …" at bounding box center [339, 203] width 678 height 407
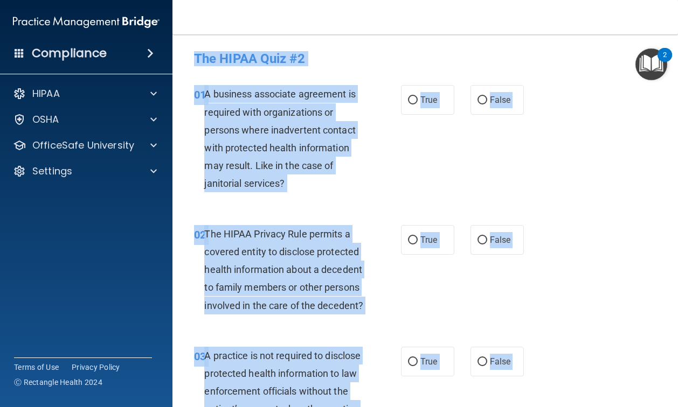
click at [195, 57] on h4 "The HIPAA Quiz #2" at bounding box center [425, 59] width 462 height 14
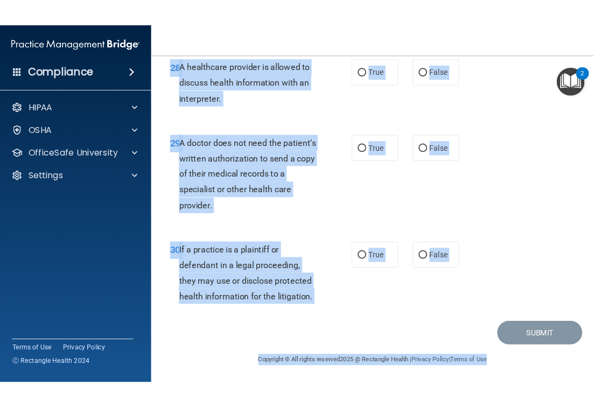
scroll to position [3103, 0]
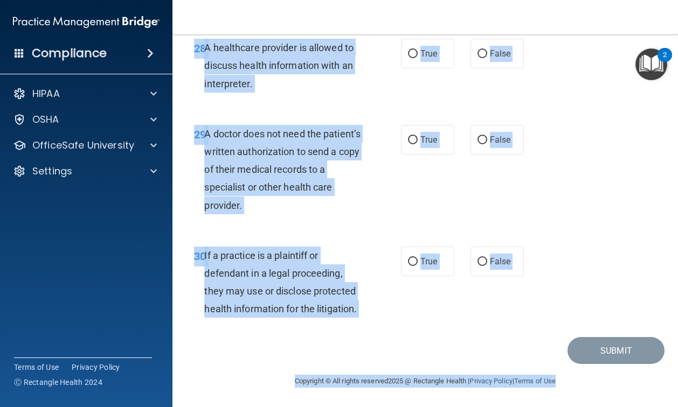
drag, startPoint x: 195, startPoint y: 57, endPoint x: 491, endPoint y: 410, distance: 460.8
click at [491, 407] on html "Compliance HIPAA Documents and Policies Report an Incident Business Associates …" at bounding box center [339, 203] width 678 height 407
copy main "The HIPAA Quiz #2 This quiz doesn’t expire until . Are you sure you want to tak…"
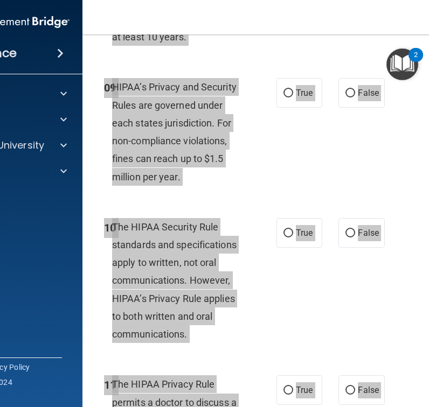
scroll to position [0, 0]
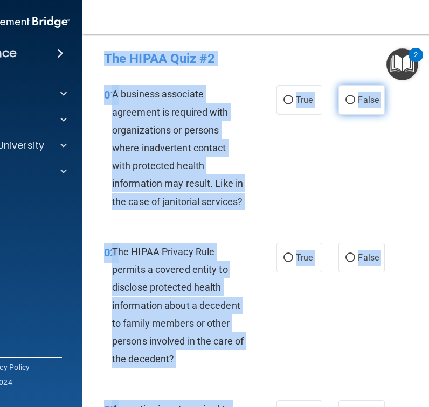
click at [350, 100] on input "False" at bounding box center [350, 100] width 10 height 8
radio input "true"
click at [362, 200] on div "01 A business associate agreement is required with organizations or persons whe…" at bounding box center [300, 151] width 409 height 158
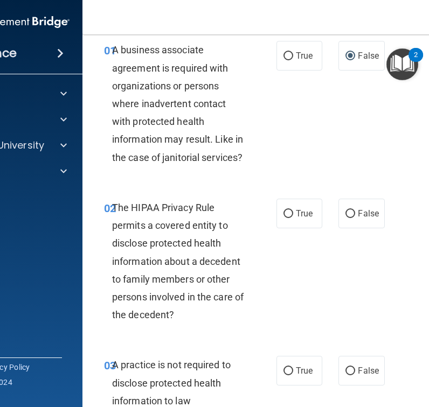
scroll to position [49, 0]
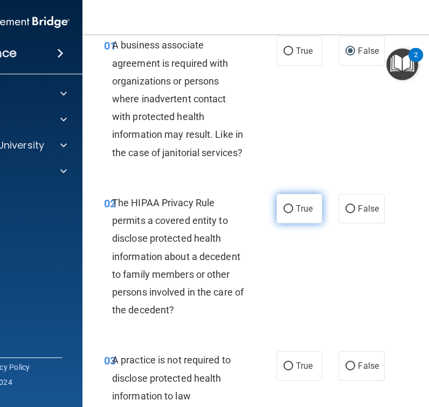
click at [288, 208] on input "True" at bounding box center [288, 209] width 10 height 8
radio input "true"
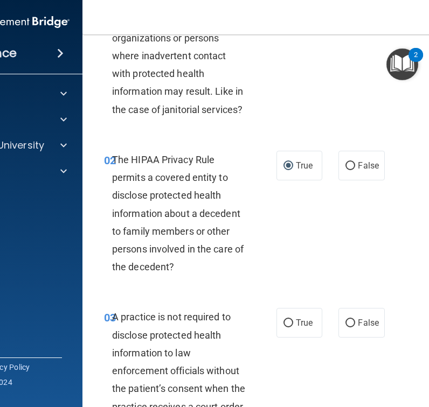
scroll to position [150, 0]
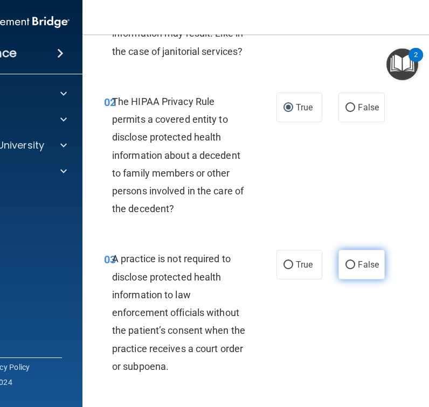
click at [347, 261] on input "False" at bounding box center [350, 265] width 10 height 8
radio input "true"
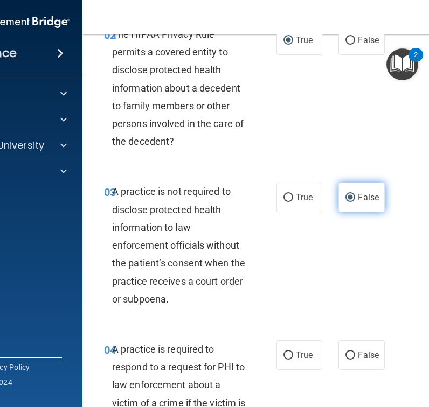
scroll to position [253, 0]
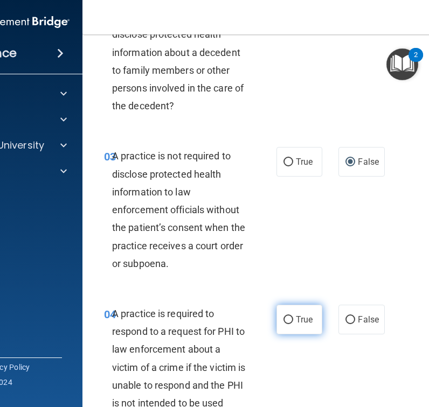
click at [288, 319] on input "True" at bounding box center [288, 320] width 10 height 8
radio input "true"
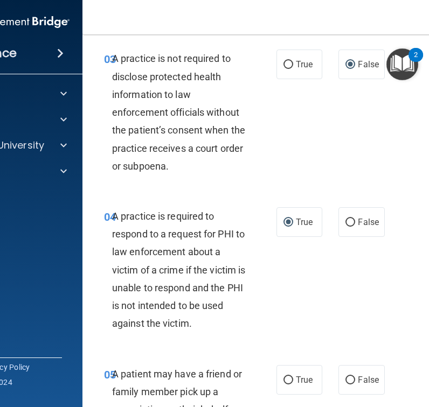
scroll to position [422, 0]
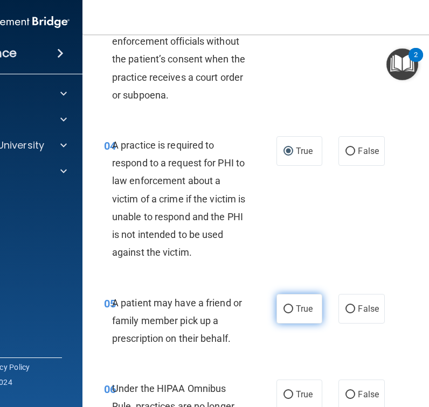
click at [289, 309] on input "True" at bounding box center [288, 309] width 10 height 8
radio input "true"
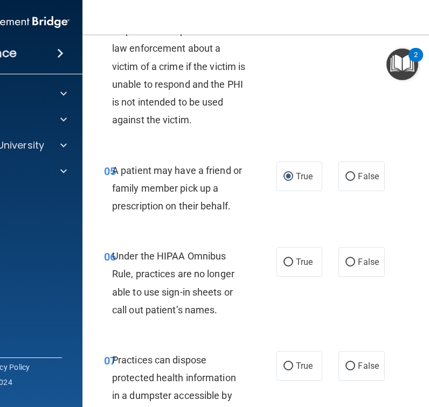
scroll to position [570, 0]
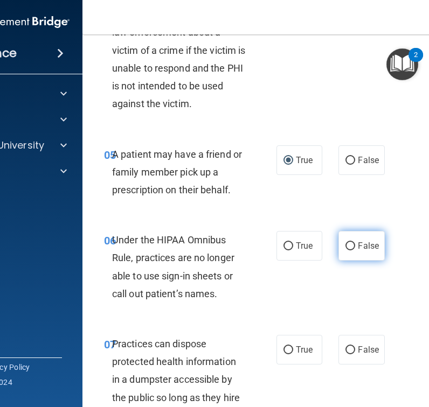
click at [350, 245] on input "False" at bounding box center [350, 246] width 10 height 8
radio input "true"
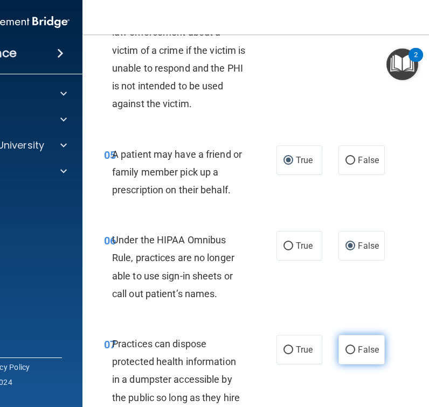
click at [348, 346] on input "False" at bounding box center [350, 350] width 10 height 8
radio input "true"
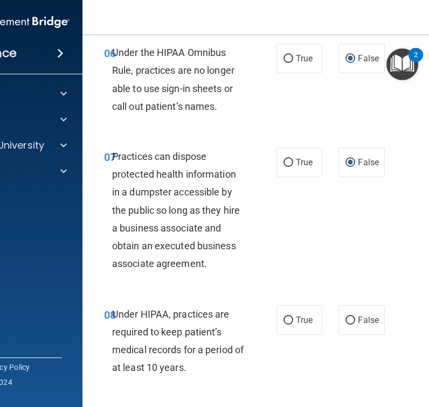
scroll to position [838, 0]
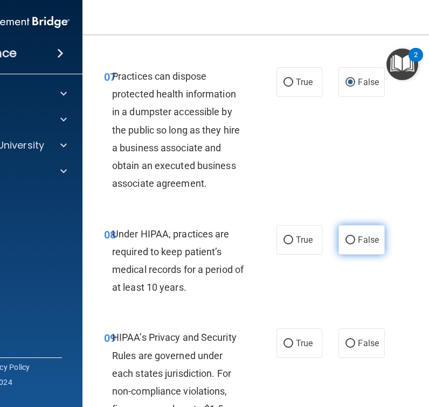
click at [352, 239] on input "False" at bounding box center [350, 240] width 10 height 8
radio input "true"
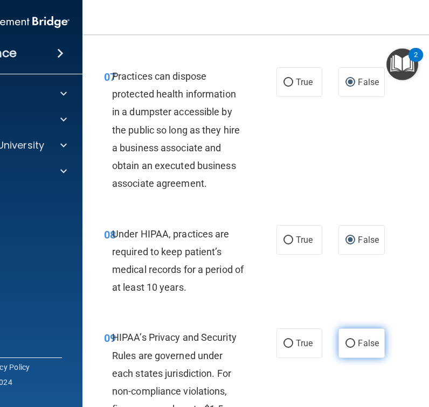
click at [349, 345] on input "False" at bounding box center [350, 344] width 10 height 8
radio input "true"
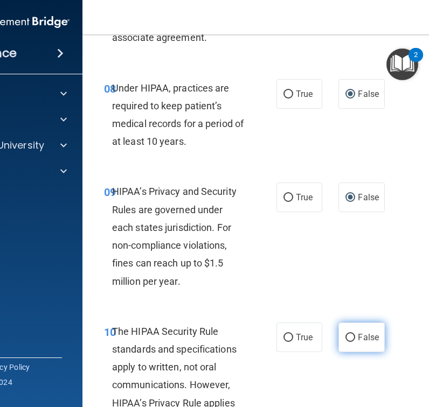
click at [352, 337] on input "False" at bounding box center [350, 338] width 10 height 8
radio input "true"
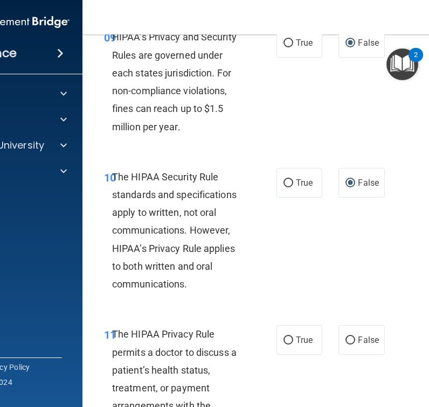
scroll to position [1217, 0]
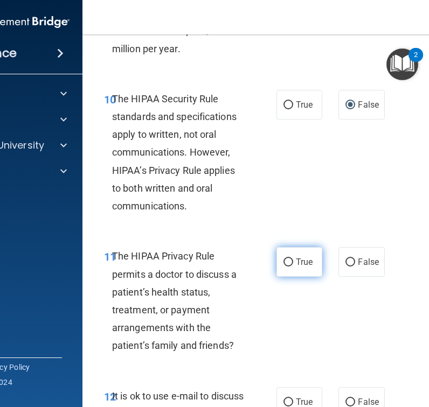
click at [292, 262] on input "True" at bounding box center [288, 263] width 10 height 8
radio input "true"
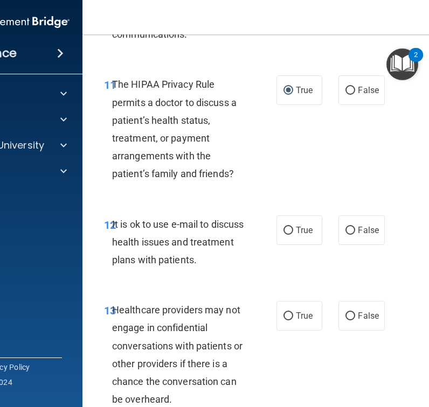
scroll to position [1411, 0]
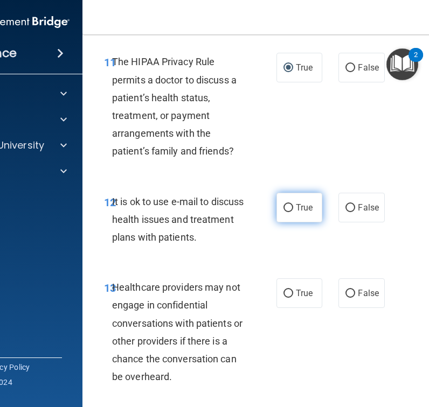
click at [287, 211] on input "True" at bounding box center [288, 208] width 10 height 8
radio input "true"
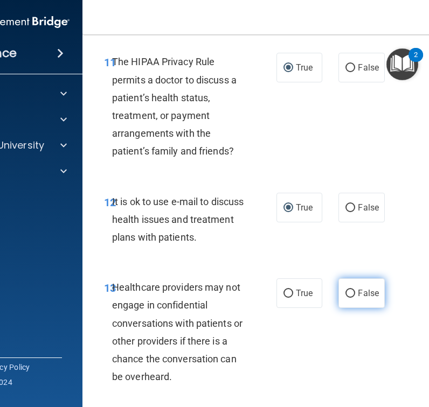
click at [350, 298] on label "False" at bounding box center [361, 293] width 46 height 30
click at [350, 298] on input "False" at bounding box center [350, 294] width 10 height 8
radio input "true"
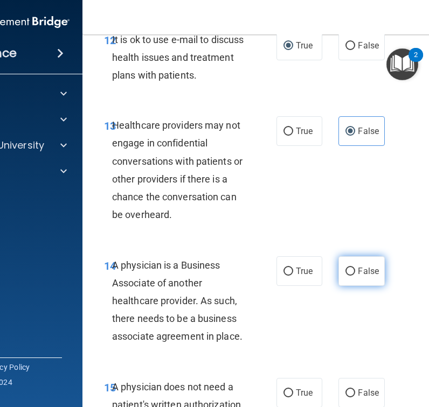
click at [349, 269] on input "False" at bounding box center [350, 272] width 10 height 8
radio input "true"
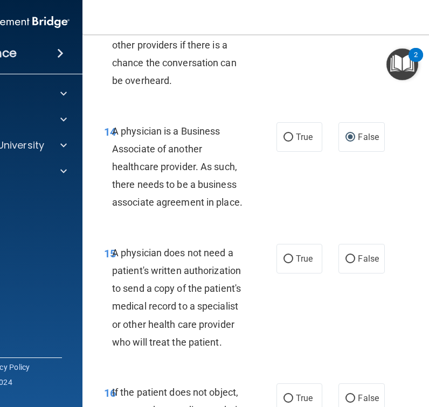
scroll to position [1718, 0]
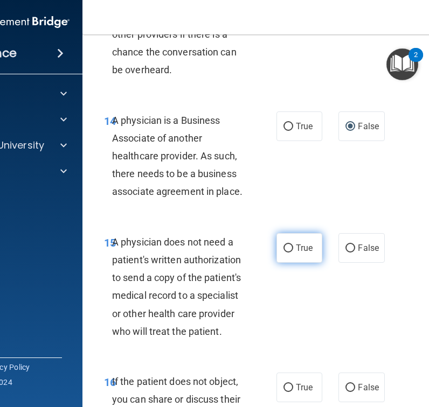
click at [286, 253] on label "True" at bounding box center [299, 248] width 46 height 30
click at [286, 253] on input "True" at bounding box center [288, 249] width 10 height 8
radio input "true"
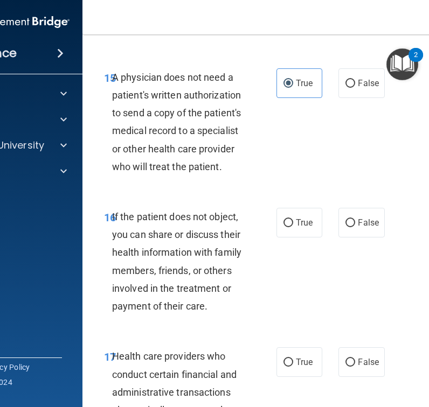
scroll to position [1899, 0]
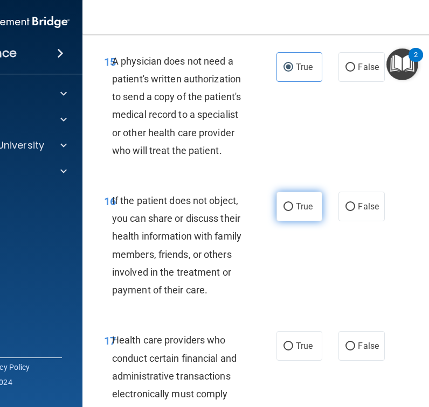
click at [286, 203] on input "True" at bounding box center [288, 207] width 10 height 8
radio input "true"
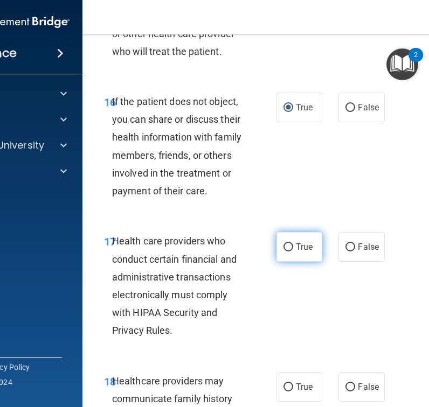
click at [292, 245] on input "True" at bounding box center [288, 247] width 10 height 8
radio input "true"
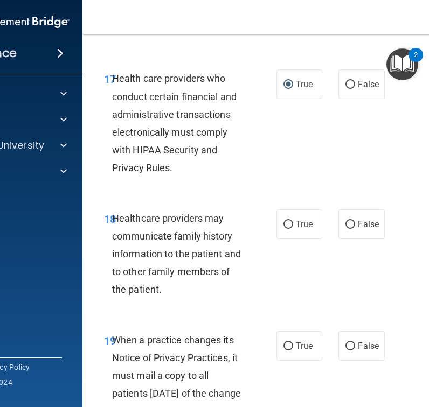
scroll to position [2180, 0]
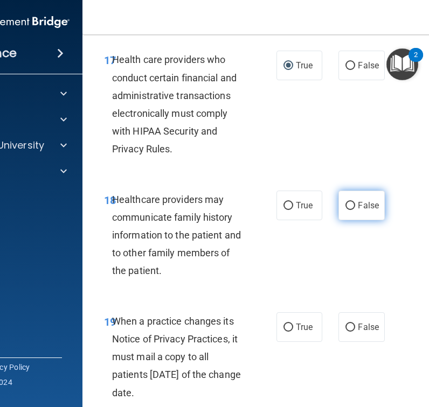
click at [351, 202] on input "False" at bounding box center [350, 206] width 10 height 8
radio input "true"
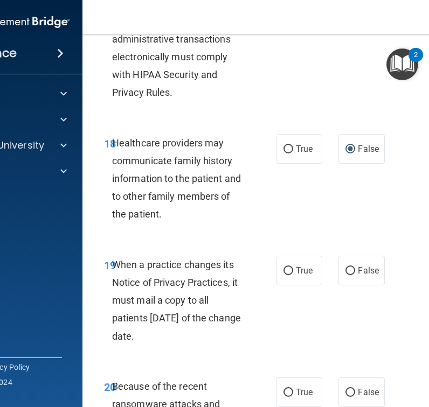
scroll to position [2300, 0]
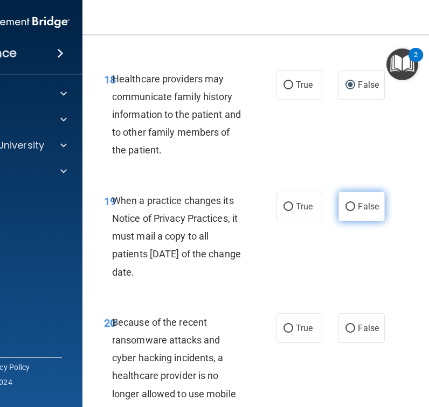
click at [351, 208] on input "False" at bounding box center [350, 207] width 10 height 8
radio input "true"
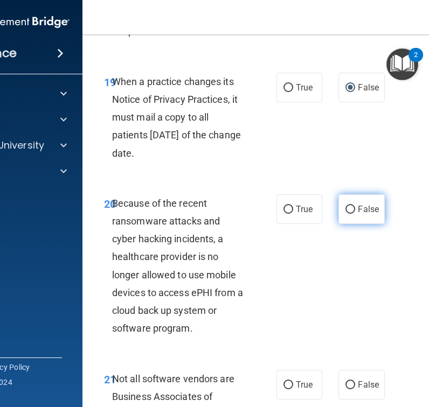
click at [348, 204] on label "False" at bounding box center [361, 209] width 46 height 30
click at [348, 206] on input "False" at bounding box center [350, 210] width 10 height 8
radio input "true"
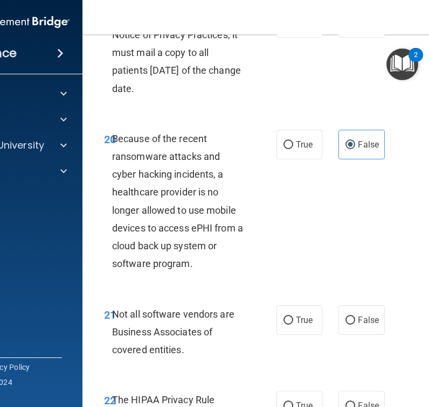
scroll to position [2568, 0]
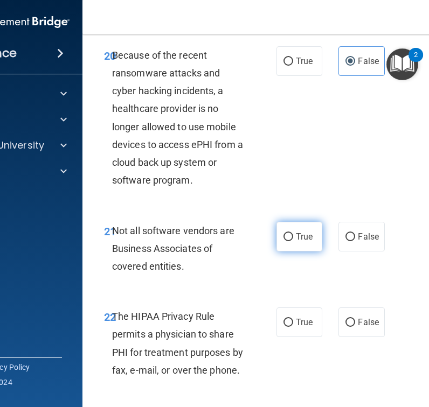
click at [289, 234] on input "True" at bounding box center [288, 237] width 10 height 8
radio input "true"
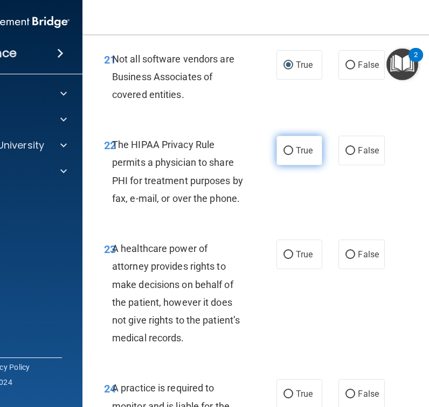
click at [287, 150] on input "True" at bounding box center [288, 151] width 10 height 8
radio input "true"
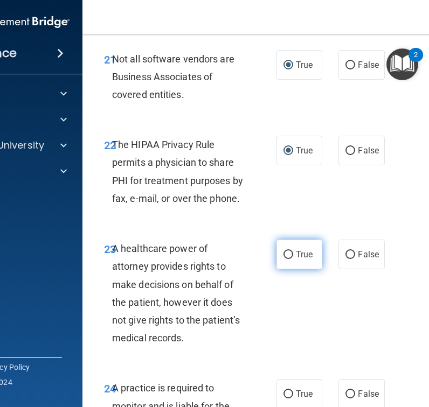
click at [285, 258] on input "True" at bounding box center [288, 255] width 10 height 8
radio input "true"
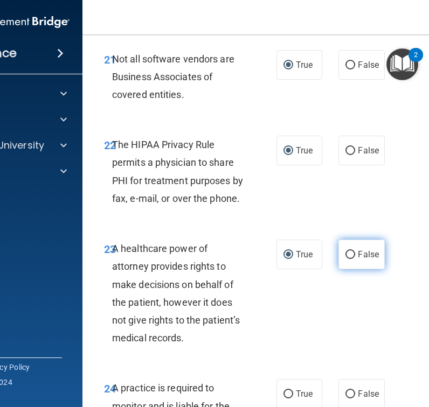
click at [349, 256] on input "False" at bounding box center [350, 255] width 10 height 8
radio input "true"
radio input "false"
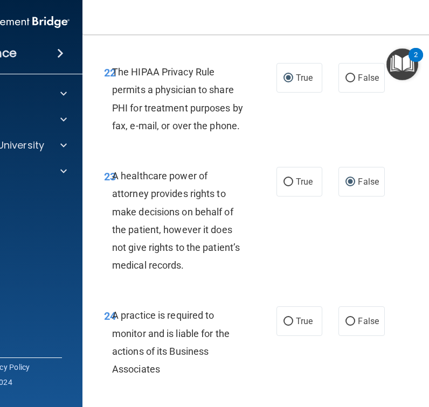
scroll to position [2874, 0]
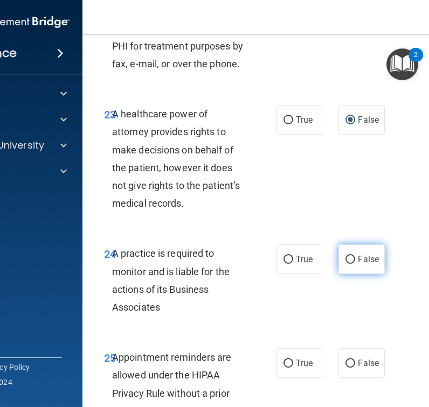
click at [347, 261] on input "False" at bounding box center [350, 260] width 10 height 8
radio input "true"
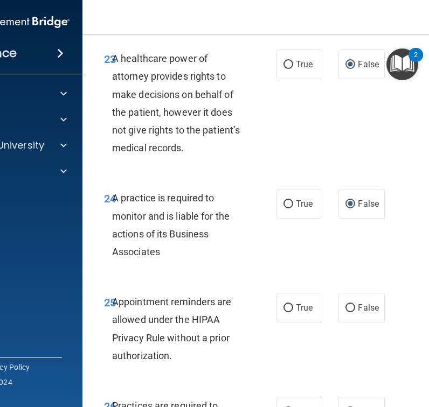
scroll to position [2994, 0]
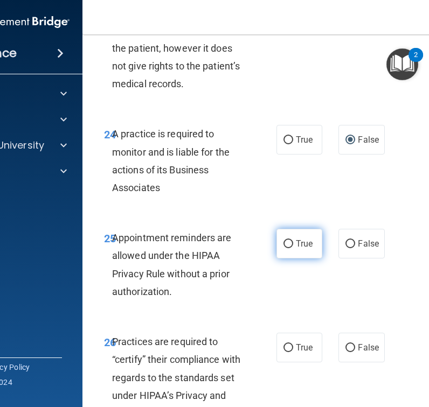
click at [289, 246] on input "True" at bounding box center [288, 244] width 10 height 8
radio input "true"
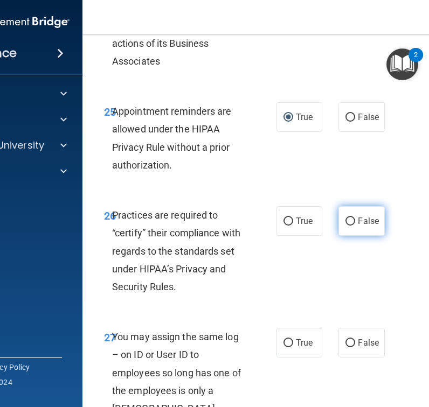
click at [355, 219] on label "False" at bounding box center [361, 221] width 46 height 30
click at [355, 219] on input "False" at bounding box center [350, 222] width 10 height 8
radio input "true"
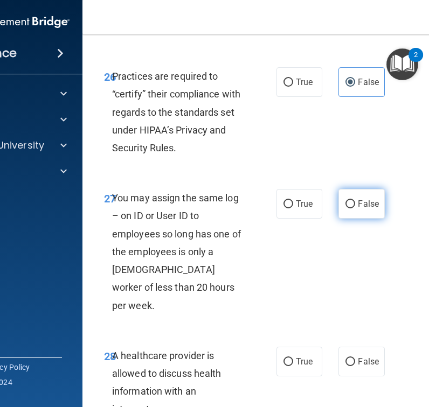
click at [351, 204] on input "False" at bounding box center [350, 204] width 10 height 8
radio input "true"
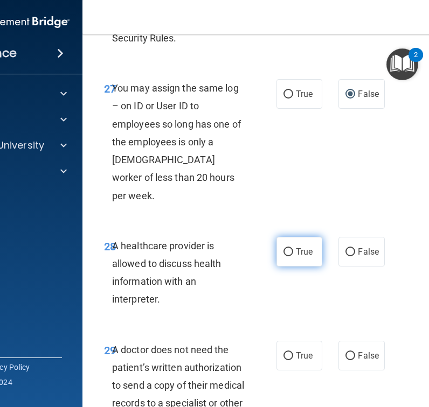
click at [291, 248] on input "True" at bounding box center [288, 252] width 10 height 8
radio input "true"
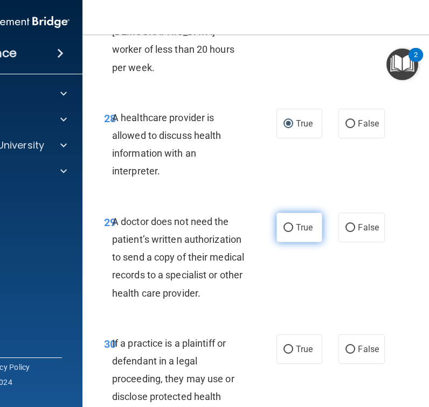
click at [287, 224] on input "True" at bounding box center [288, 228] width 10 height 8
radio input "true"
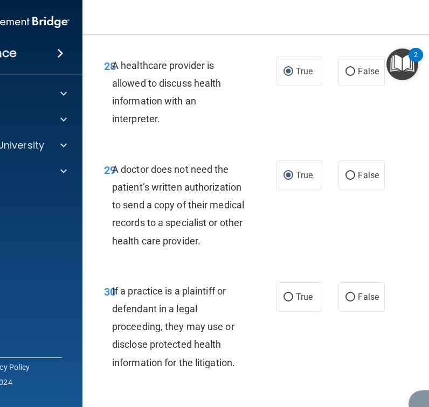
scroll to position [3580, 0]
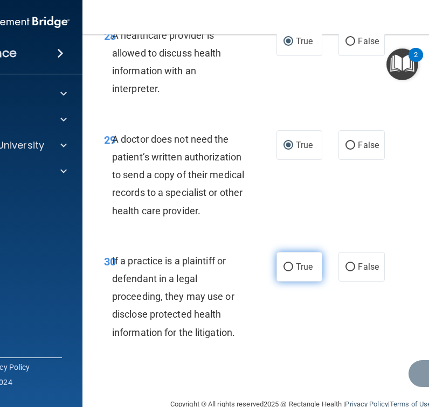
click at [287, 263] on input "True" at bounding box center [288, 267] width 10 height 8
radio input "true"
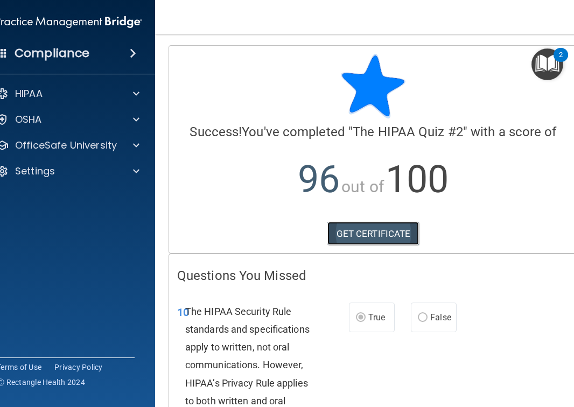
click at [350, 224] on link "GET CERTIFICATE" at bounding box center [373, 234] width 92 height 24
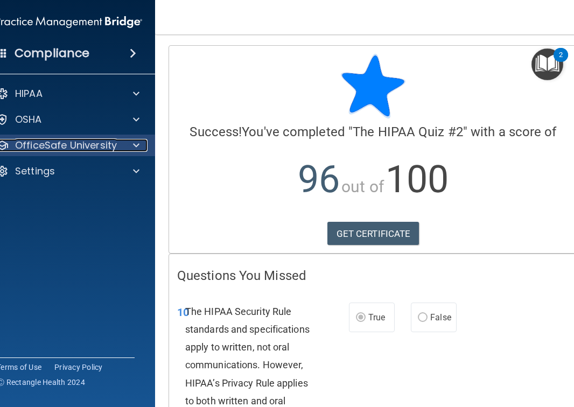
click at [42, 149] on p "OfficeSafe University" at bounding box center [66, 145] width 102 height 13
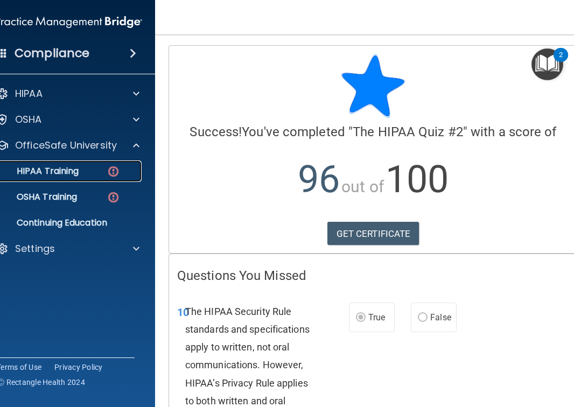
click at [52, 166] on p "HIPAA Training" at bounding box center [34, 171] width 89 height 11
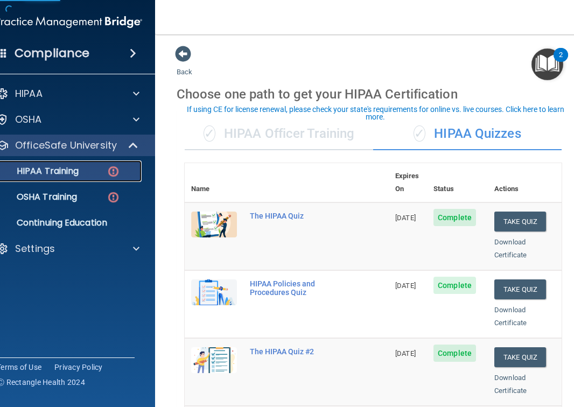
scroll to position [189, 0]
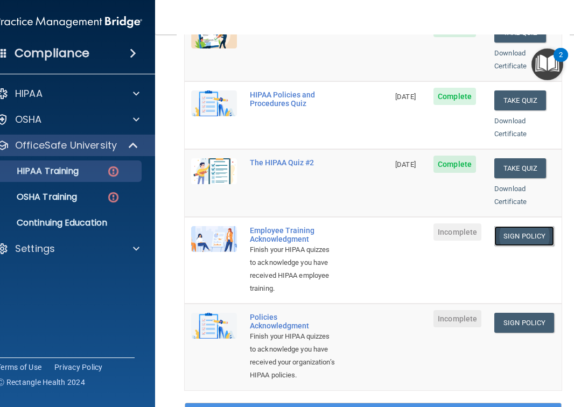
click at [531, 226] on link "Sign Policy" at bounding box center [524, 236] width 60 height 20
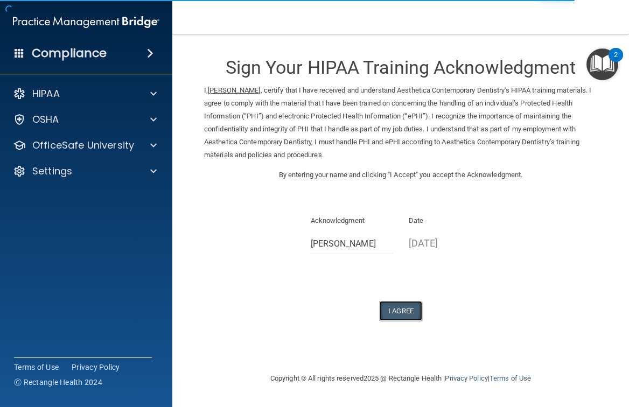
click at [392, 311] on button "I Agree" at bounding box center [400, 311] width 43 height 20
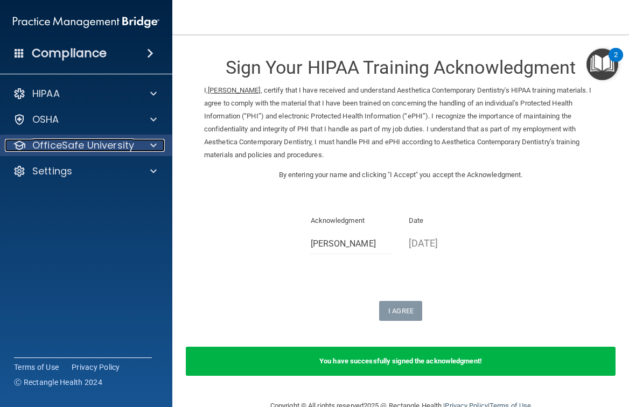
click at [52, 142] on p "OfficeSafe University" at bounding box center [83, 145] width 102 height 13
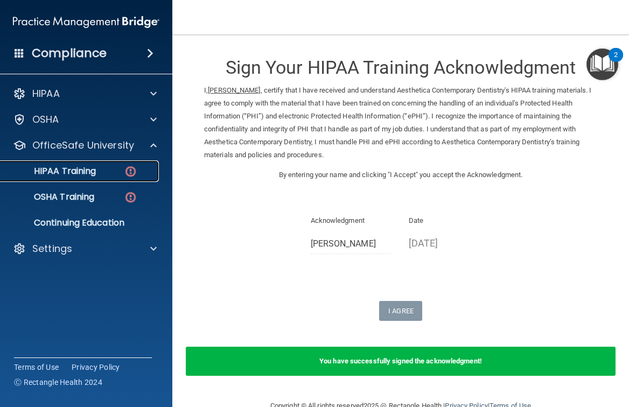
click at [52, 171] on p "HIPAA Training" at bounding box center [51, 171] width 89 height 11
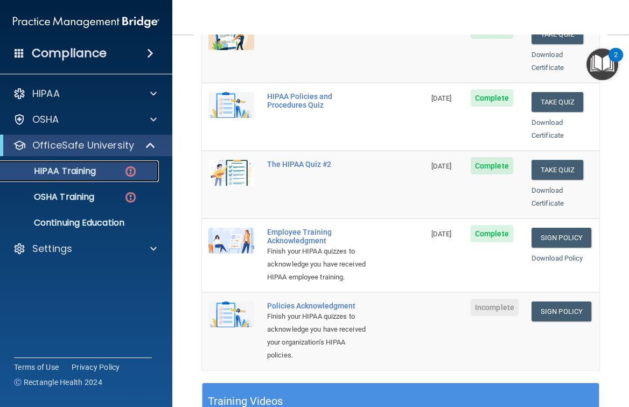
scroll to position [241, 0]
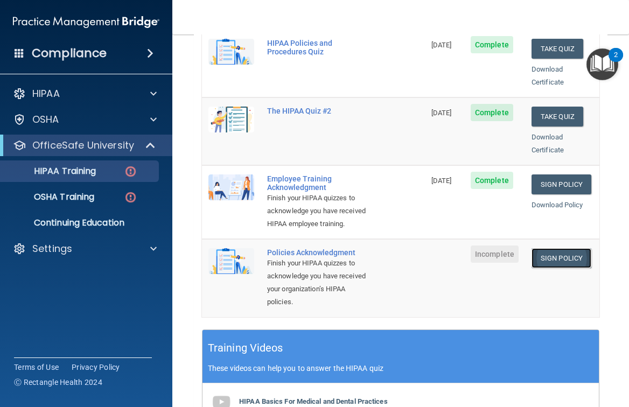
click at [568, 264] on link "Sign Policy" at bounding box center [562, 258] width 60 height 20
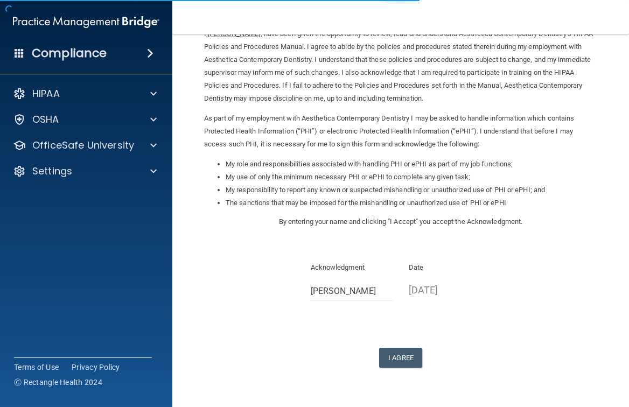
scroll to position [86, 0]
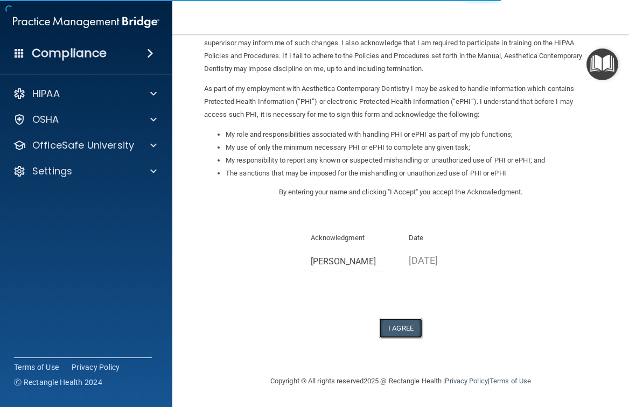
click at [393, 320] on button "I Agree" at bounding box center [400, 328] width 43 height 20
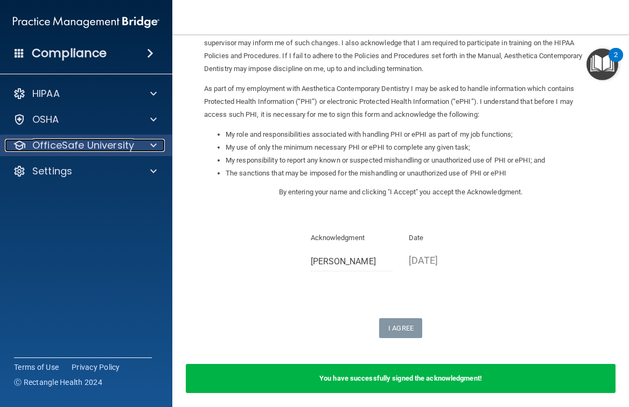
click at [79, 140] on p "OfficeSafe University" at bounding box center [83, 145] width 102 height 13
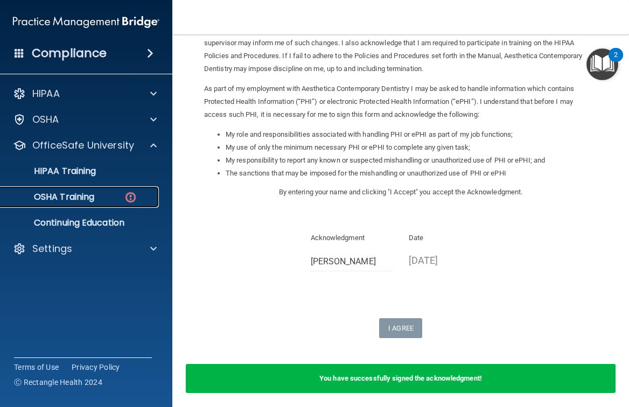
click at [72, 190] on link "OSHA Training" at bounding box center [74, 197] width 170 height 22
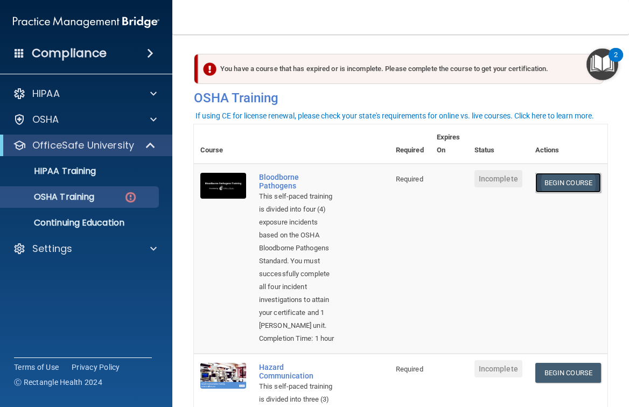
click at [561, 183] on link "Begin Course" at bounding box center [568, 183] width 66 height 20
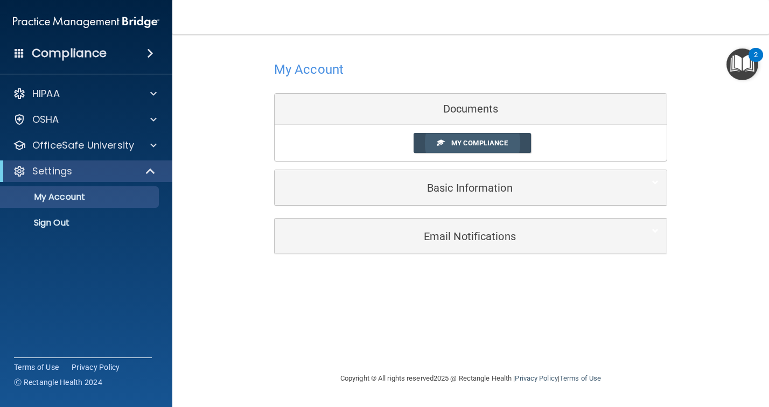
click at [458, 143] on span "My Compliance" at bounding box center [479, 143] width 57 height 8
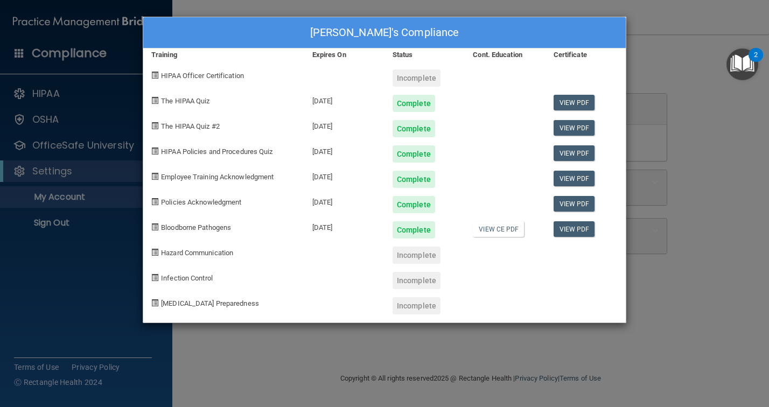
click at [417, 257] on div "Incomplete" at bounding box center [417, 255] width 48 height 17
click at [419, 253] on div "Incomplete" at bounding box center [417, 255] width 48 height 17
click at [629, 283] on div "Rojee Koju's Compliance Training Expires On Status Cont. Education Certificate …" at bounding box center [384, 203] width 769 height 407
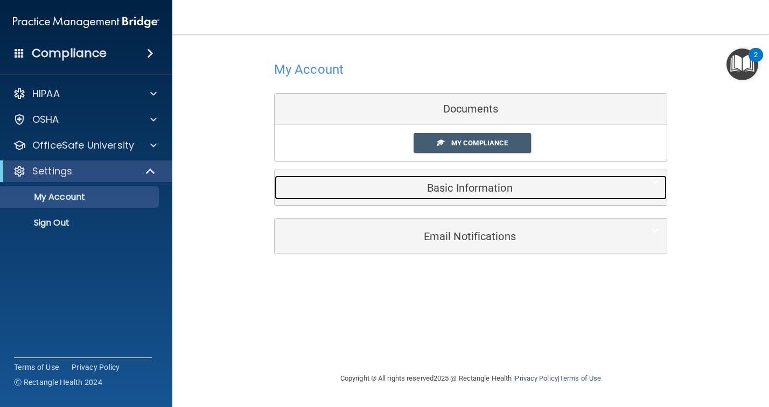
click at [458, 186] on h5 "Basic Information" at bounding box center [454, 188] width 343 height 12
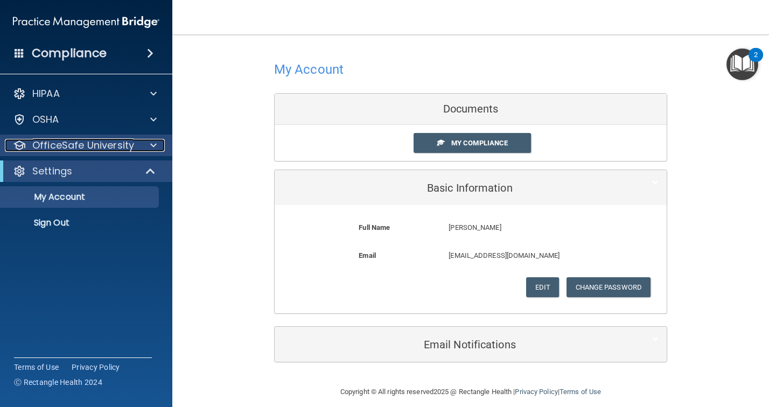
click at [80, 142] on p "OfficeSafe University" at bounding box center [83, 145] width 102 height 13
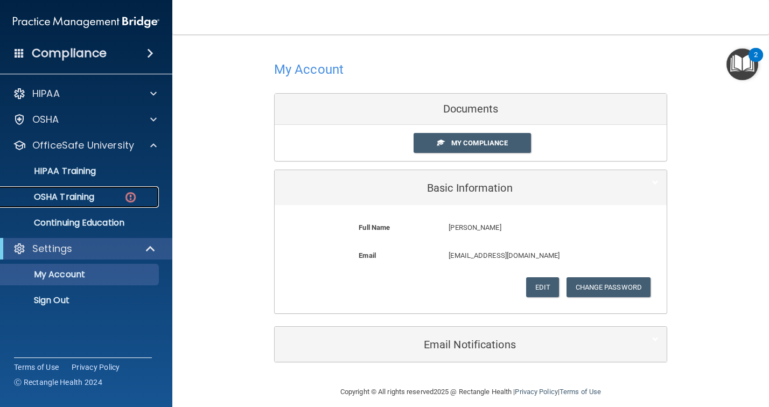
click at [70, 196] on p "OSHA Training" at bounding box center [50, 197] width 87 height 11
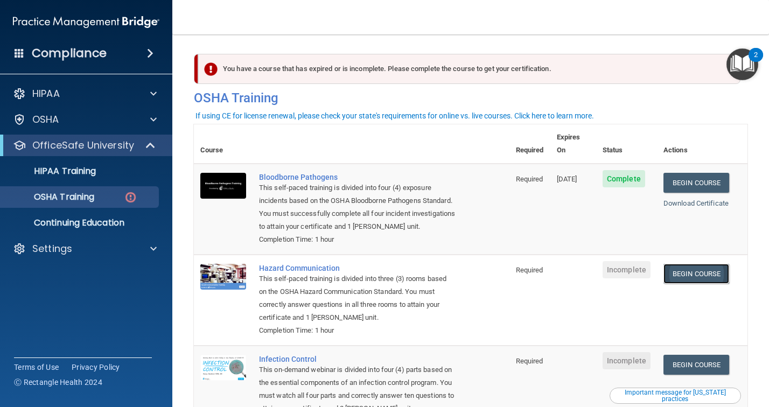
click at [629, 264] on link "Begin Course" at bounding box center [697, 274] width 66 height 20
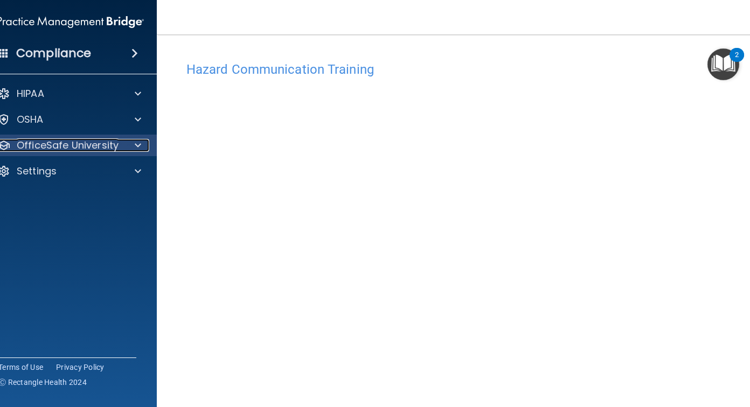
click at [88, 151] on p "OfficeSafe University" at bounding box center [68, 145] width 102 height 13
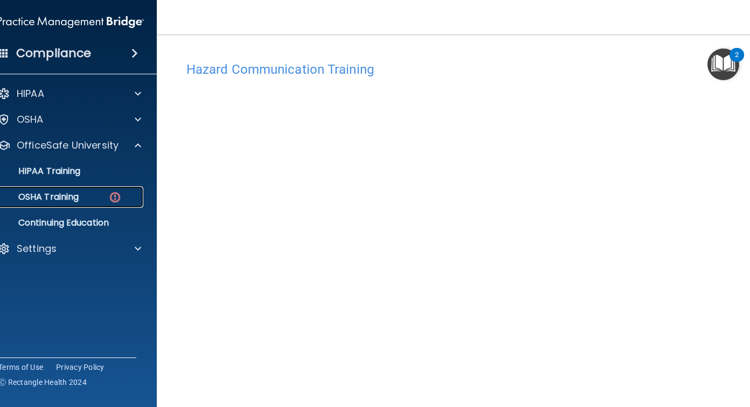
click at [70, 199] on p "OSHA Training" at bounding box center [34, 197] width 87 height 11
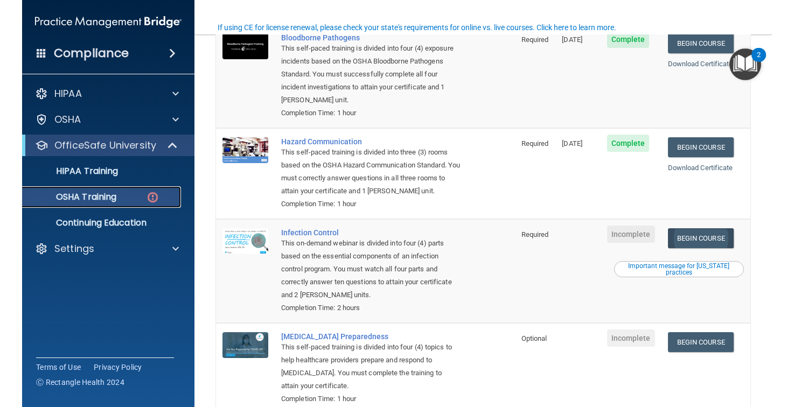
scroll to position [190, 0]
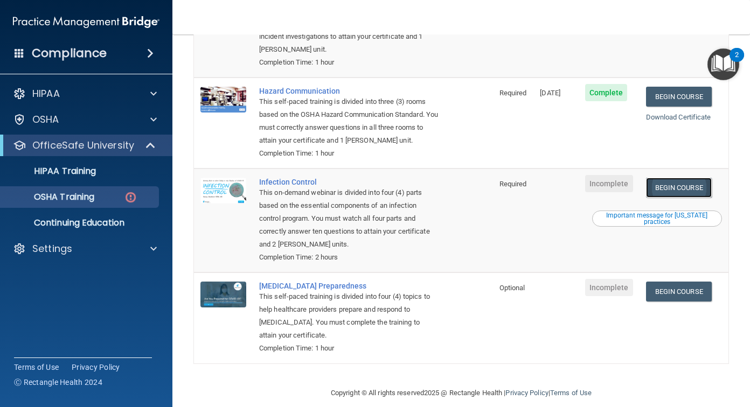
click at [679, 178] on link "Begin Course" at bounding box center [679, 188] width 66 height 20
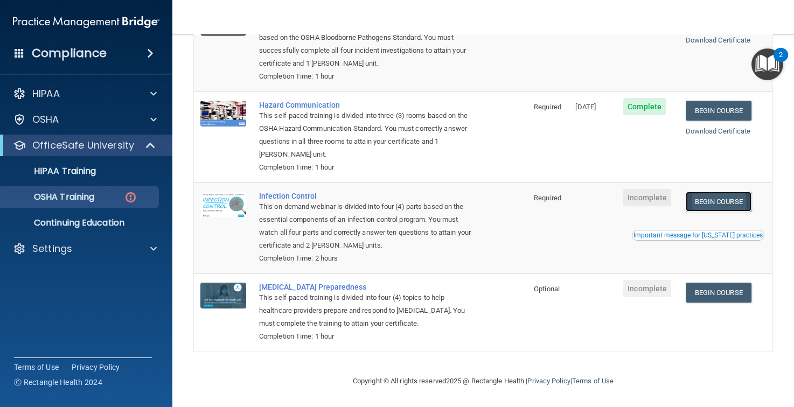
scroll to position [151, 0]
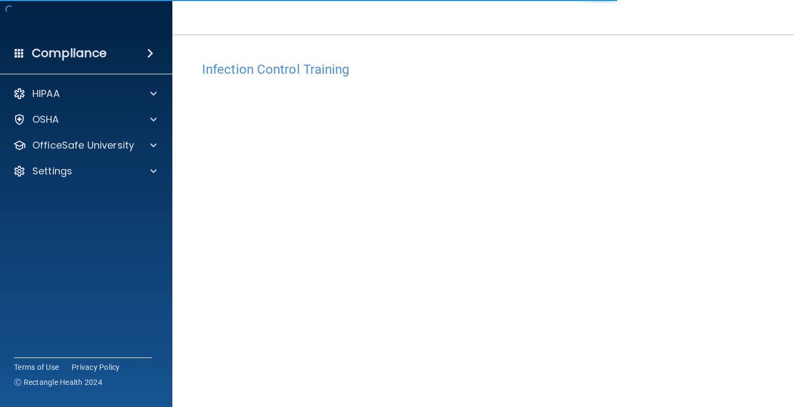
scroll to position [54, 0]
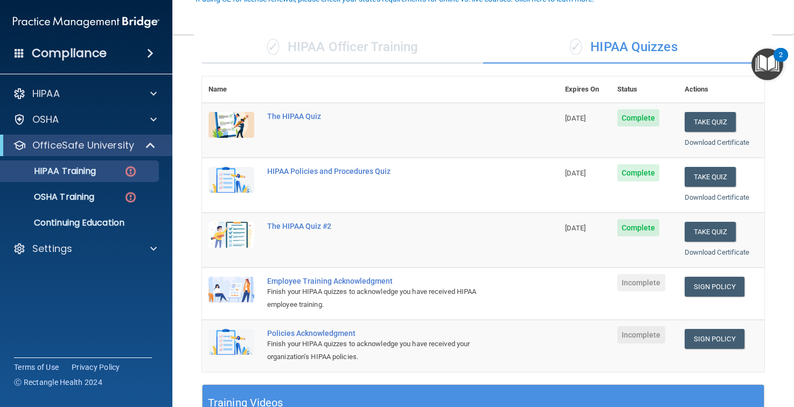
scroll to position [254, 0]
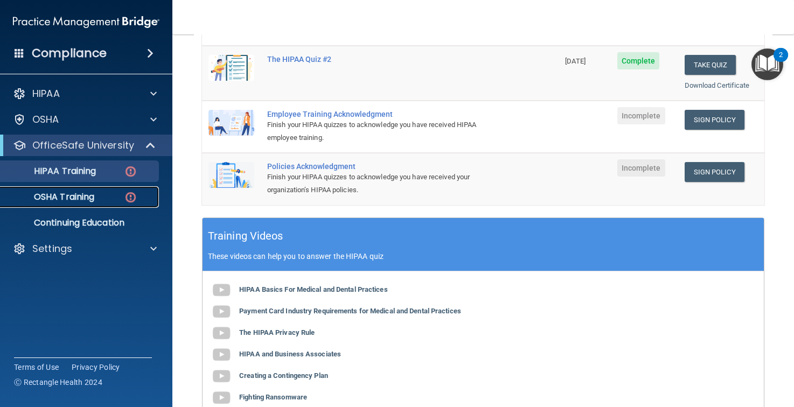
click at [73, 192] on p "OSHA Training" at bounding box center [50, 197] width 87 height 11
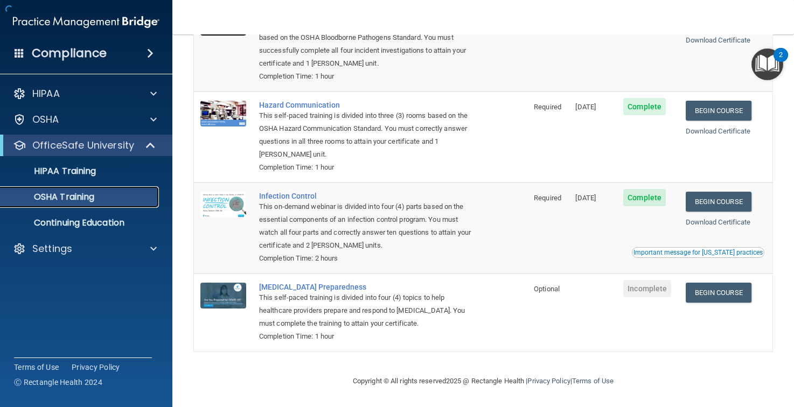
scroll to position [121, 0]
click at [724, 294] on link "Begin Course" at bounding box center [719, 293] width 66 height 20
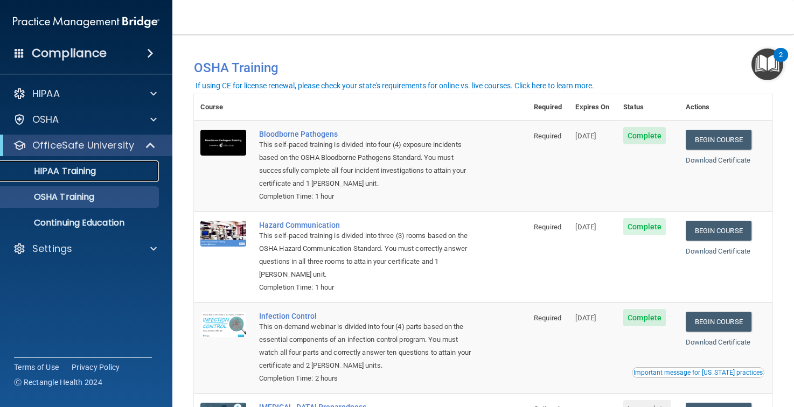
click at [90, 170] on p "HIPAA Training" at bounding box center [51, 171] width 89 height 11
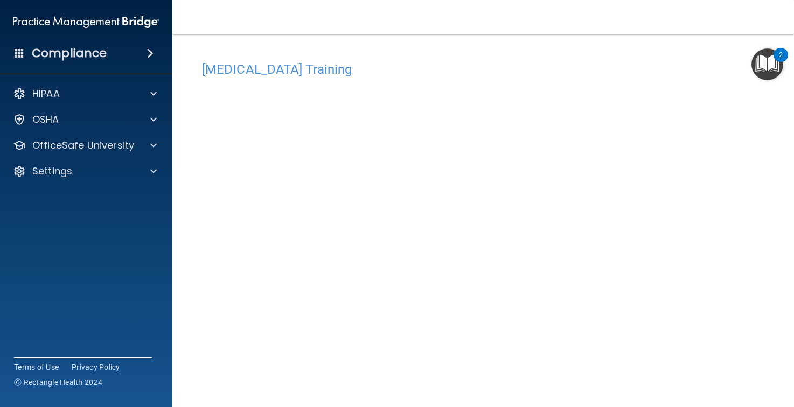
scroll to position [54, 0]
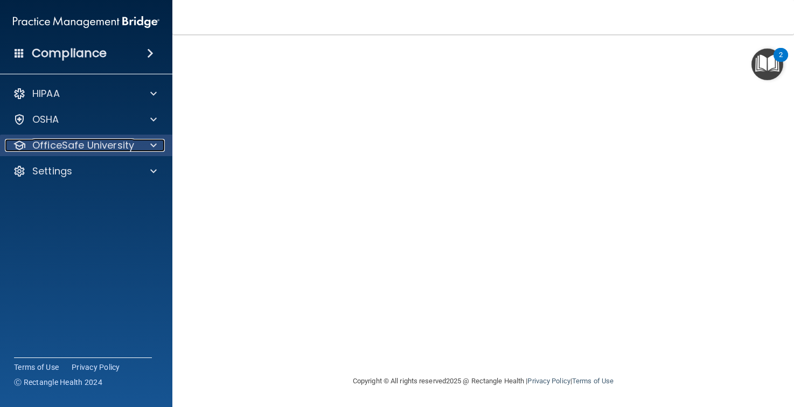
click at [60, 141] on p "OfficeSafe University" at bounding box center [83, 145] width 102 height 13
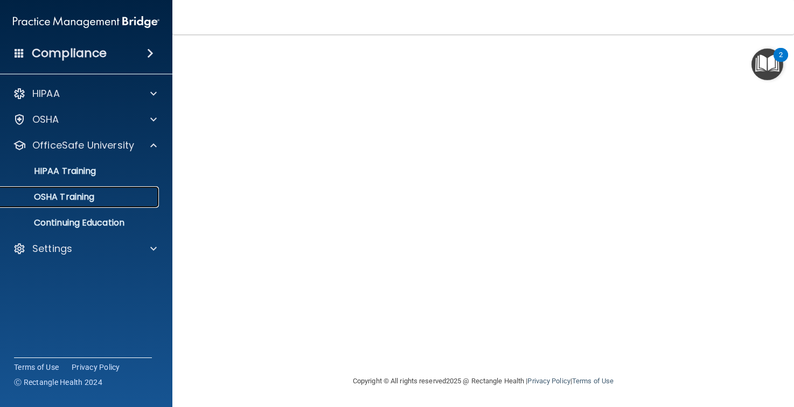
click at [67, 193] on p "OSHA Training" at bounding box center [50, 197] width 87 height 11
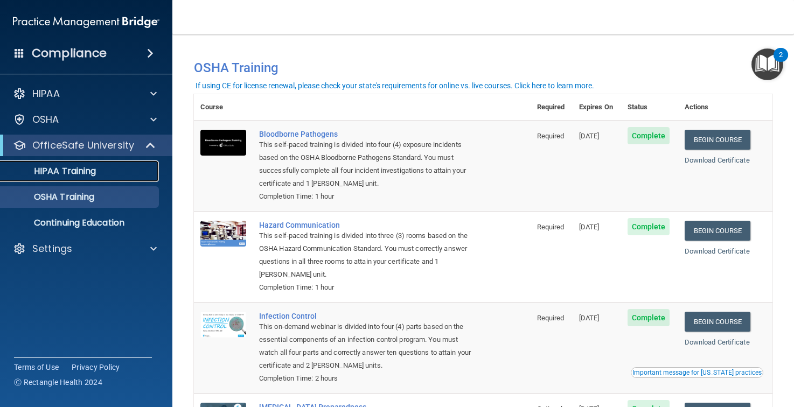
click at [90, 174] on p "HIPAA Training" at bounding box center [51, 171] width 89 height 11
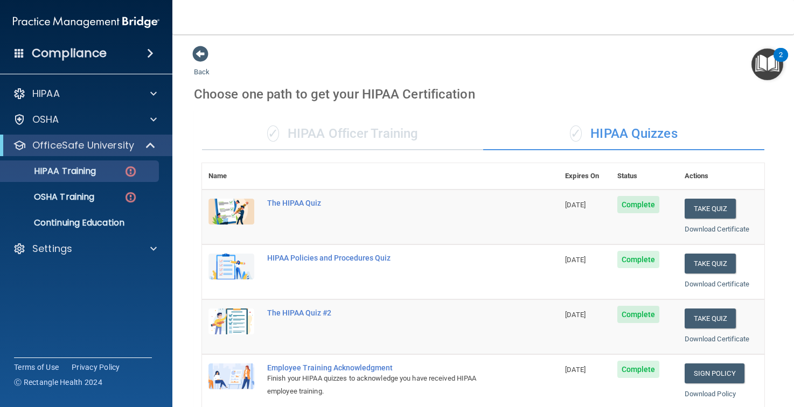
scroll to position [228, 0]
